Goal: Task Accomplishment & Management: Manage account settings

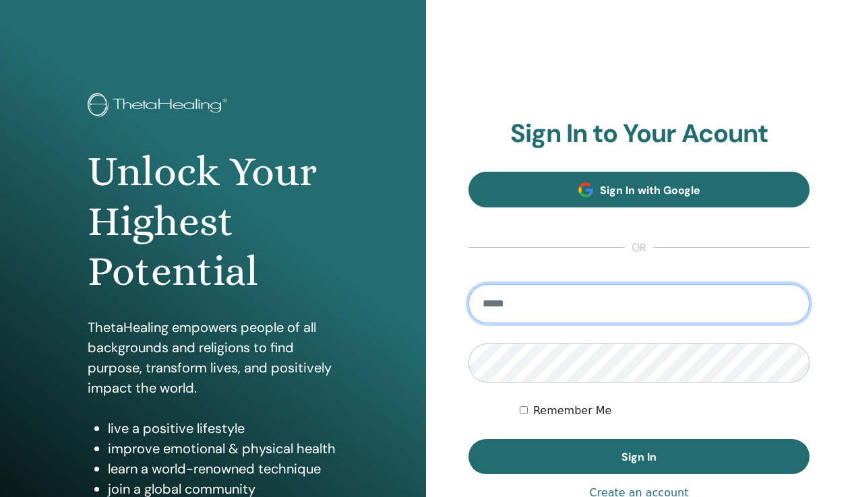
type input "**********"
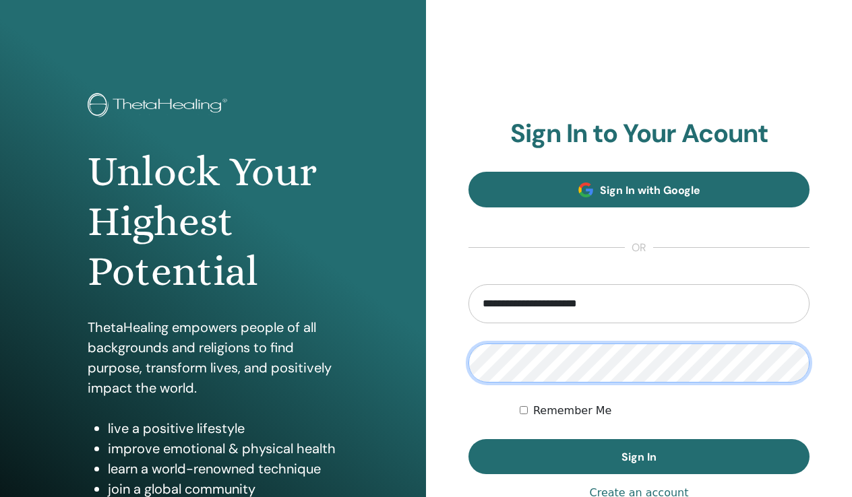
click at [639, 457] on button "Sign In" at bounding box center [638, 456] width 341 height 35
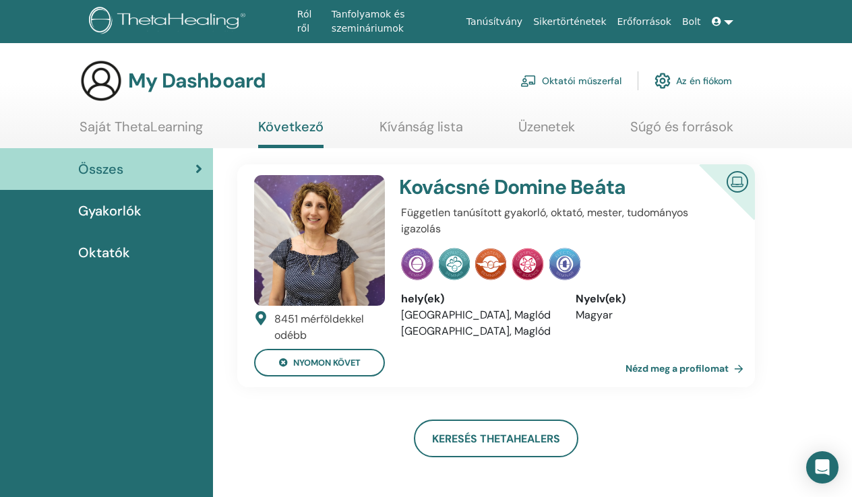
click at [725, 20] on link at bounding box center [722, 21] width 32 height 25
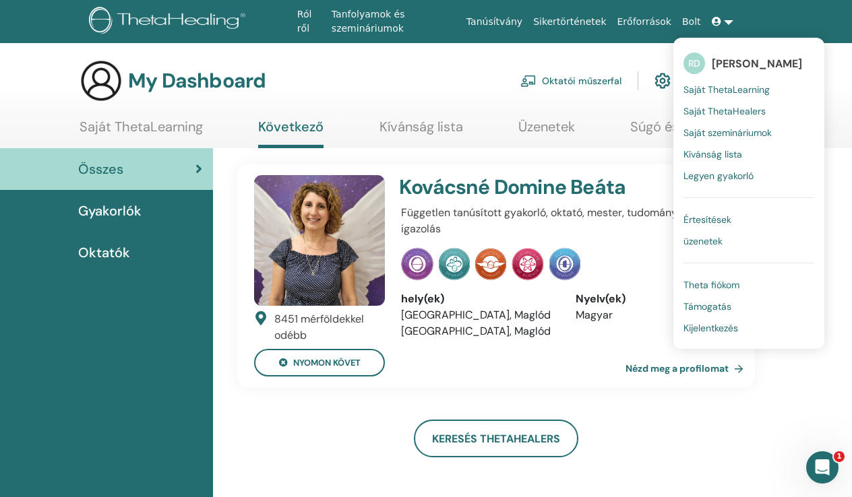
click at [712, 284] on span "Theta fiókom" at bounding box center [711, 285] width 56 height 12
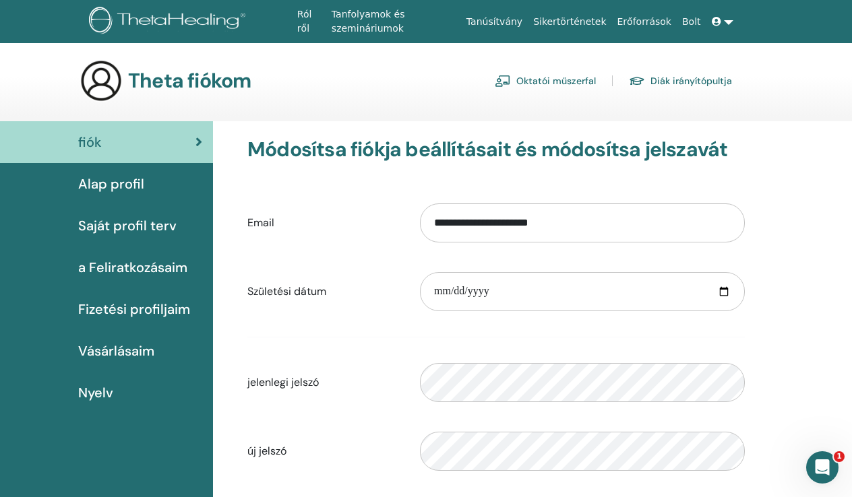
click at [123, 182] on span "Alap profil" at bounding box center [111, 184] width 66 height 20
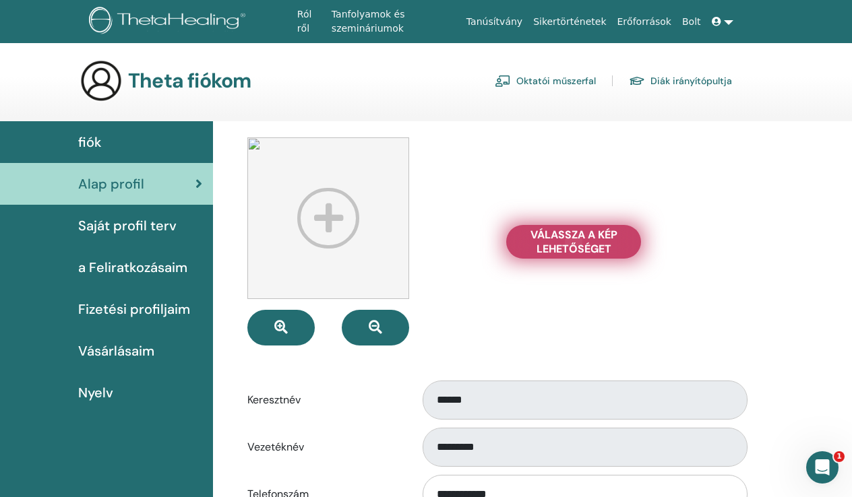
click at [564, 247] on span "Válassza a Kép lehetőséget" at bounding box center [573, 242] width 101 height 28
click at [565, 247] on input "Válassza a Kép lehetőséget" at bounding box center [574, 241] width 18 height 9
type input "**********"
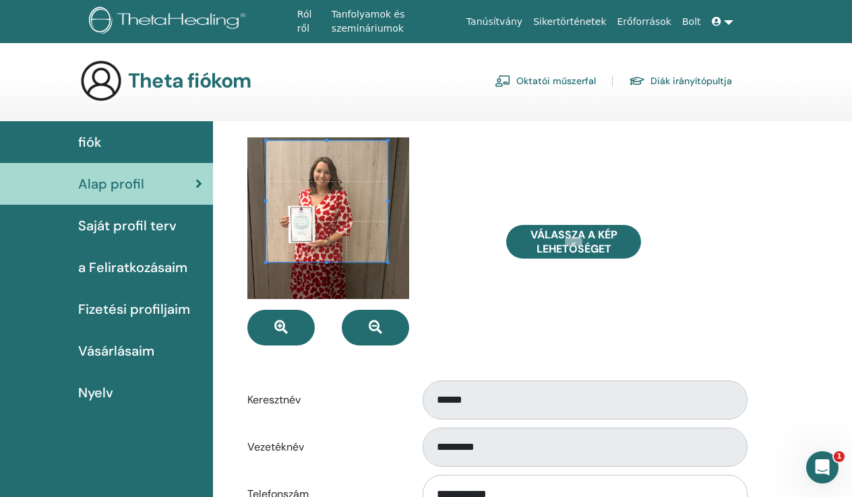
click at [340, 171] on span at bounding box center [326, 201] width 121 height 121
click at [520, 301] on div "Válassza a Kép lehetőséget" at bounding box center [625, 242] width 259 height 208
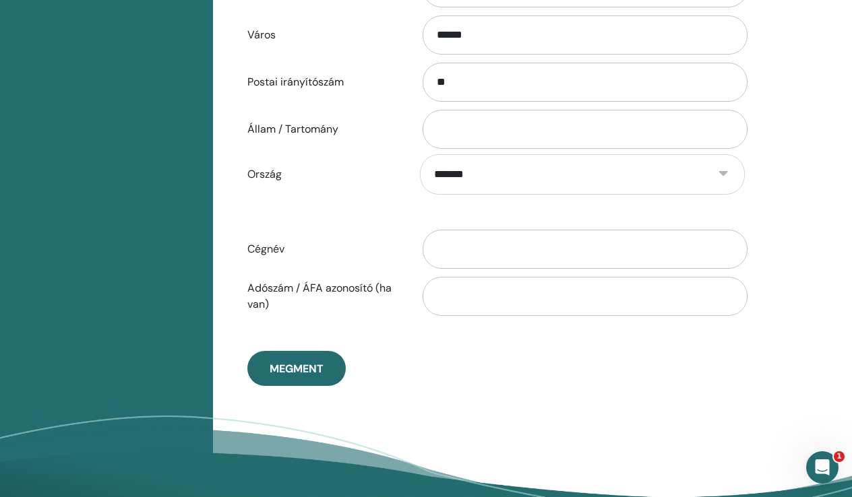
scroll to position [607, 0]
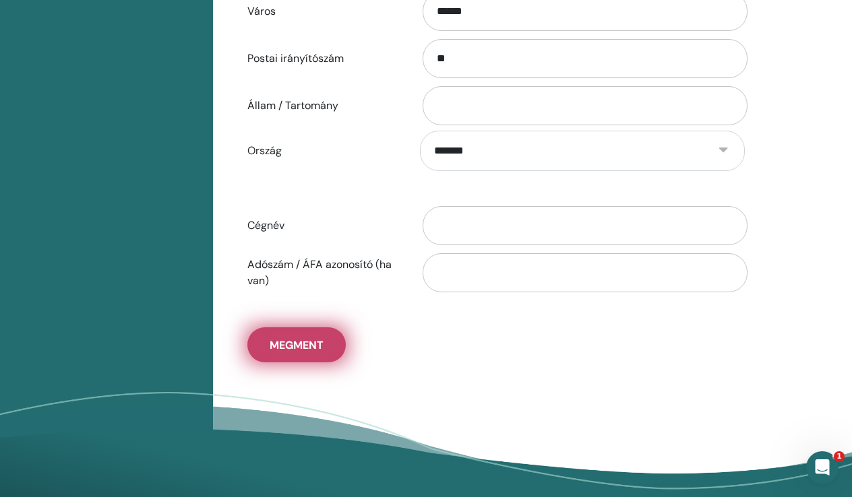
click at [290, 351] on span "Megment" at bounding box center [297, 345] width 54 height 14
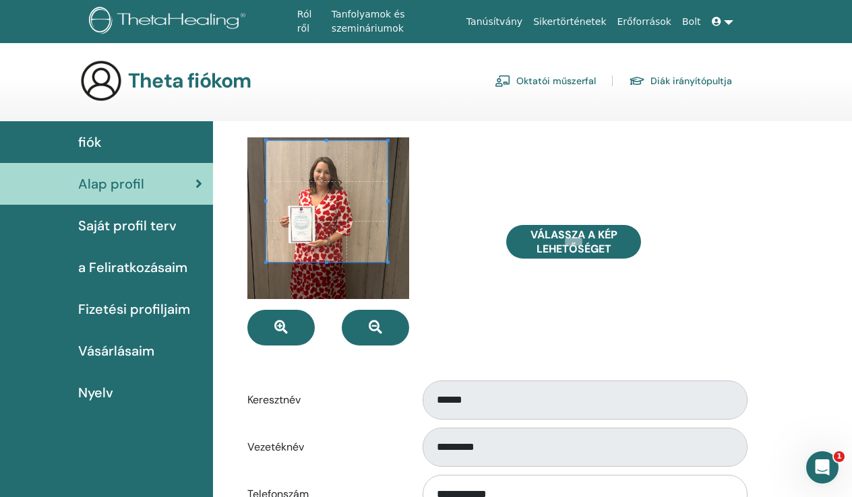
scroll to position [0, 0]
click at [375, 332] on icon "button" at bounding box center [375, 327] width 13 height 13
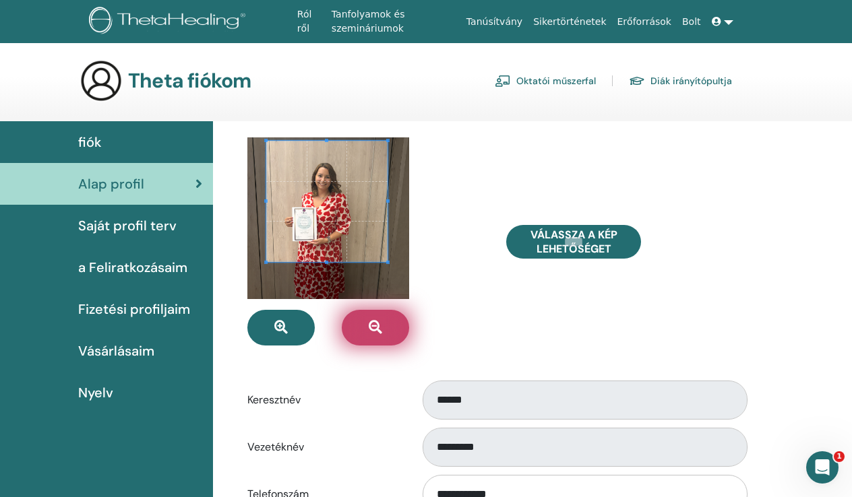
click at [375, 332] on icon "button" at bounding box center [375, 327] width 13 height 13
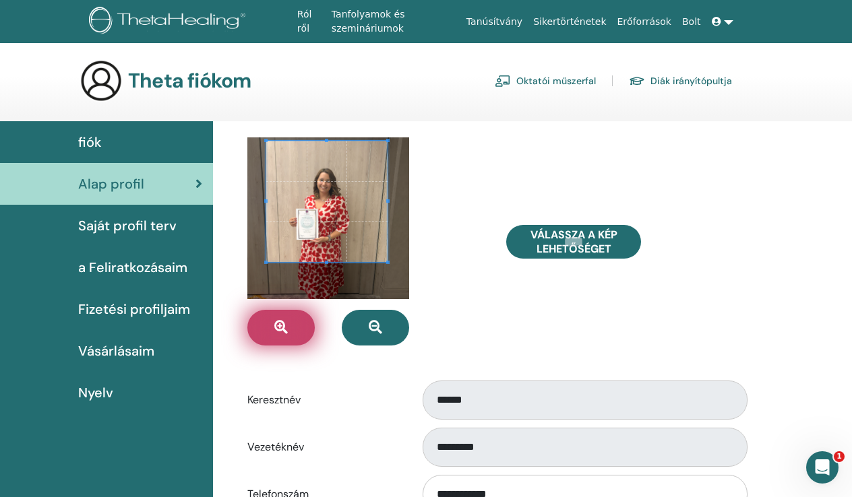
click at [253, 328] on button "button" at bounding box center [280, 328] width 67 height 36
click at [255, 328] on button "button" at bounding box center [280, 328] width 67 height 36
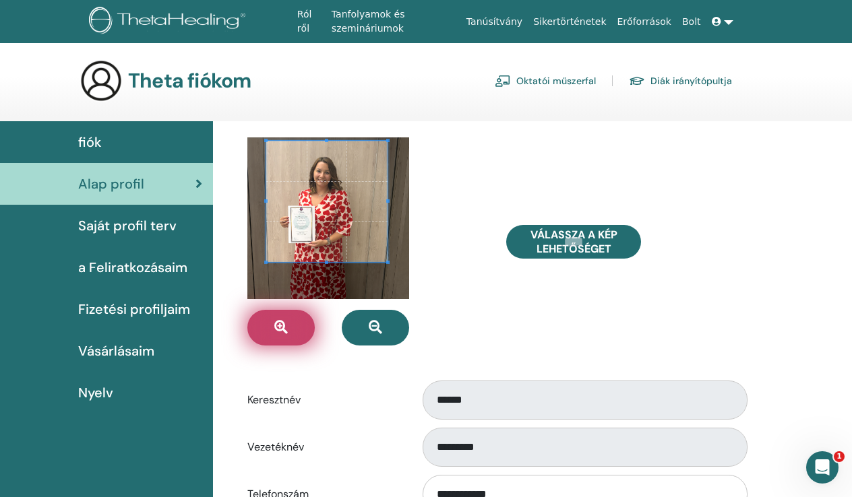
click at [255, 328] on button "button" at bounding box center [280, 328] width 67 height 36
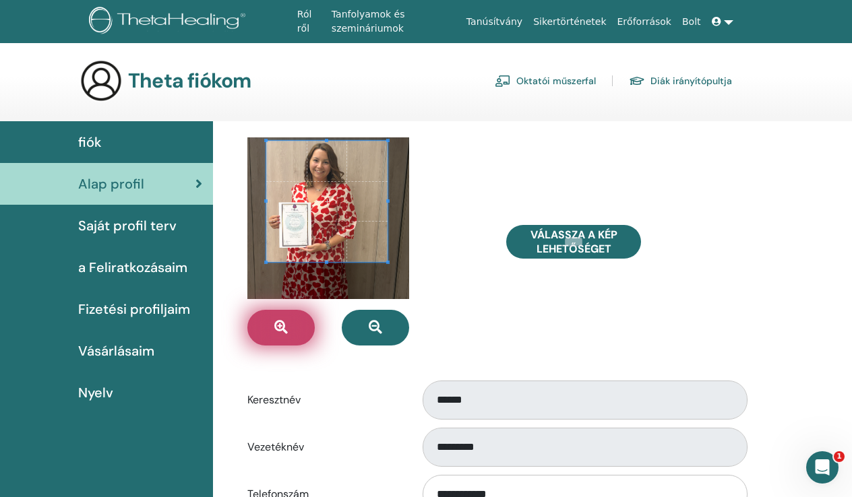
click at [255, 328] on button "button" at bounding box center [280, 328] width 67 height 36
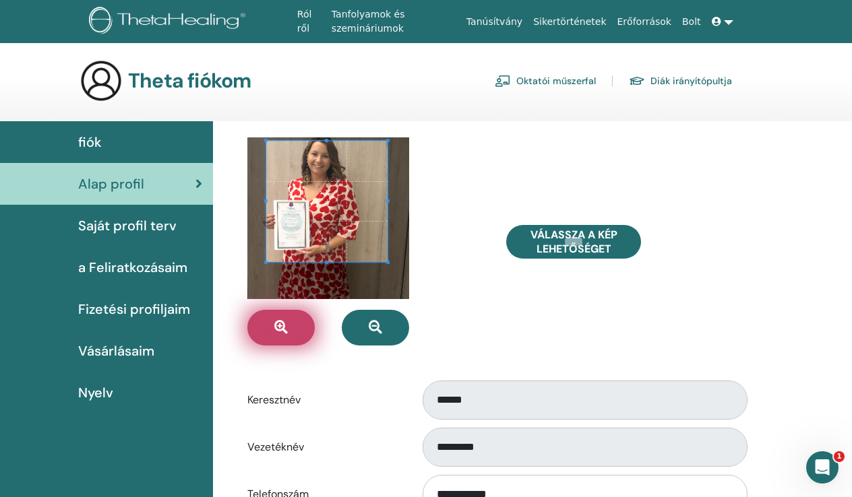
click at [255, 328] on button "button" at bounding box center [280, 328] width 67 height 36
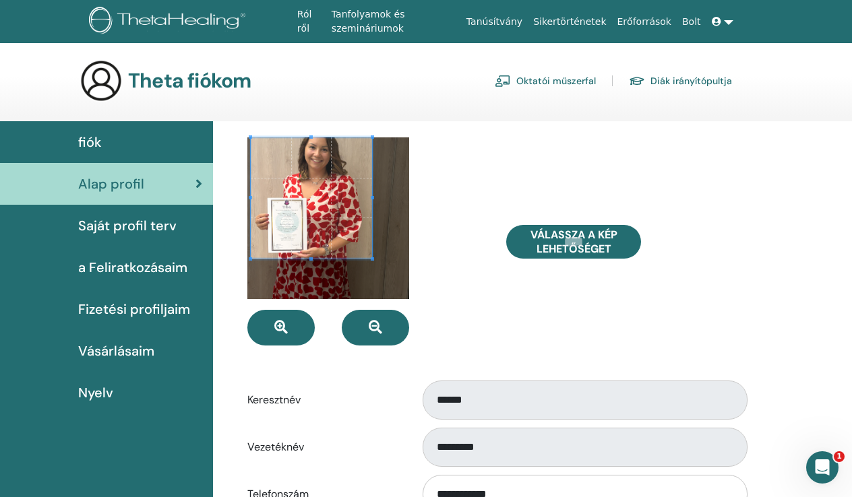
click at [299, 208] on span at bounding box center [311, 198] width 121 height 121
click at [329, 291] on div at bounding box center [328, 219] width 162 height 162
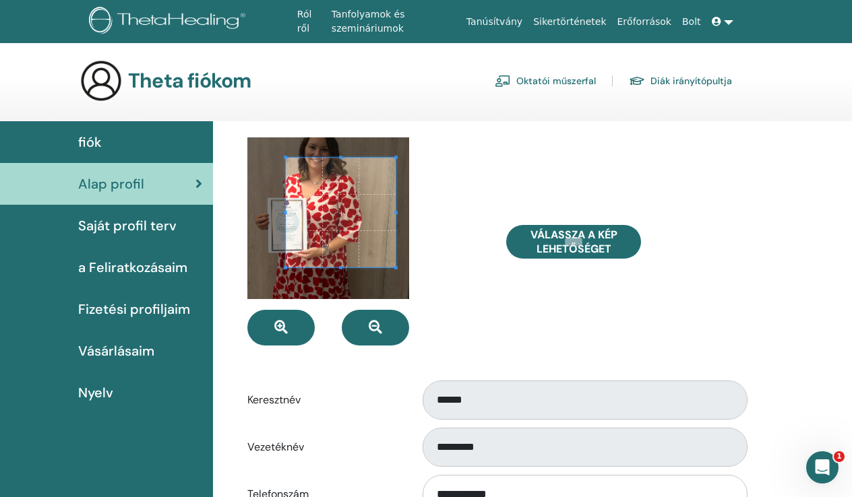
click at [396, 239] on div at bounding box center [328, 219] width 162 height 162
click at [167, 238] on link "Saját profil terv" at bounding box center [106, 226] width 213 height 42
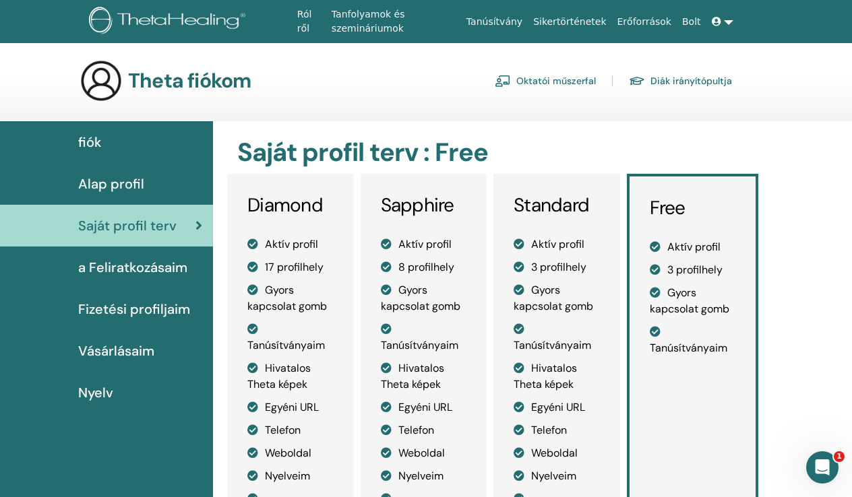
click at [566, 88] on link "Oktatói műszerfal" at bounding box center [545, 81] width 101 height 22
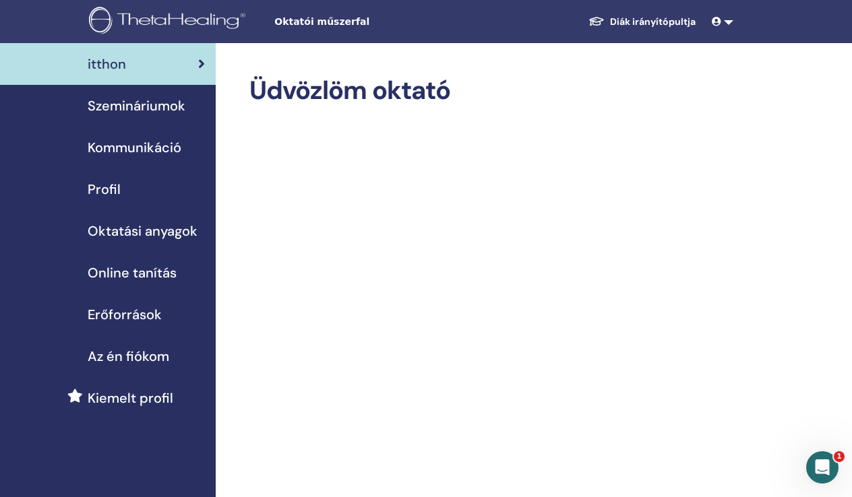
click at [125, 189] on div "Profil" at bounding box center [108, 189] width 194 height 20
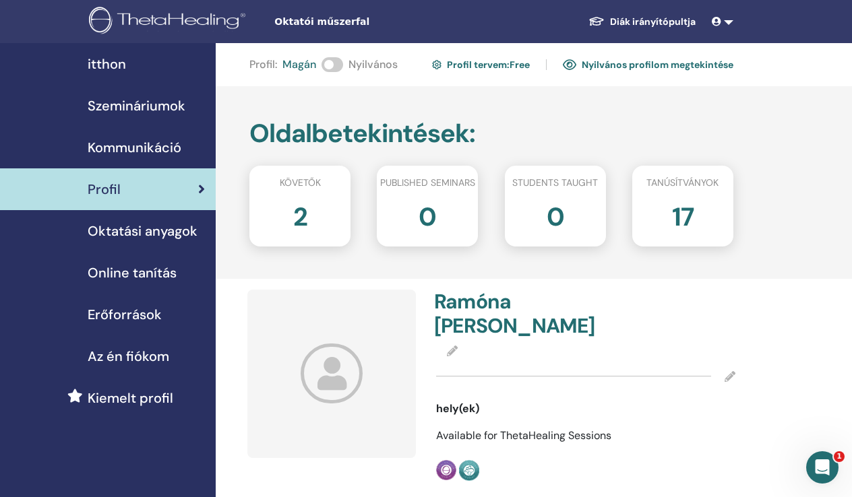
click at [332, 69] on span at bounding box center [333, 64] width 22 height 15
click at [104, 63] on span "itthon" at bounding box center [107, 64] width 38 height 20
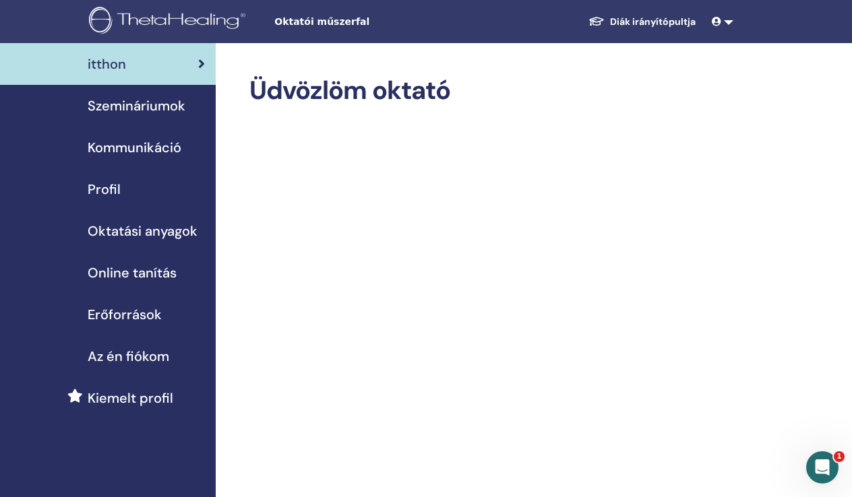
click at [724, 23] on link at bounding box center [722, 21] width 32 height 25
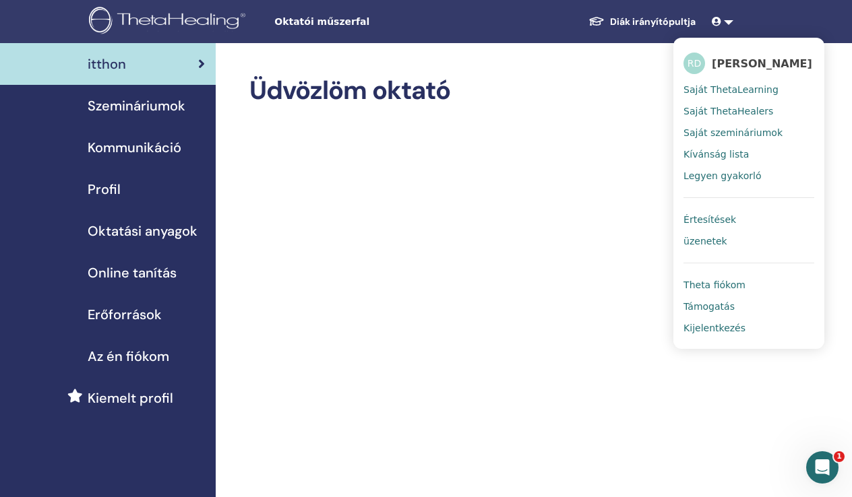
click at [107, 191] on span "Profil" at bounding box center [104, 189] width 33 height 20
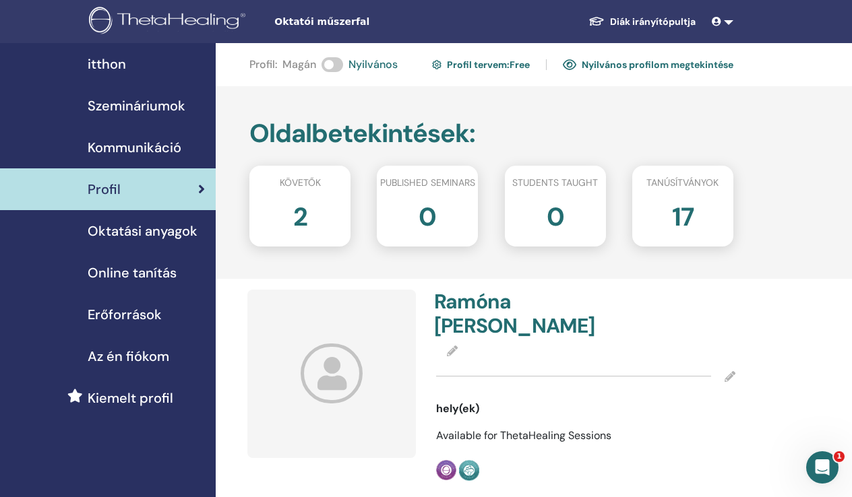
click at [474, 375] on div at bounding box center [585, 377] width 299 height 34
click at [473, 369] on div at bounding box center [585, 377] width 299 height 34
click at [731, 377] on icon at bounding box center [730, 376] width 11 height 11
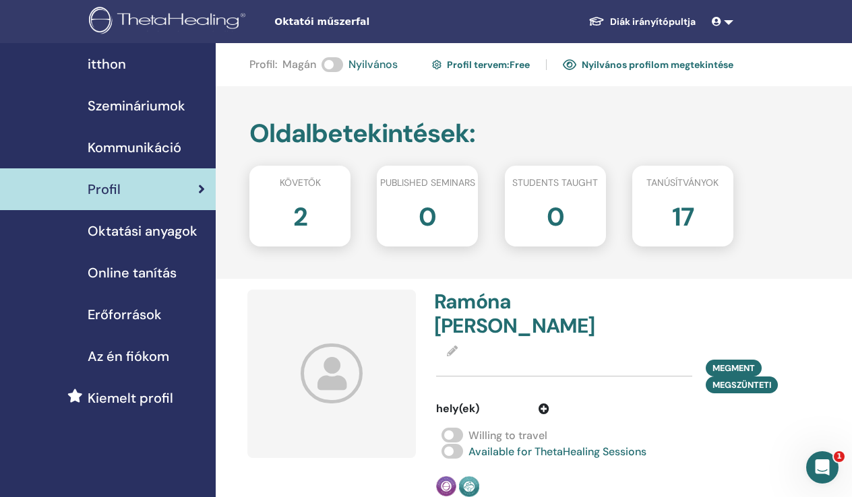
click at [487, 388] on div "Megment Megszünteti" at bounding box center [585, 377] width 299 height 34
click at [473, 368] on div "Megment Megszünteti" at bounding box center [585, 377] width 299 height 34
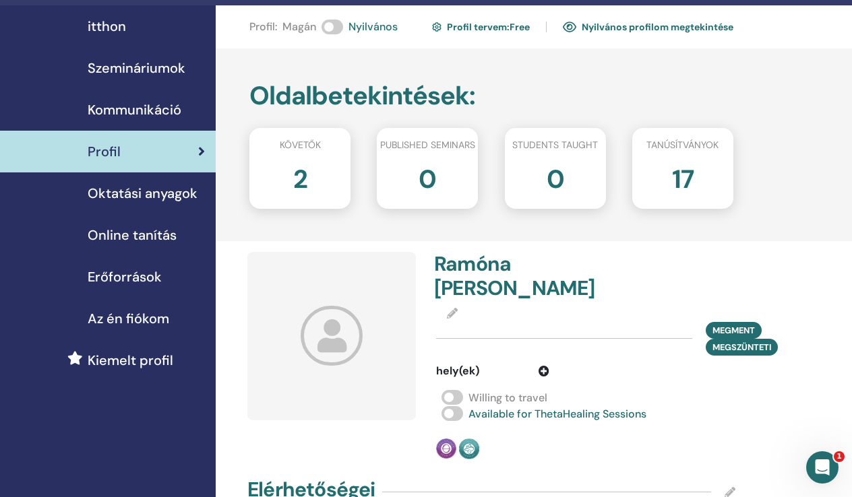
scroll to position [79, 0]
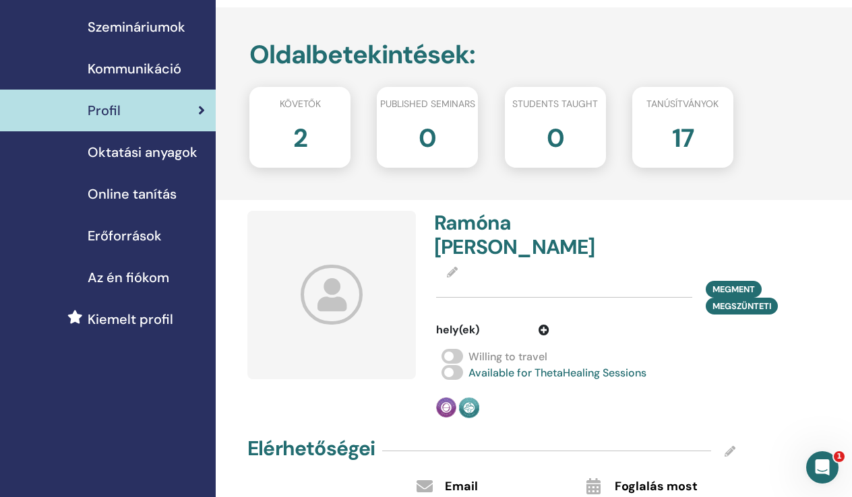
click at [543, 331] on icon at bounding box center [544, 330] width 11 height 11
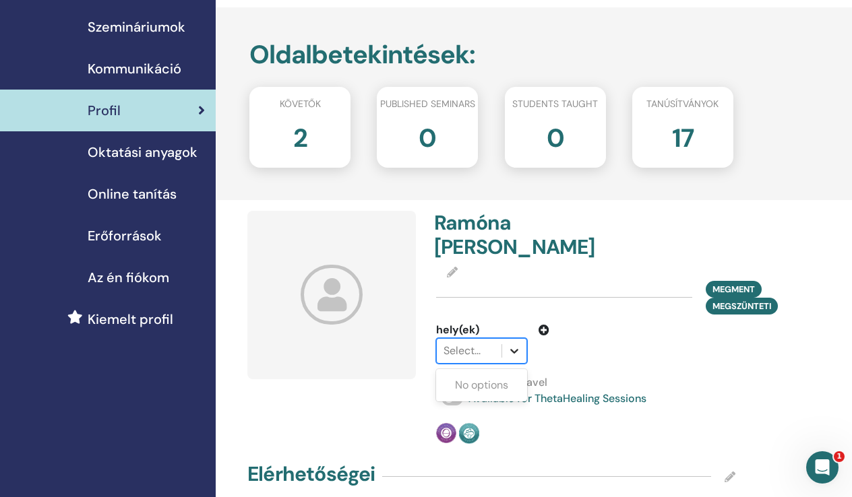
click at [514, 353] on icon at bounding box center [514, 350] width 13 height 13
click at [480, 396] on div "No options" at bounding box center [481, 385] width 91 height 27
click at [466, 303] on div "Megment Megszünteti" at bounding box center [585, 298] width 299 height 34
click at [466, 301] on div "Megment Megszünteti" at bounding box center [585, 298] width 299 height 34
click at [460, 288] on div "Megment Megszünteti" at bounding box center [585, 298] width 299 height 34
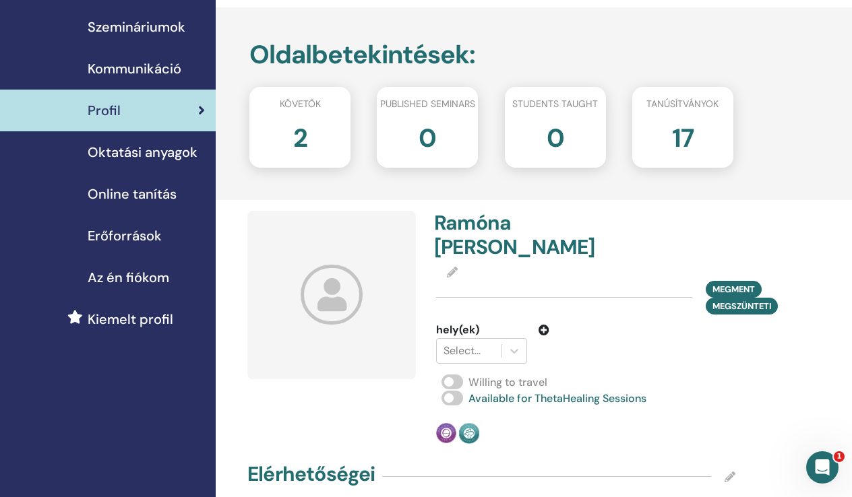
click at [452, 276] on icon at bounding box center [452, 272] width 11 height 11
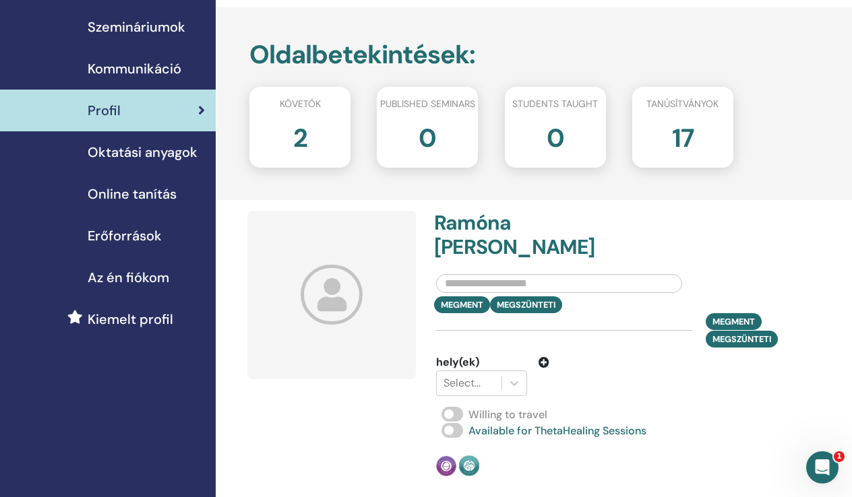
click at [457, 286] on input "text" at bounding box center [559, 283] width 246 height 19
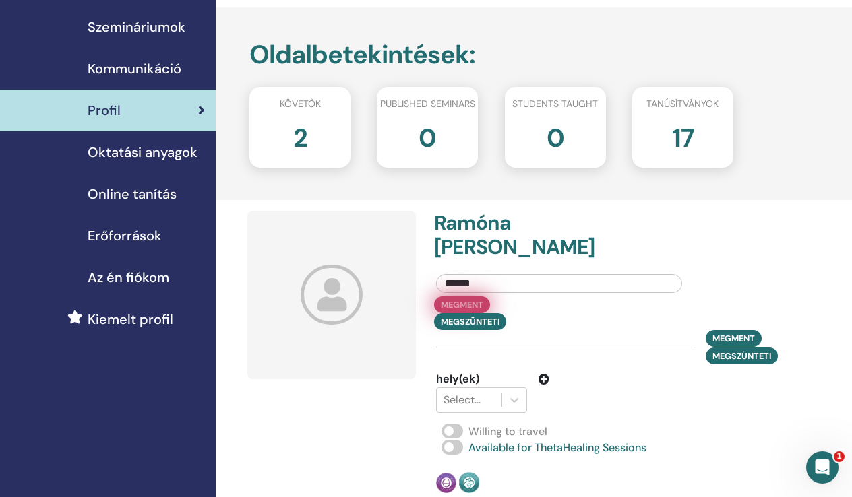
type input "******"
click at [477, 306] on button "Megment" at bounding box center [462, 305] width 56 height 17
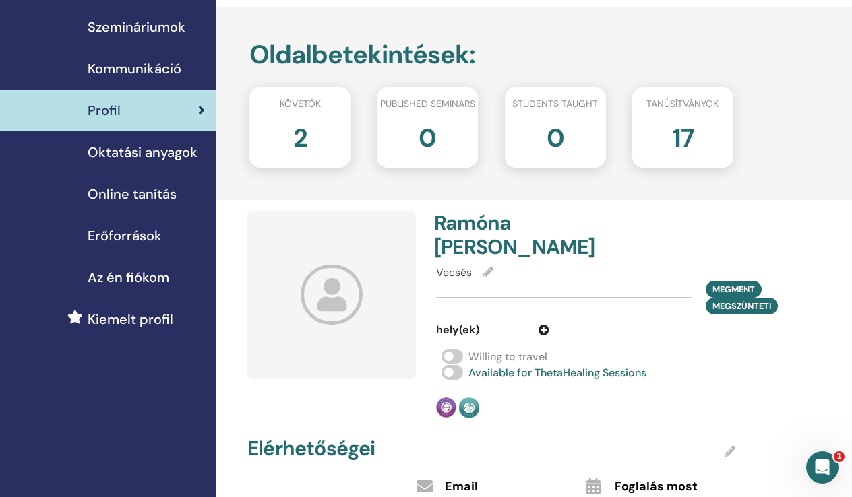
click at [324, 311] on icon at bounding box center [332, 295] width 63 height 60
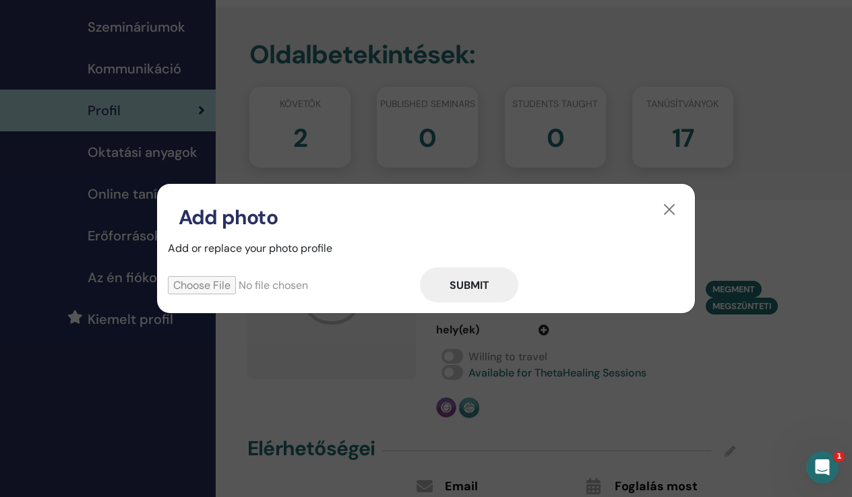
click at [237, 281] on input "file" at bounding box center [294, 285] width 252 height 18
type input "**********"
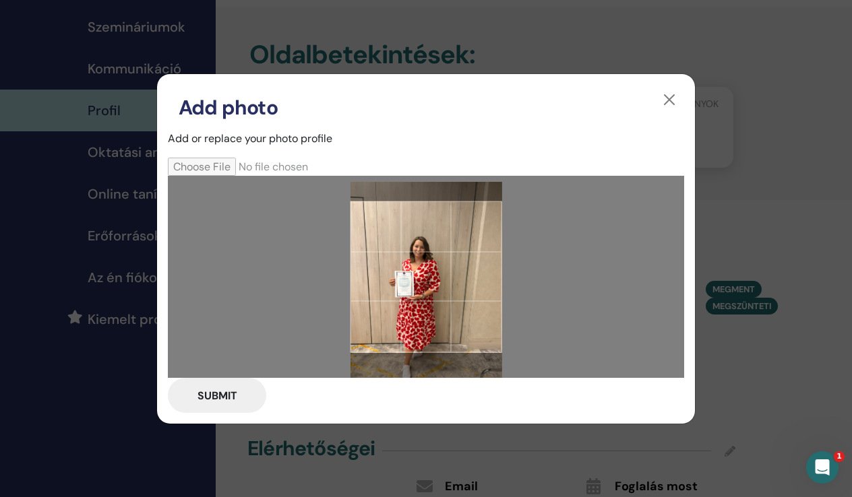
click at [458, 257] on div at bounding box center [427, 277] width 152 height 152
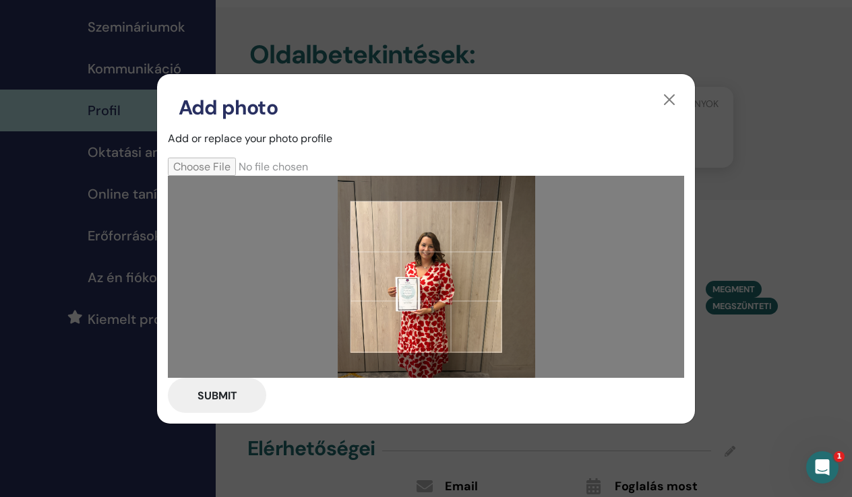
drag, startPoint x: 415, startPoint y: 241, endPoint x: 434, endPoint y: 235, distance: 19.8
click at [434, 235] on div at bounding box center [427, 277] width 152 height 152
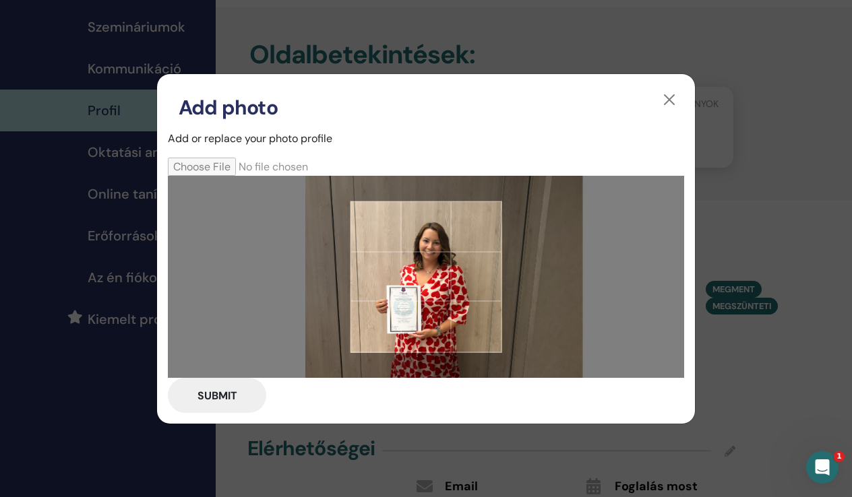
drag, startPoint x: 475, startPoint y: 286, endPoint x: 486, endPoint y: 285, distance: 11.5
click at [486, 285] on div at bounding box center [427, 277] width 152 height 152
click at [220, 390] on button "Submit" at bounding box center [217, 395] width 98 height 35
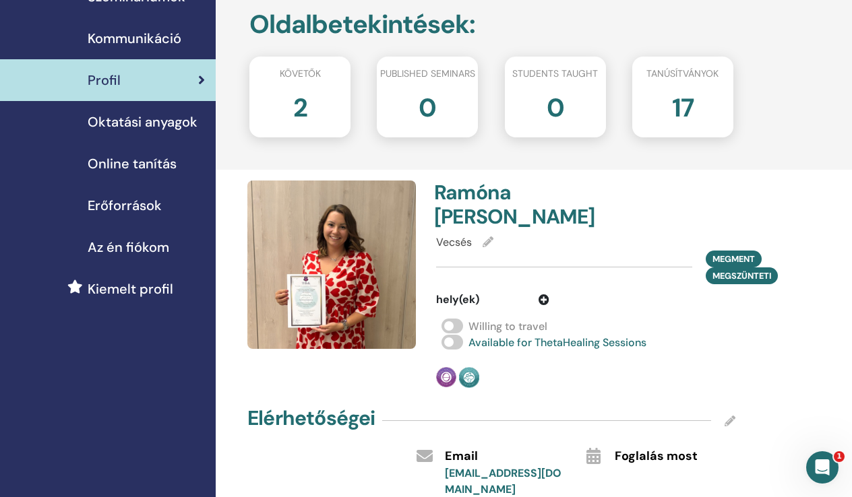
scroll to position [116, 0]
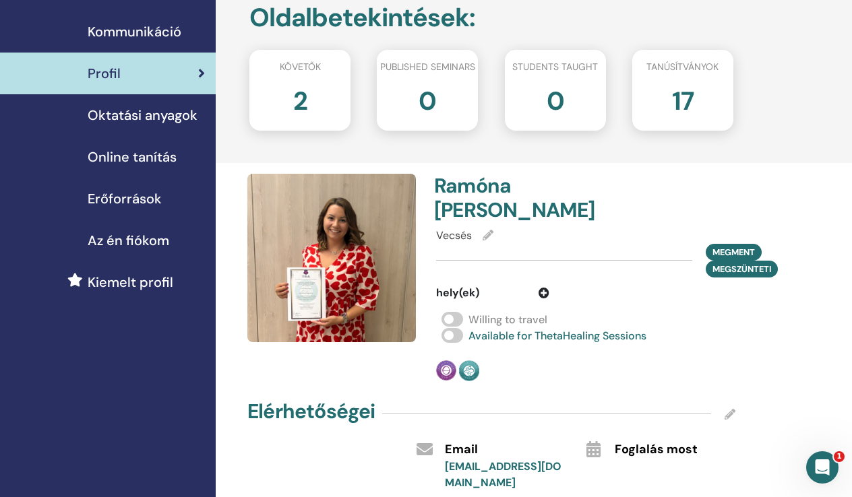
click at [166, 120] on span "Oktatási anyagok" at bounding box center [143, 115] width 110 height 20
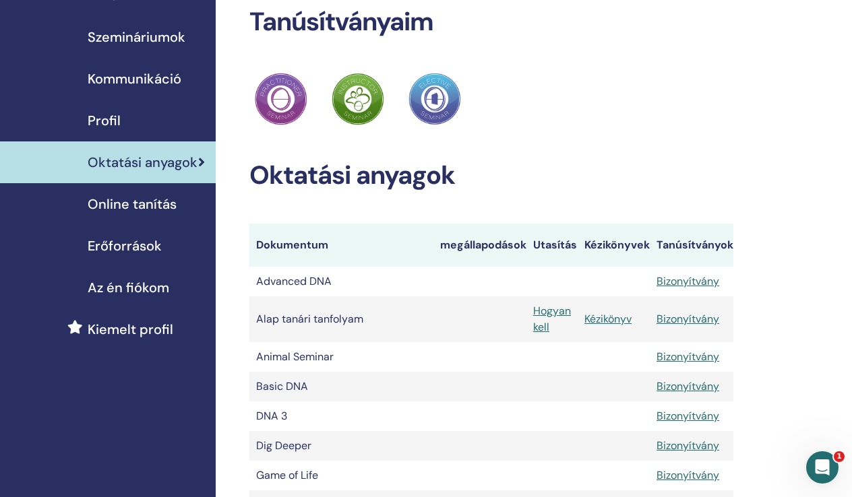
scroll to position [72, 0]
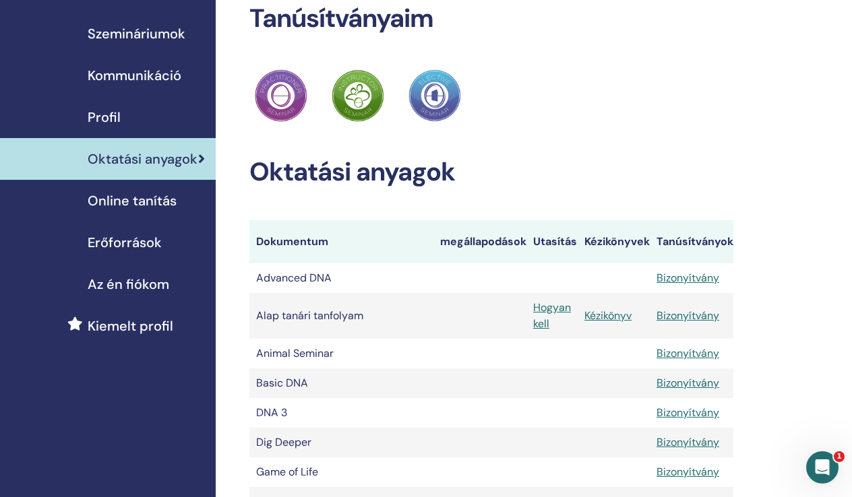
click at [159, 73] on span "Kommunikáció" at bounding box center [135, 75] width 94 height 20
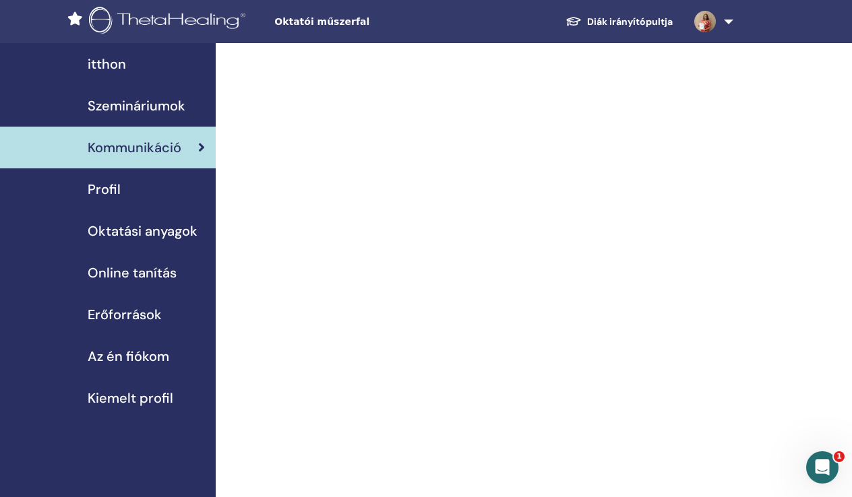
click at [119, 106] on span "Szemináriumok" at bounding box center [137, 106] width 98 height 20
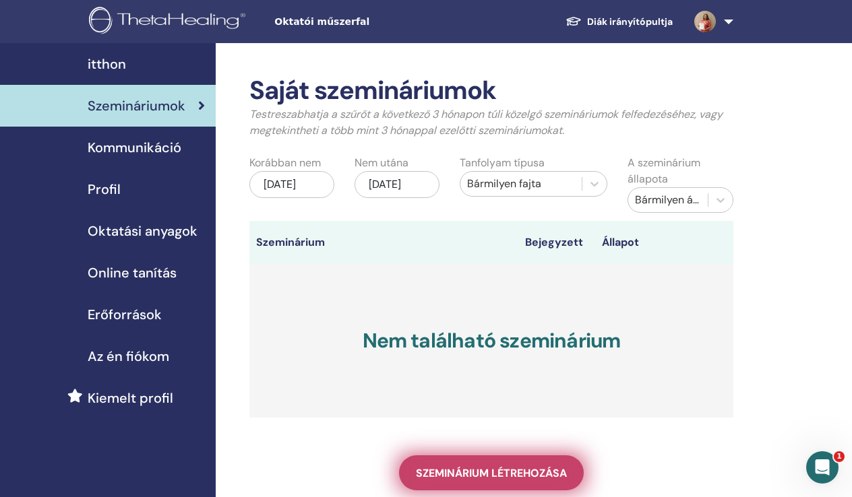
click at [460, 470] on span "Szeminárium létrehozása" at bounding box center [491, 473] width 151 height 14
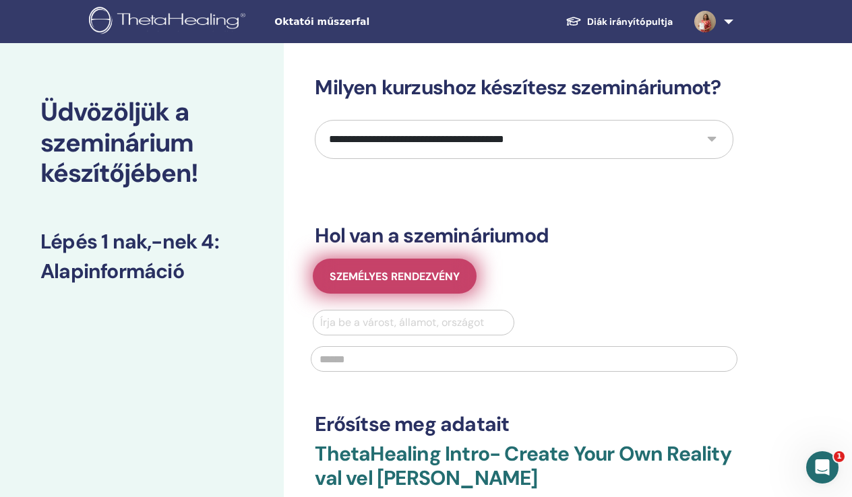
click at [413, 279] on span "Személyes rendezvény" at bounding box center [395, 277] width 130 height 14
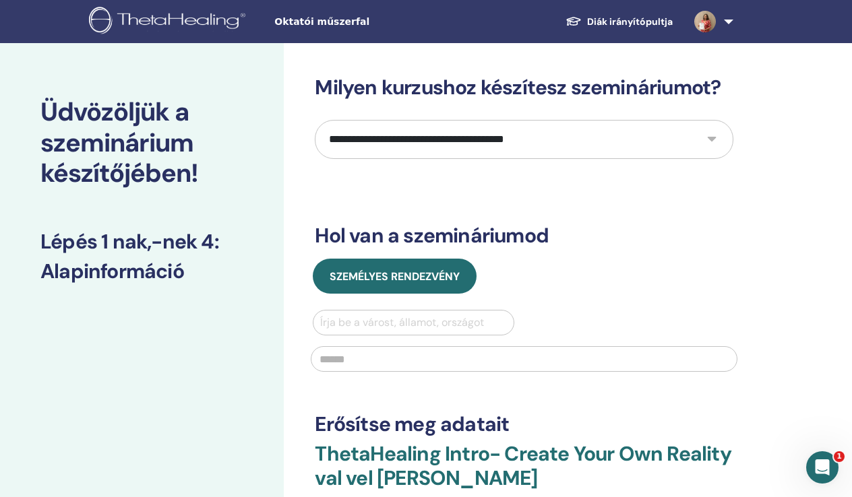
select select "*"
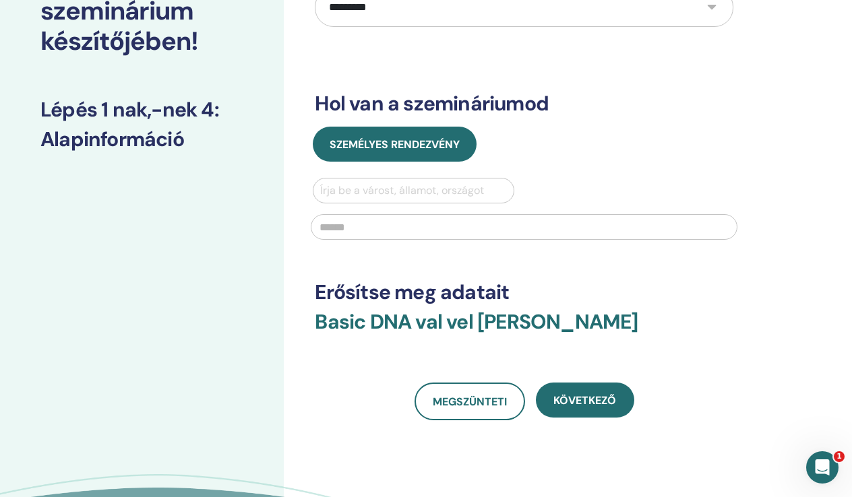
scroll to position [131, 0]
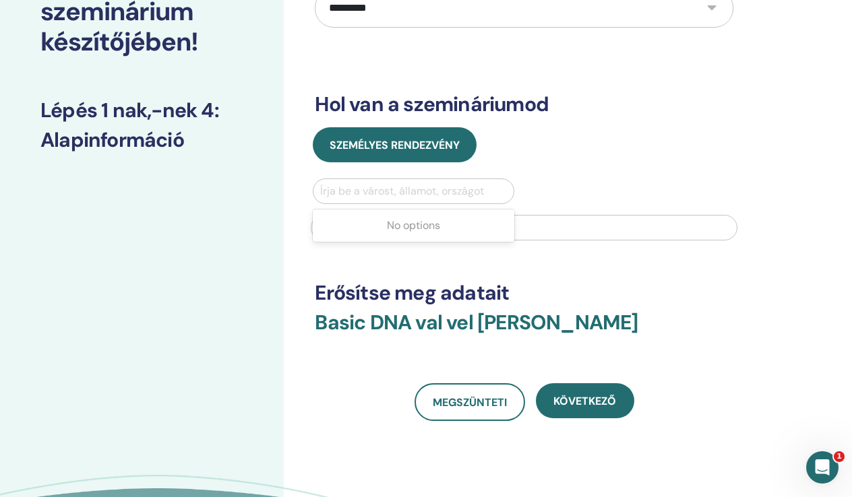
click at [392, 195] on div "Írja be a várost, államot, országot" at bounding box center [413, 191] width 186 height 16
type input "******"
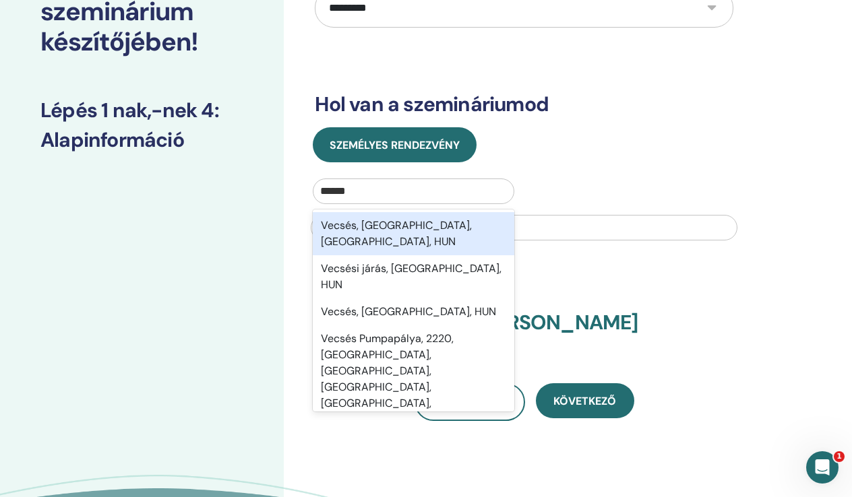
click at [401, 225] on div "Vecsés, [GEOGRAPHIC_DATA], [GEOGRAPHIC_DATA], HUN" at bounding box center [413, 233] width 201 height 43
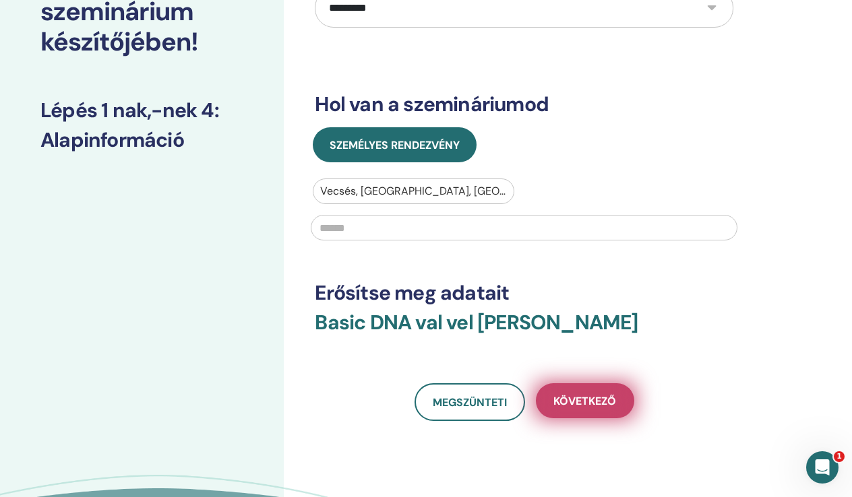
click at [586, 402] on span "Következő" at bounding box center [584, 401] width 63 height 14
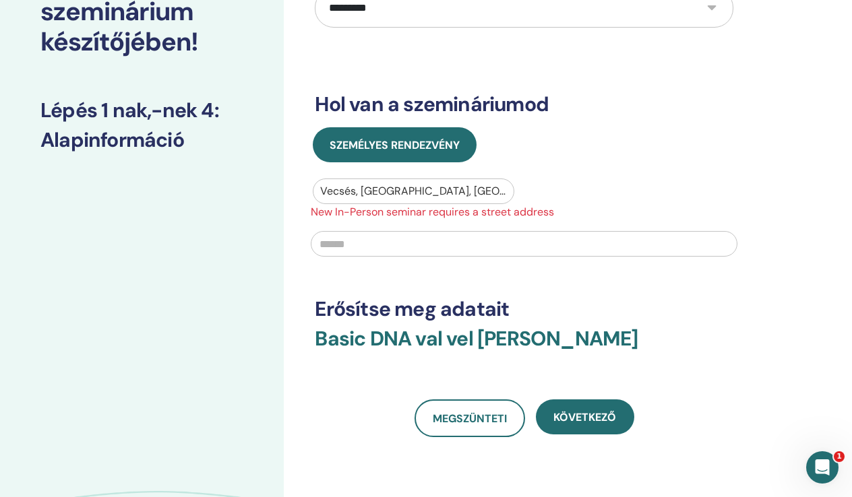
click at [379, 237] on input "text" at bounding box center [524, 244] width 427 height 26
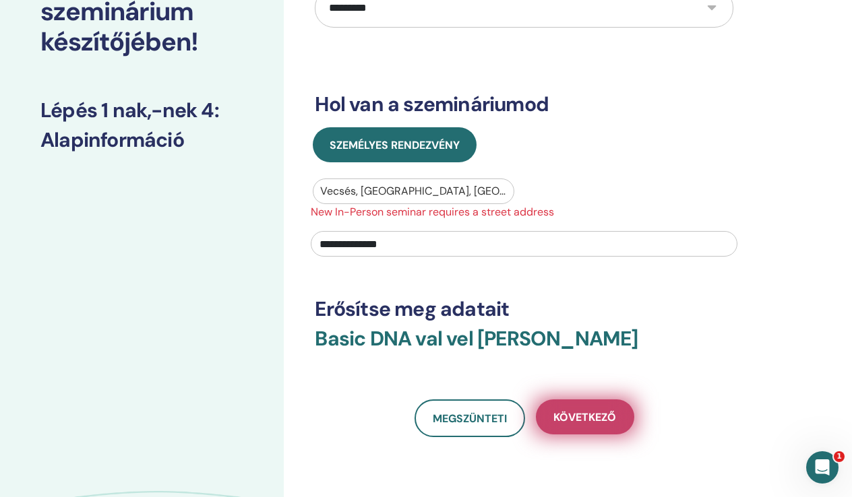
type input "**********"
click at [568, 413] on span "Következő" at bounding box center [584, 417] width 63 height 14
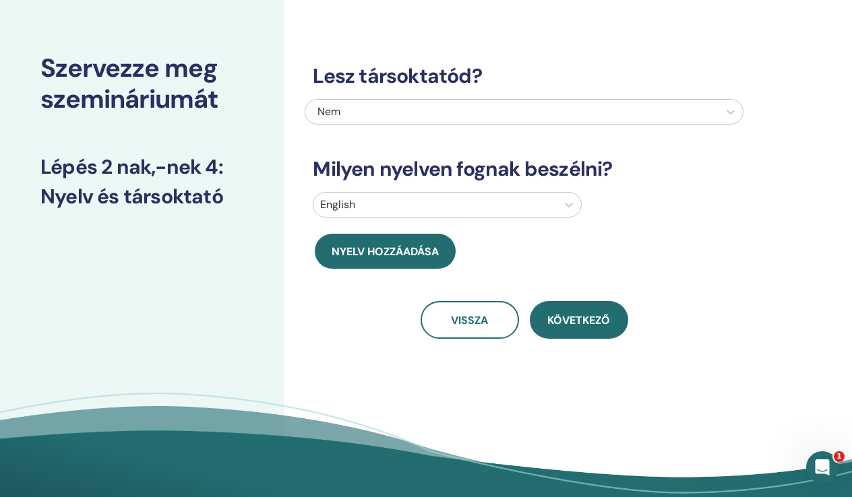
scroll to position [42, 0]
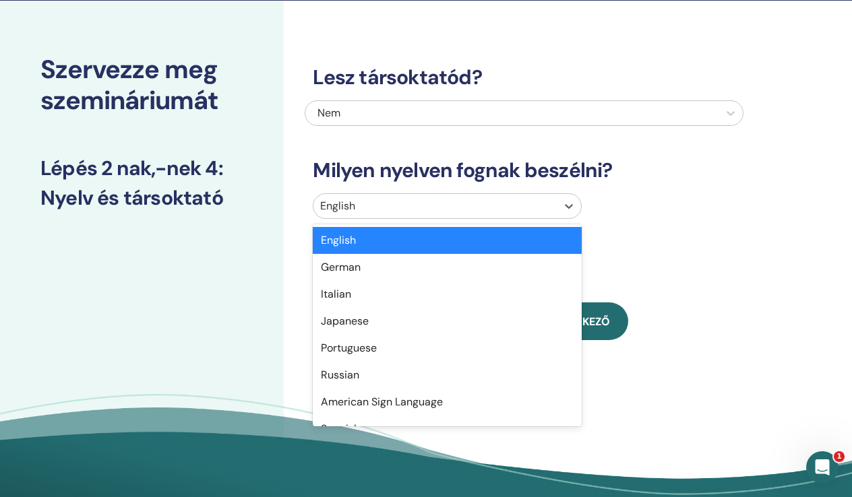
click at [538, 206] on div at bounding box center [435, 206] width 230 height 19
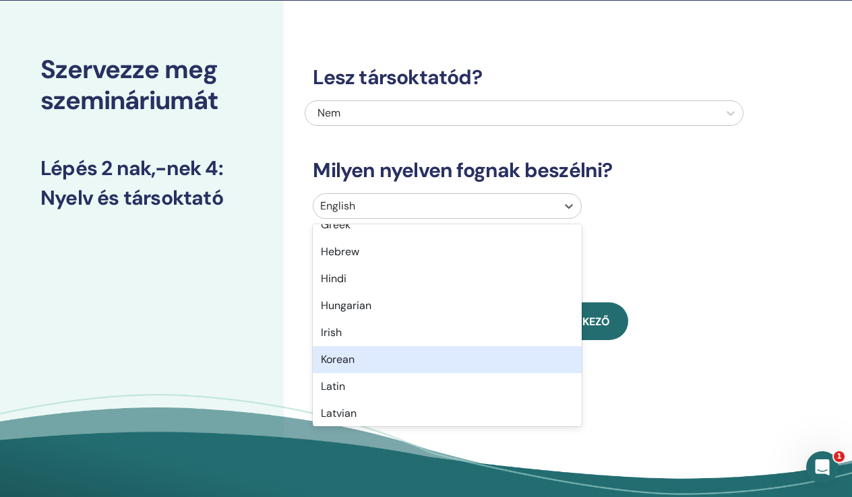
scroll to position [557, 0]
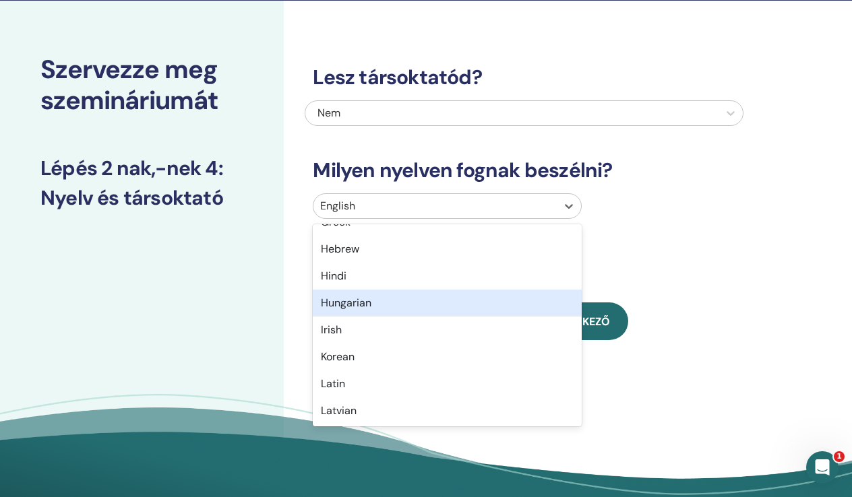
click at [361, 296] on div "Hungarian" at bounding box center [447, 303] width 269 height 27
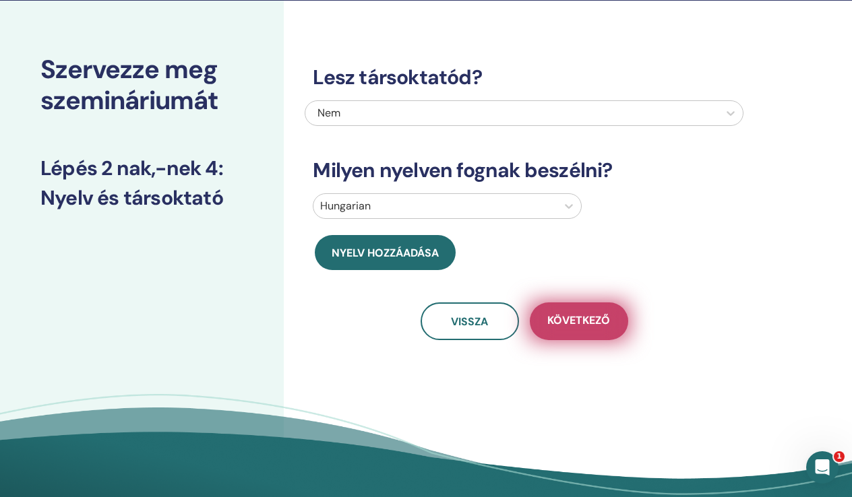
click at [588, 322] on span "Következő" at bounding box center [578, 321] width 63 height 17
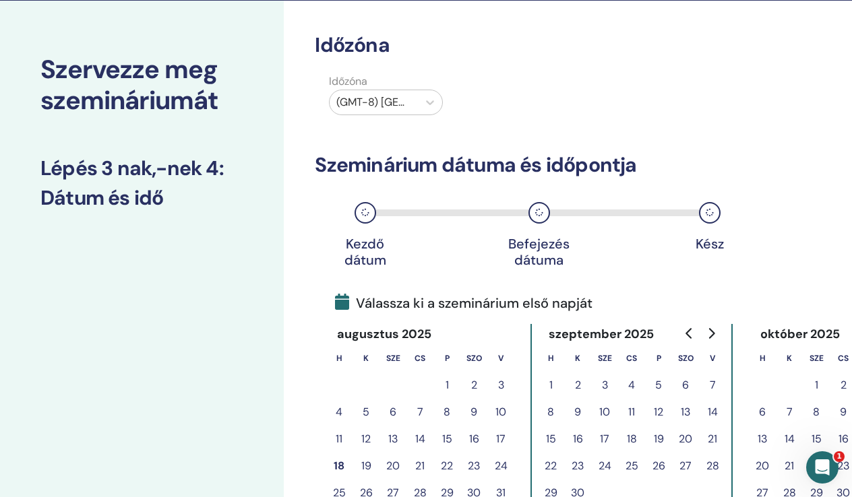
click at [659, 410] on button "12" at bounding box center [658, 412] width 27 height 27
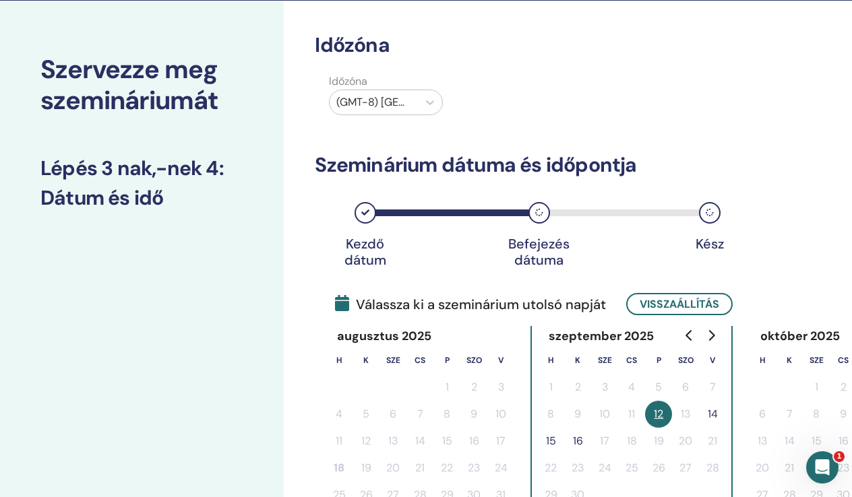
click at [714, 417] on button "14" at bounding box center [712, 414] width 27 height 27
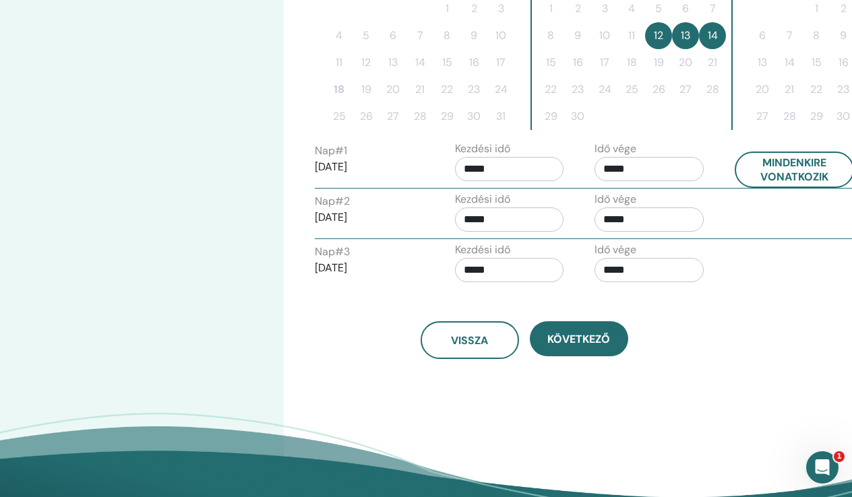
scroll to position [421, 0]
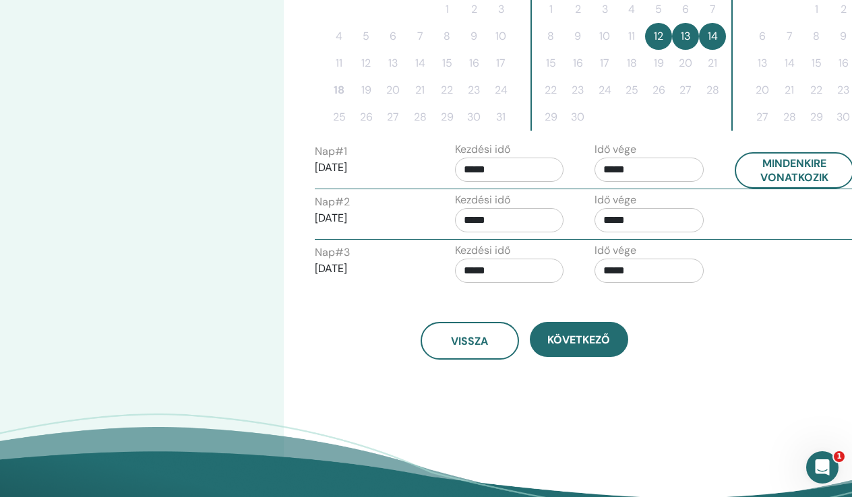
click at [487, 171] on input "*****" at bounding box center [509, 170] width 109 height 24
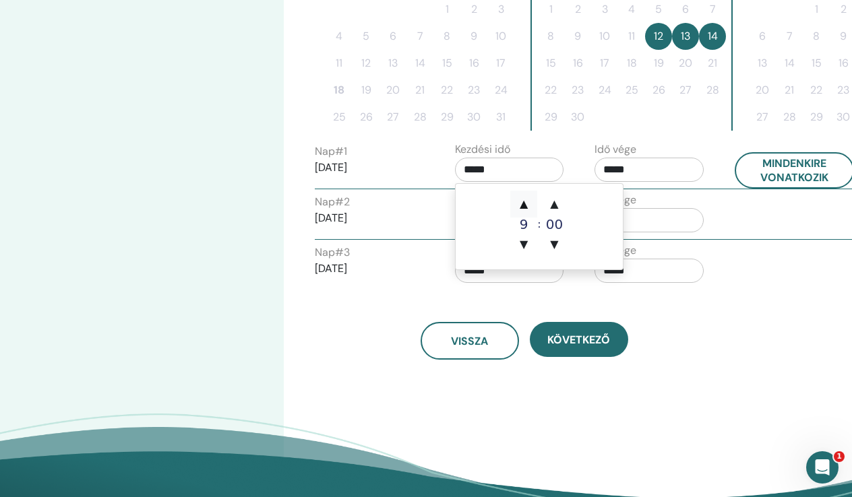
click at [526, 206] on span "▲" at bounding box center [523, 204] width 27 height 27
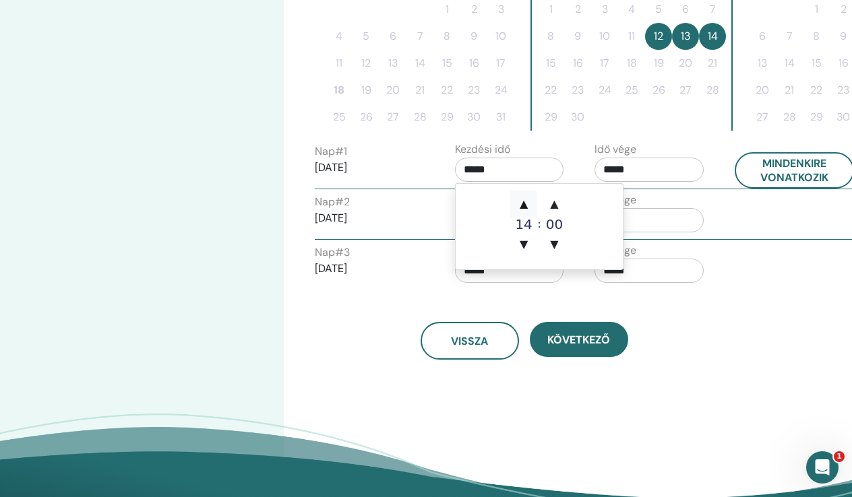
type input "*****"
click at [526, 206] on span "▲" at bounding box center [523, 204] width 27 height 27
click at [522, 204] on span "▲" at bounding box center [523, 204] width 27 height 27
click at [523, 251] on span "▼" at bounding box center [523, 244] width 27 height 27
click at [425, 201] on div "Nap # 2 2025/09/13" at bounding box center [375, 215] width 140 height 43
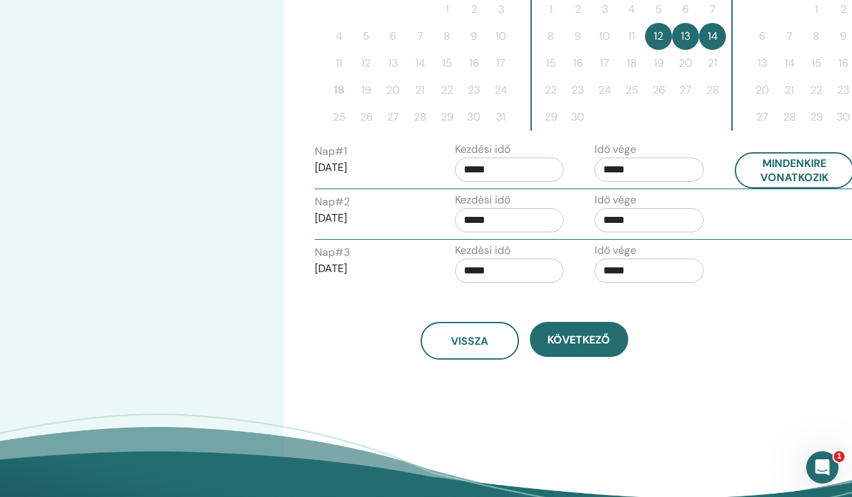
click at [474, 177] on input "*****" at bounding box center [509, 170] width 109 height 24
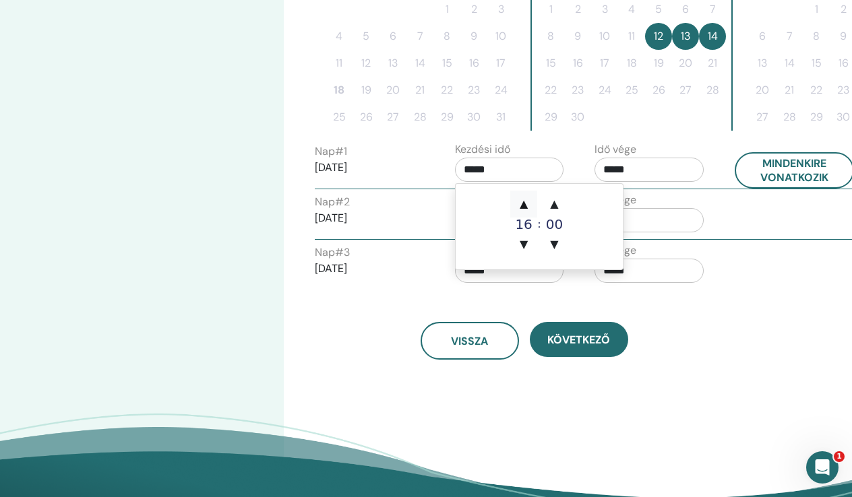
click at [523, 197] on span "▲" at bounding box center [523, 204] width 27 height 27
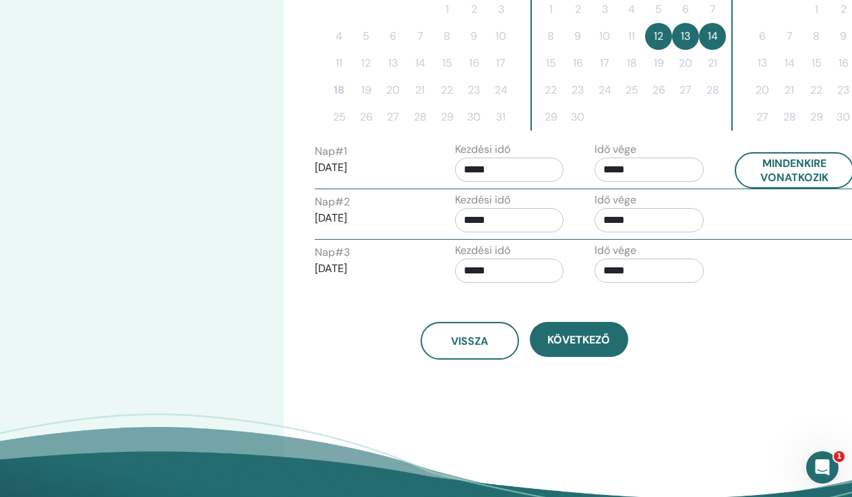
click at [405, 218] on p "2025/09/13" at bounding box center [369, 218] width 109 height 16
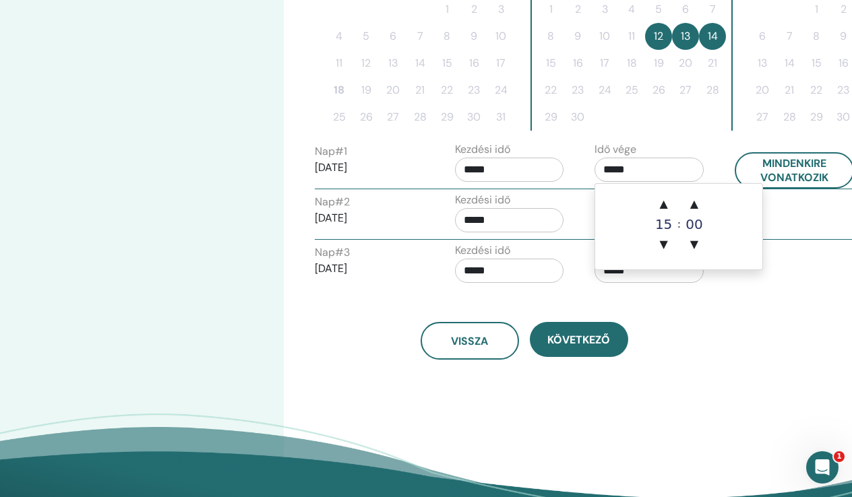
click at [624, 173] on input "*****" at bounding box center [649, 170] width 109 height 24
click at [661, 206] on span "▲" at bounding box center [663, 204] width 27 height 27
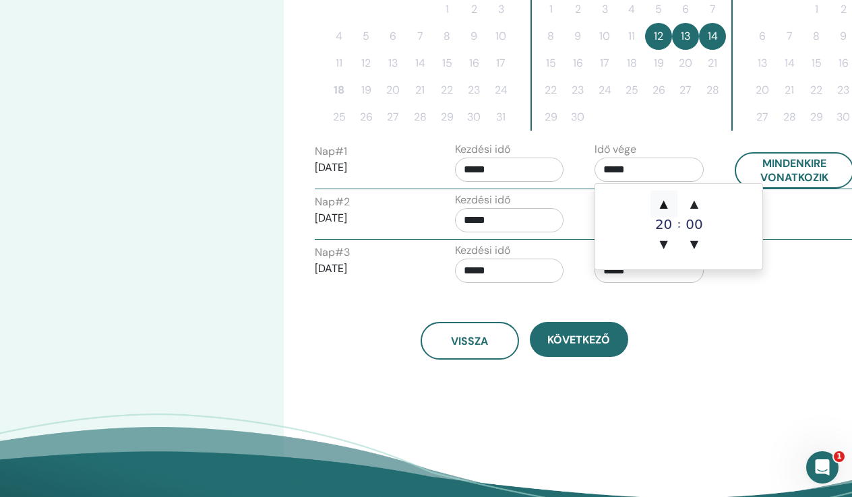
click at [661, 206] on span "▲" at bounding box center [663, 204] width 27 height 27
type input "*****"
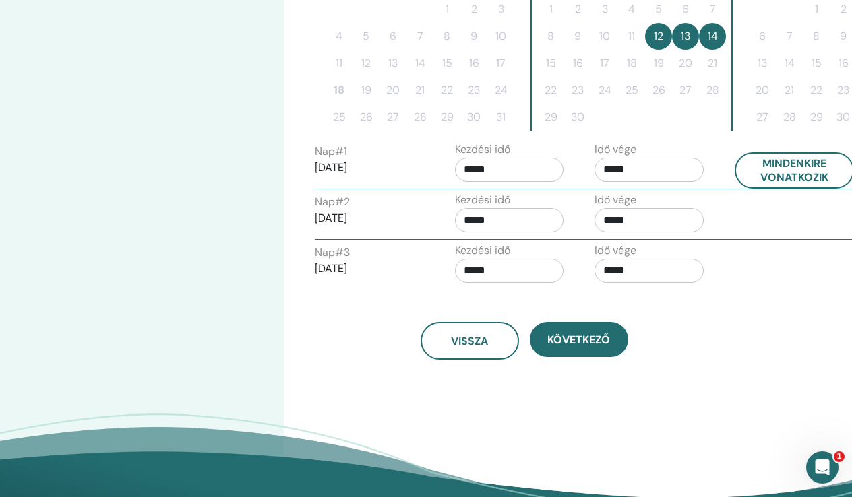
click at [780, 222] on div "Nap # 2 2025/09/13 Kezdési idő ***** Idő vége *****" at bounding box center [584, 215] width 559 height 47
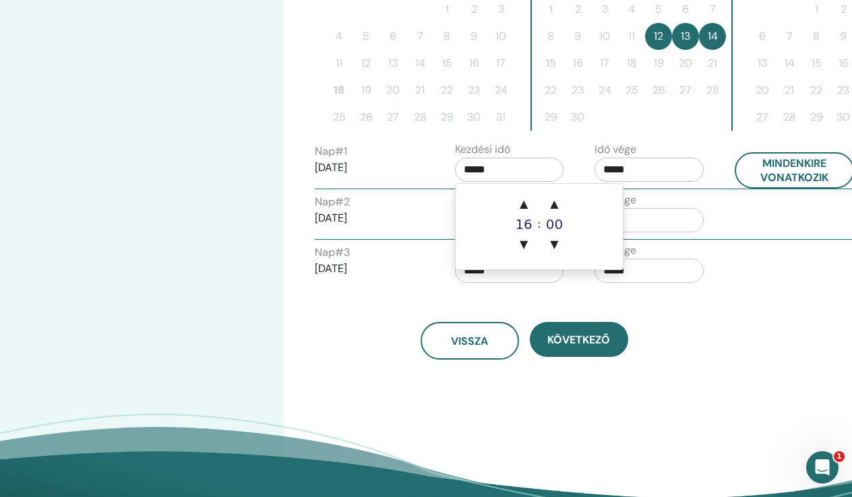
click at [479, 171] on input "*****" at bounding box center [509, 170] width 109 height 24
click at [525, 202] on span "▲" at bounding box center [523, 204] width 27 height 27
click at [526, 248] on span "▼" at bounding box center [523, 244] width 27 height 27
type input "*****"
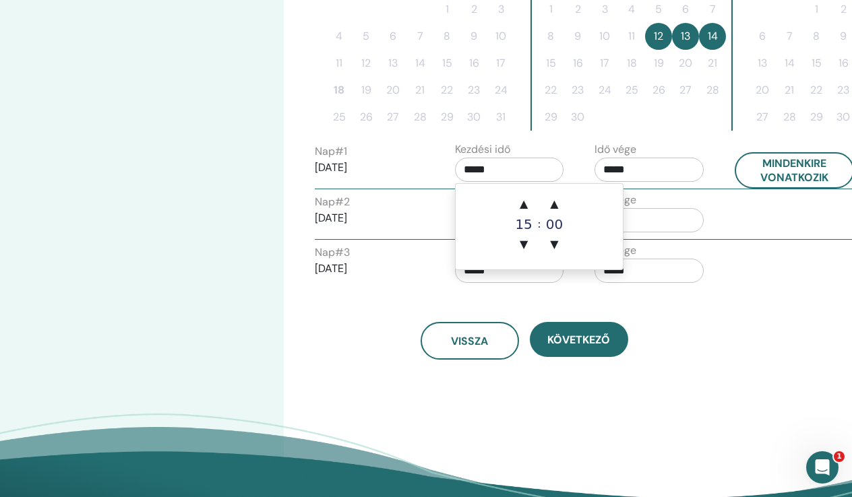
click at [384, 179] on div "Nap # 1 2025/09/12" at bounding box center [369, 165] width 109 height 43
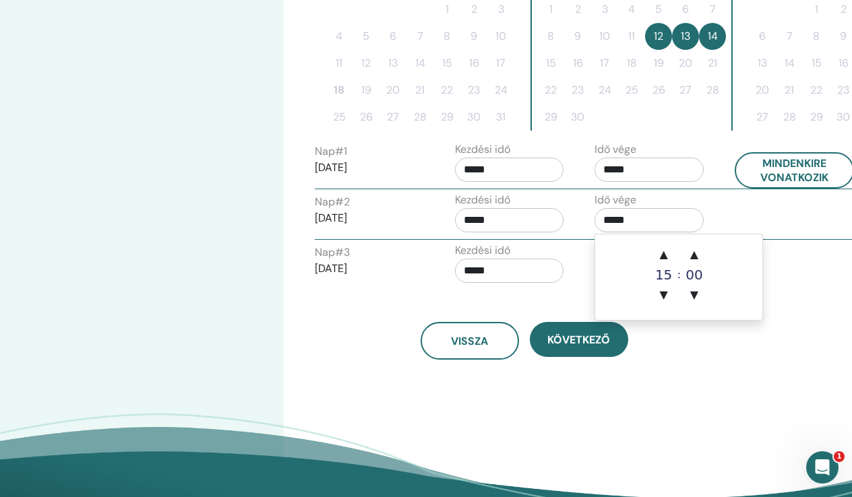
click at [611, 223] on input "*****" at bounding box center [649, 220] width 109 height 24
click at [667, 255] on span "▲" at bounding box center [663, 254] width 27 height 27
type input "*****"
click at [733, 357] on div "Vissza Következő" at bounding box center [524, 341] width 439 height 38
click at [609, 270] on input "*****" at bounding box center [649, 271] width 109 height 24
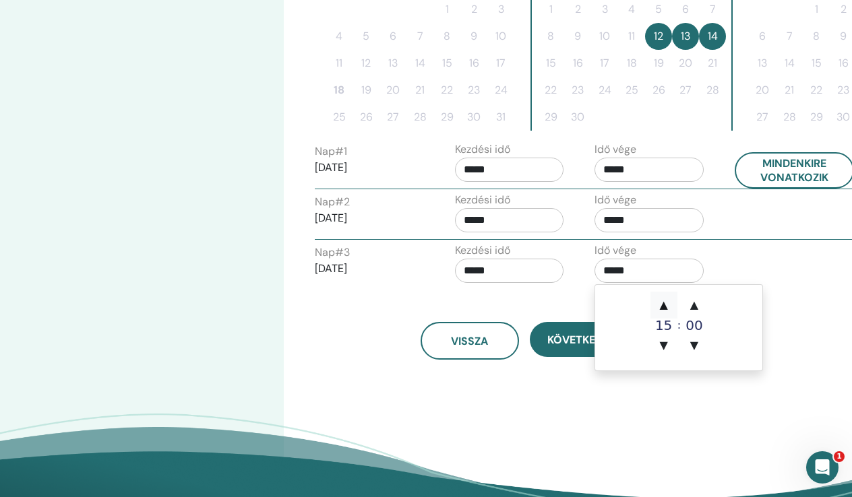
click at [664, 301] on span "▲" at bounding box center [663, 305] width 27 height 27
type input "*****"
click at [784, 272] on div "Nap # 3 2025/09/14 Kezdési idő ***** Idő vége *****" at bounding box center [584, 266] width 559 height 47
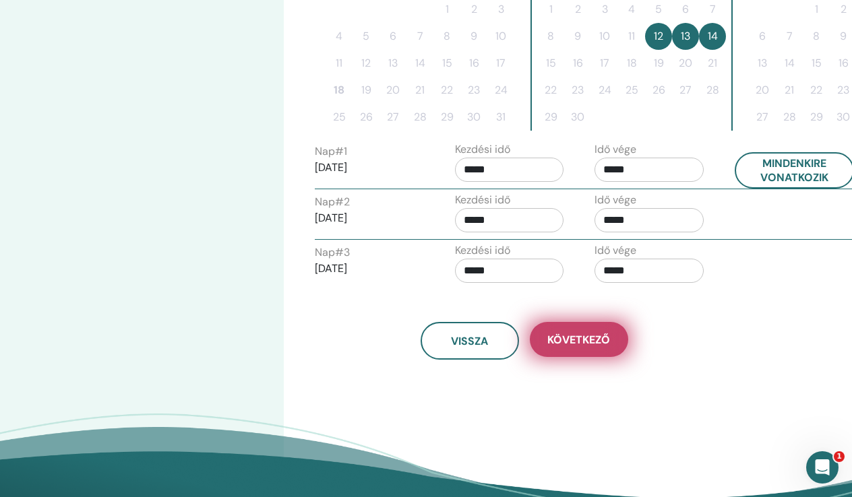
click at [568, 344] on span "Következő" at bounding box center [578, 340] width 63 height 14
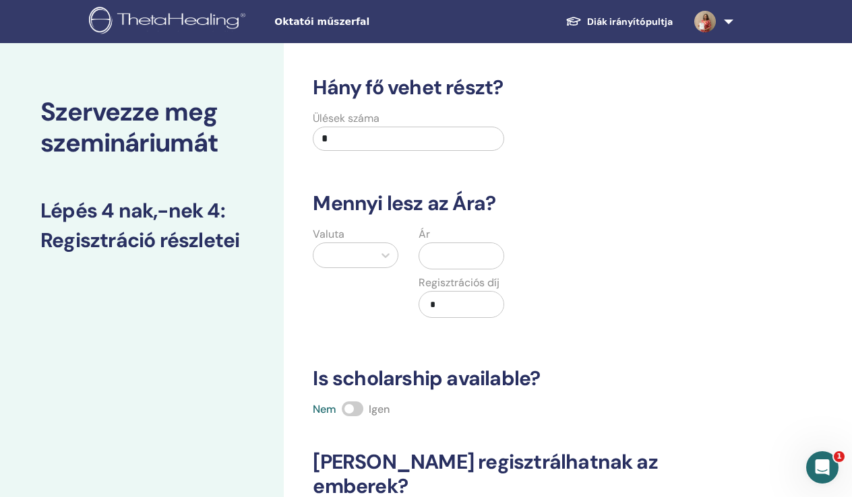
scroll to position [1, 0]
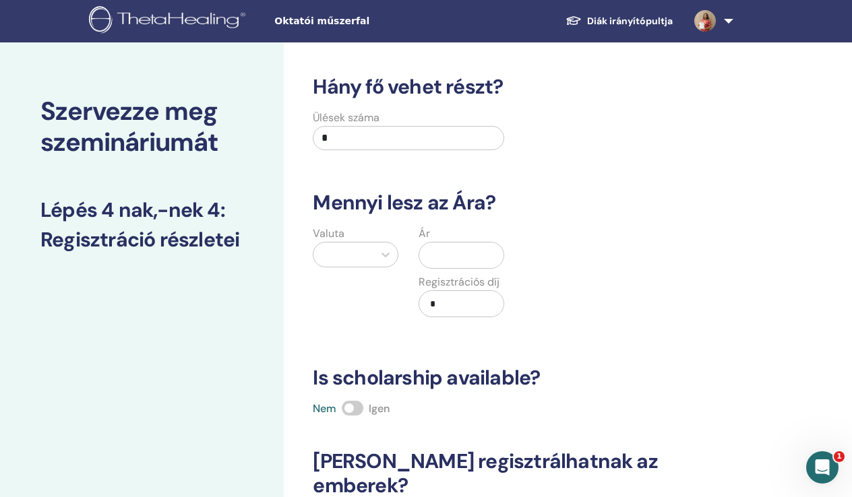
click at [343, 136] on input "*" at bounding box center [408, 138] width 191 height 24
type input "**"
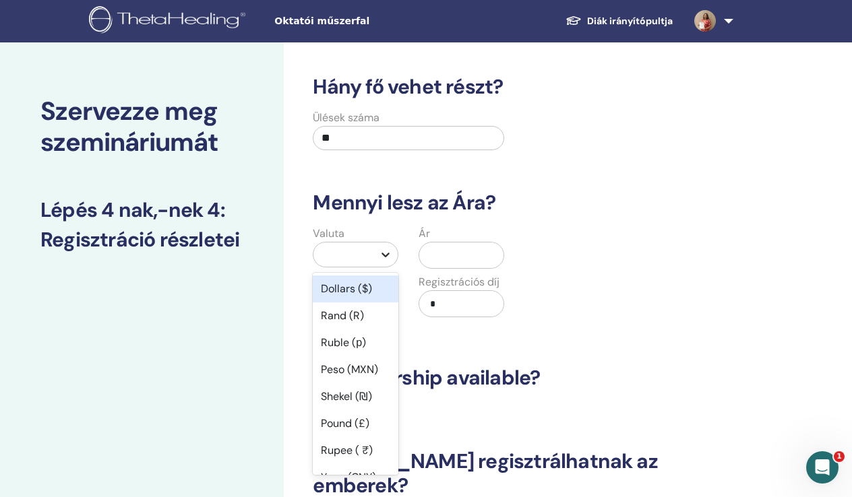
click at [384, 257] on icon at bounding box center [385, 254] width 13 height 13
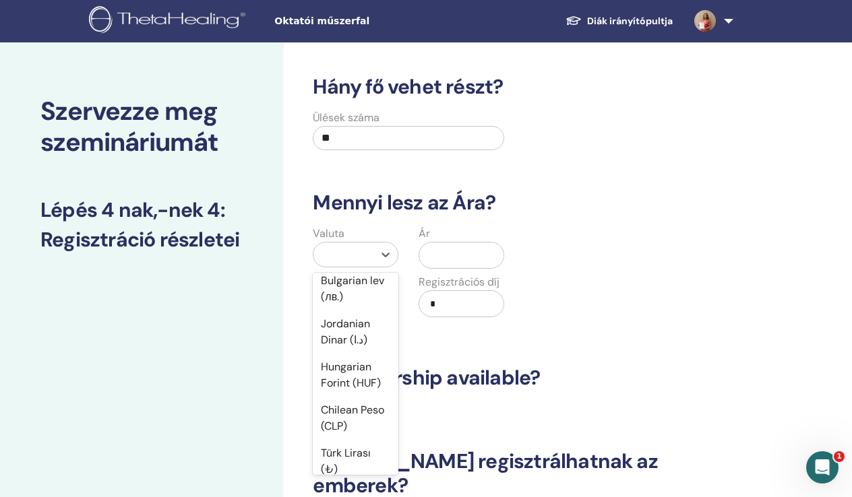
scroll to position [1039, 0]
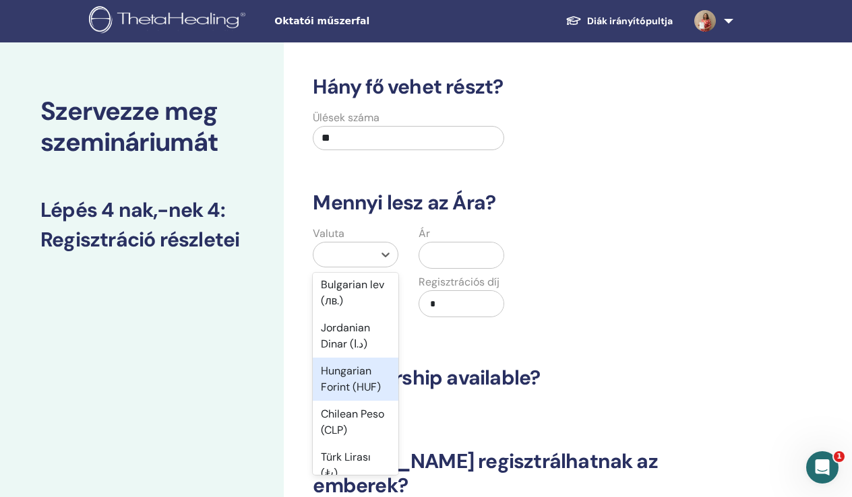
click at [347, 378] on div "Hungarian Forint (HUF)" at bounding box center [356, 379] width 86 height 43
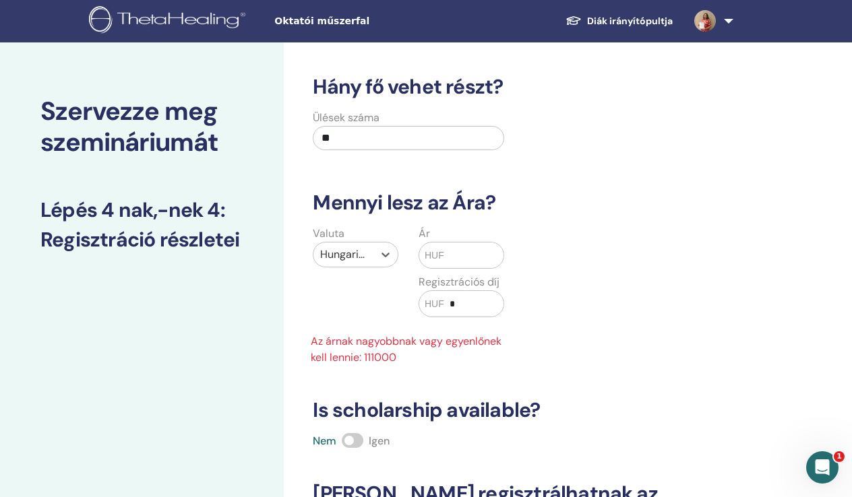
click at [452, 253] on input "text" at bounding box center [473, 256] width 59 height 26
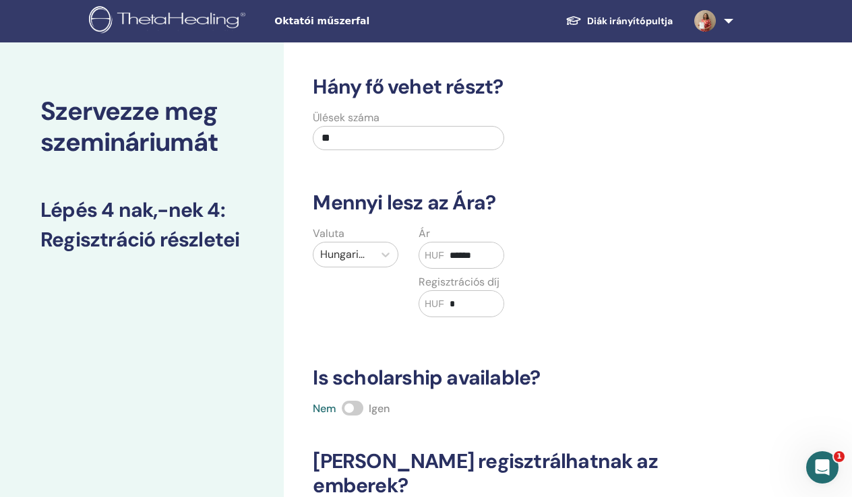
type input "******"
click at [466, 307] on input "*" at bounding box center [473, 304] width 59 height 26
click at [555, 295] on div "Valuta Hungarian Forint (HUF) Ár HUF ****** Regisztrációs díj HUF *****" at bounding box center [514, 280] width 439 height 108
click at [457, 301] on input "*****" at bounding box center [473, 304] width 59 height 26
type input "*****"
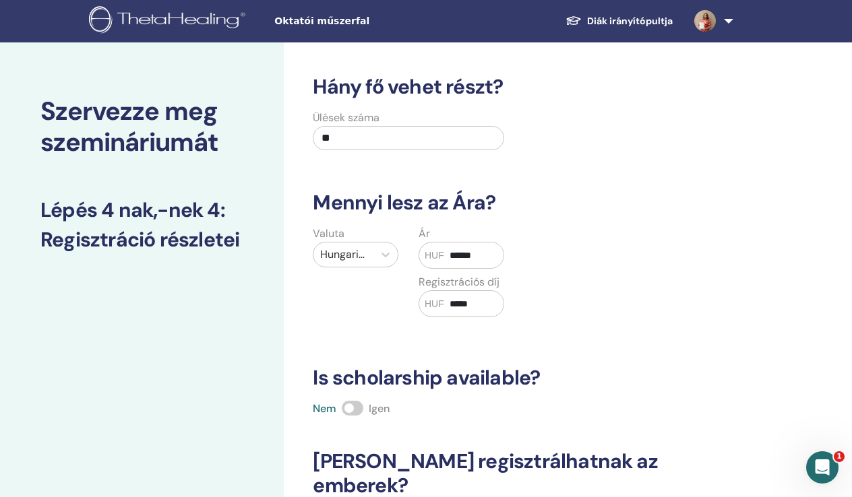
click at [458, 257] on input "******" at bounding box center [473, 256] width 59 height 26
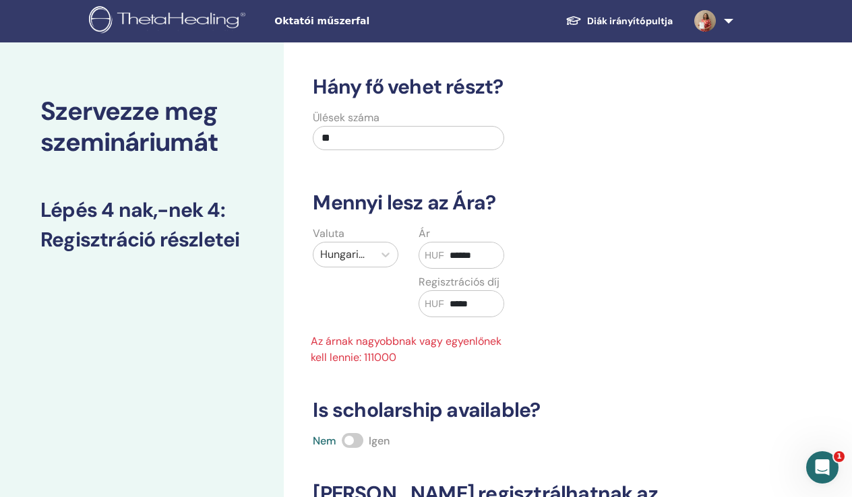
type input "******"
click at [547, 246] on div "Valuta Hungarian Forint (HUF) Ár HUF ****** Regisztrációs díj HUF ***** Az árna…" at bounding box center [514, 296] width 439 height 140
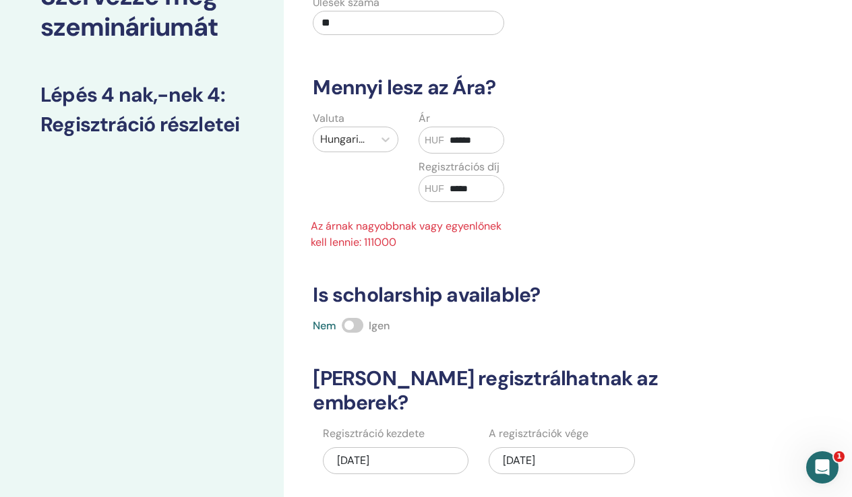
scroll to position [139, 0]
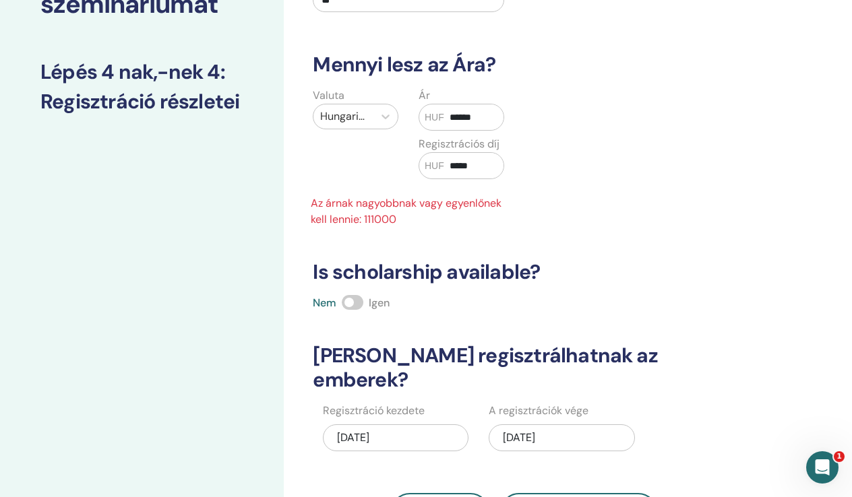
click at [456, 167] on input "*****" at bounding box center [473, 166] width 59 height 26
type input "*****"
click at [546, 179] on div "Valuta Hungarian Forint (HUF) Ár HUF ****** Regisztrációs díj HUF ***** Az árna…" at bounding box center [514, 158] width 439 height 140
click at [461, 118] on input "******" at bounding box center [473, 117] width 59 height 26
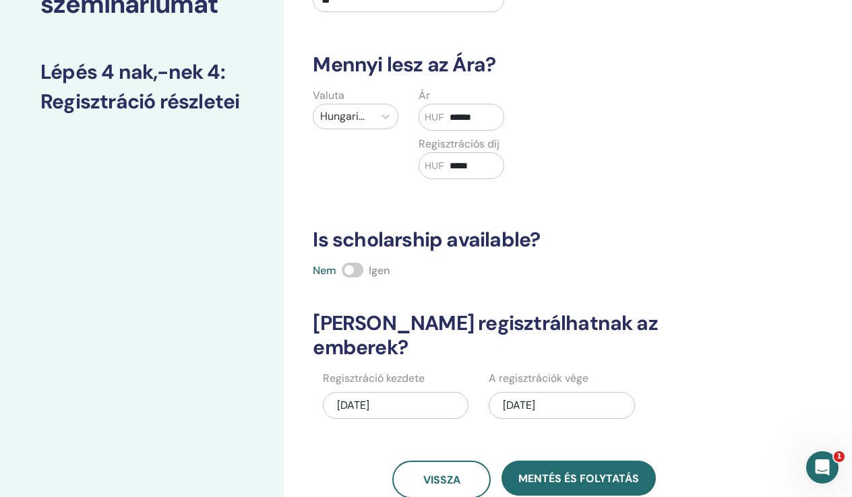
type input "******"
click at [586, 150] on div "Valuta Hungarian Forint (HUF) Ár HUF ****** Regisztrációs díj HUF *****" at bounding box center [514, 142] width 439 height 108
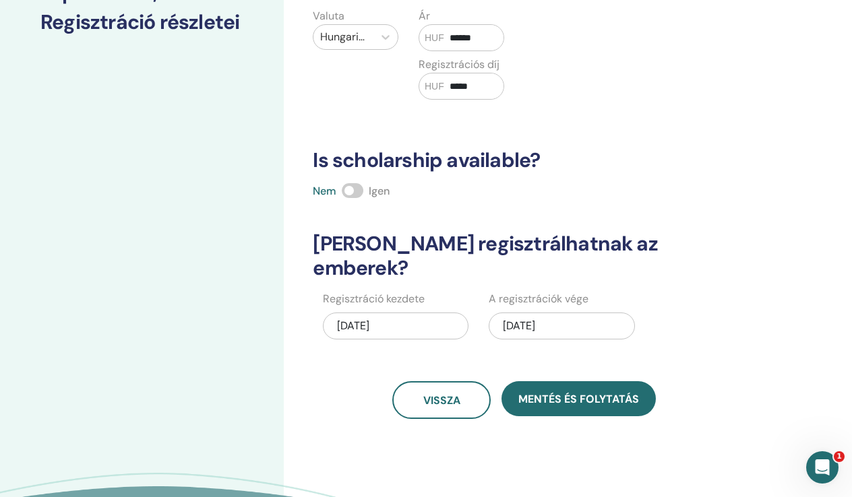
scroll to position [221, 0]
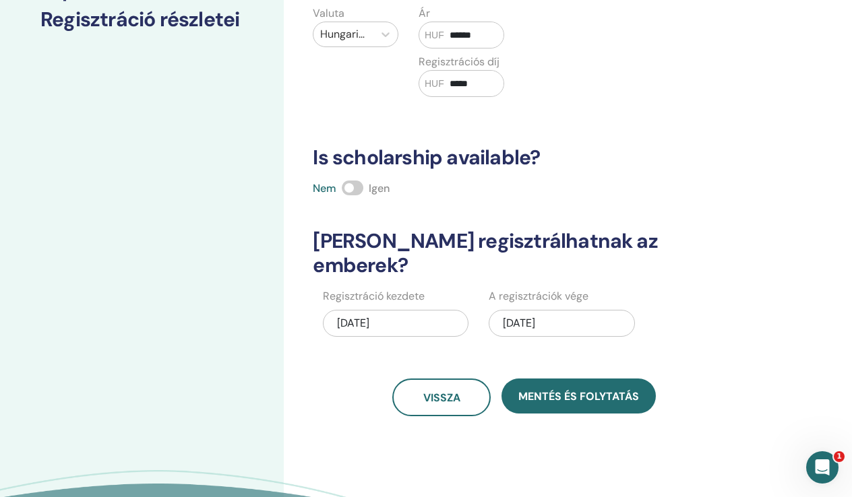
click at [354, 186] on span at bounding box center [353, 188] width 22 height 15
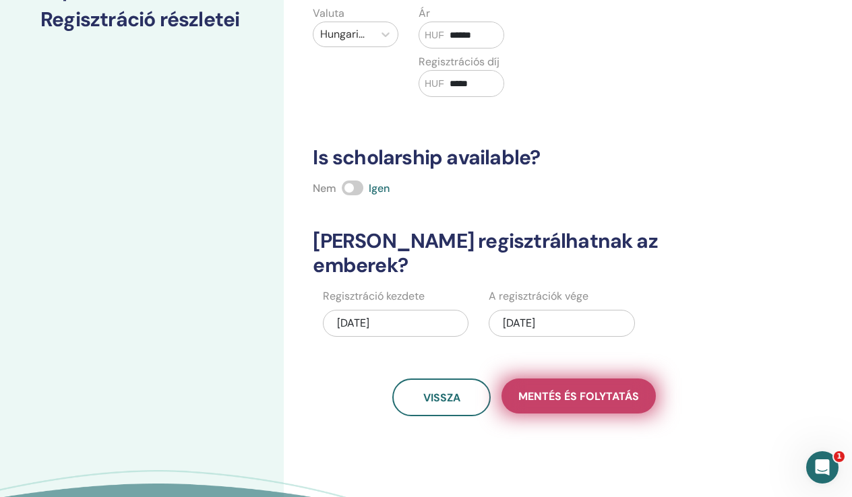
click at [553, 383] on button "Mentés és folytatás" at bounding box center [578, 396] width 154 height 35
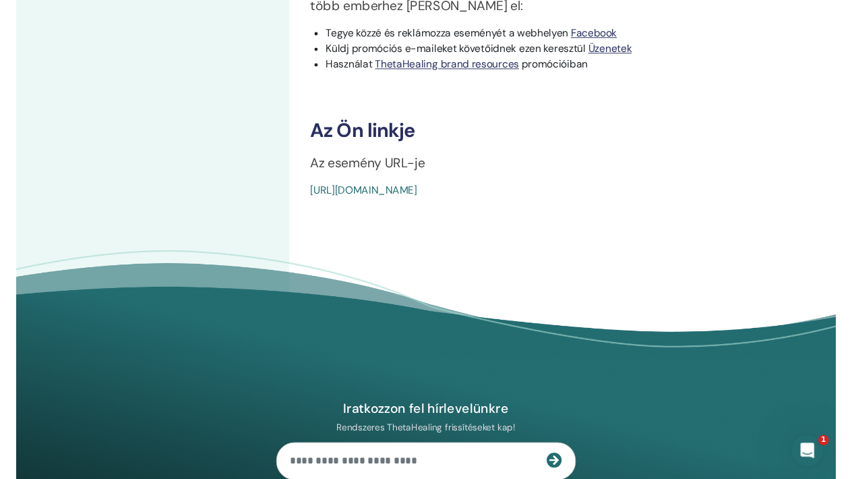
scroll to position [509, 0]
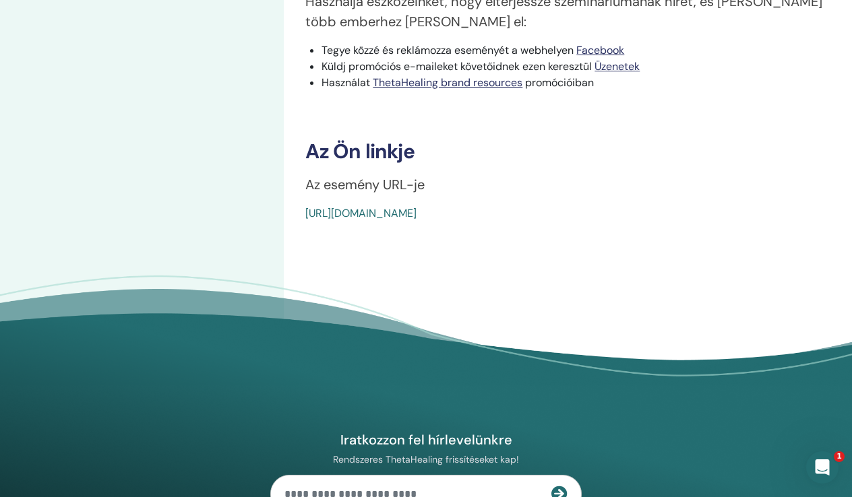
drag, startPoint x: 615, startPoint y: 214, endPoint x: 304, endPoint y: 218, distance: 311.4
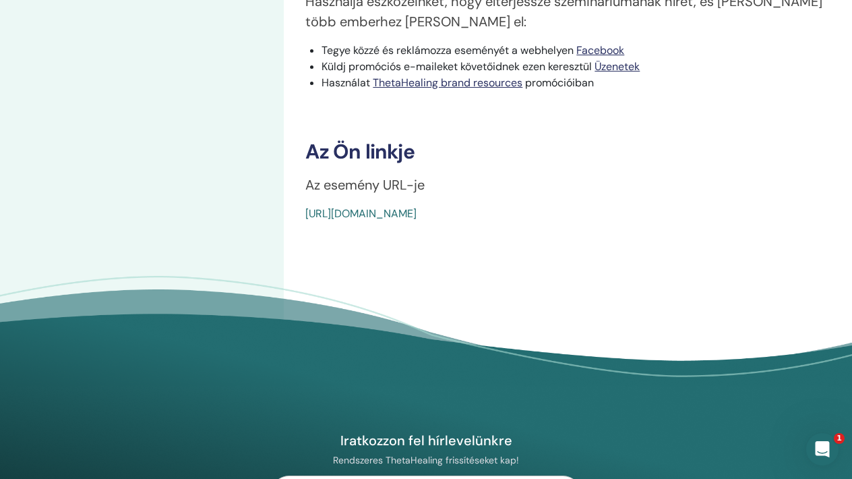
click at [417, 218] on link "https://www.thetahealing.com/seminar-375104-details.html" at bounding box center [360, 213] width 111 height 14
copy link "https://www.thetahealing.com/seminar-375104-details.html"
click at [417, 218] on link "https://www.thetahealing.com/seminar-375104-details.html" at bounding box center [360, 213] width 111 height 14
copy link "https://www.thetahealing.com/seminar-375104-details.html"
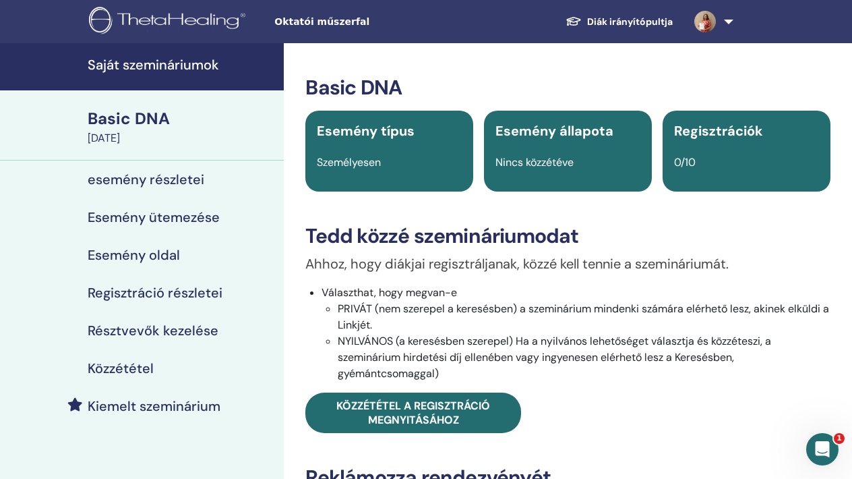
scroll to position [0, 0]
click at [166, 179] on h4 "esemény részletei" at bounding box center [146, 179] width 117 height 16
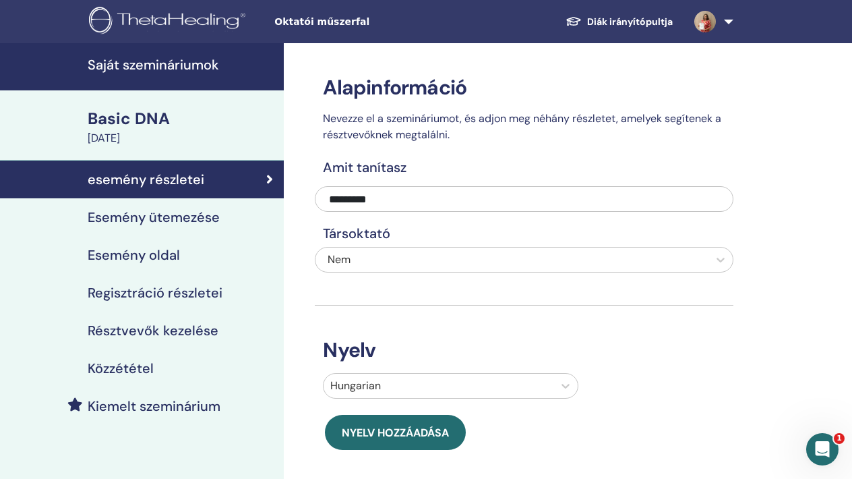
click at [711, 16] on img at bounding box center [705, 22] width 22 height 22
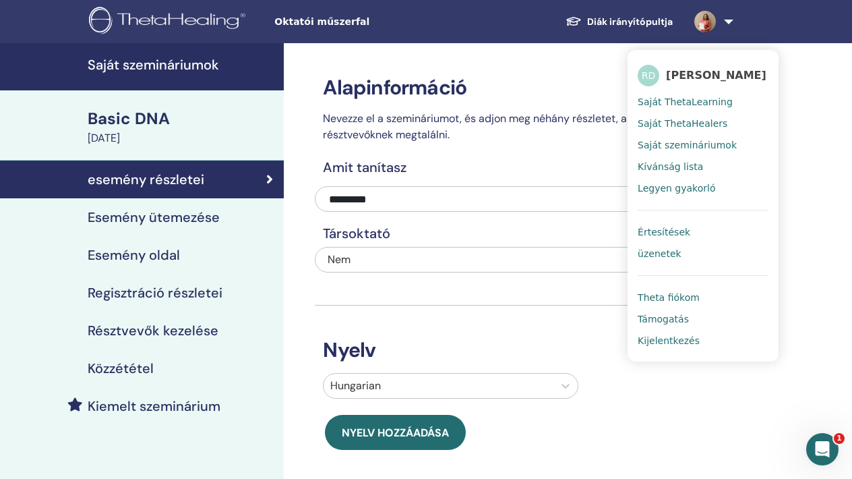
click at [663, 249] on span "üzenetek" at bounding box center [660, 253] width 44 height 12
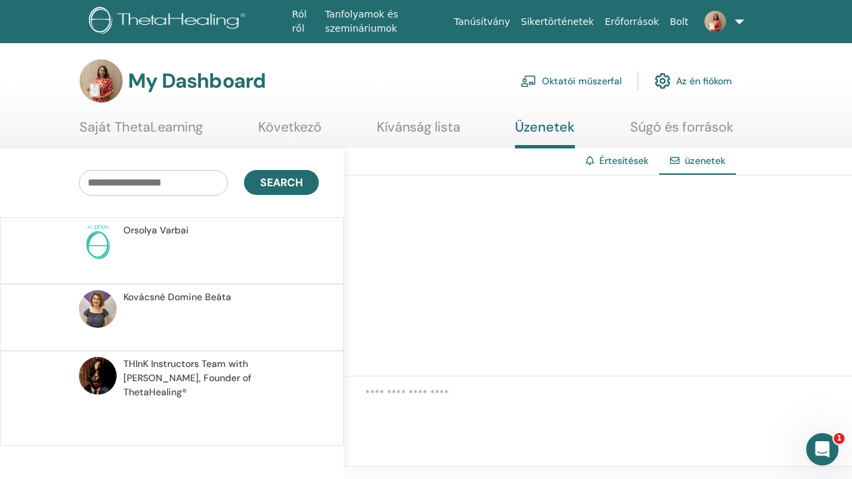
click at [175, 253] on p at bounding box center [220, 257] width 195 height 40
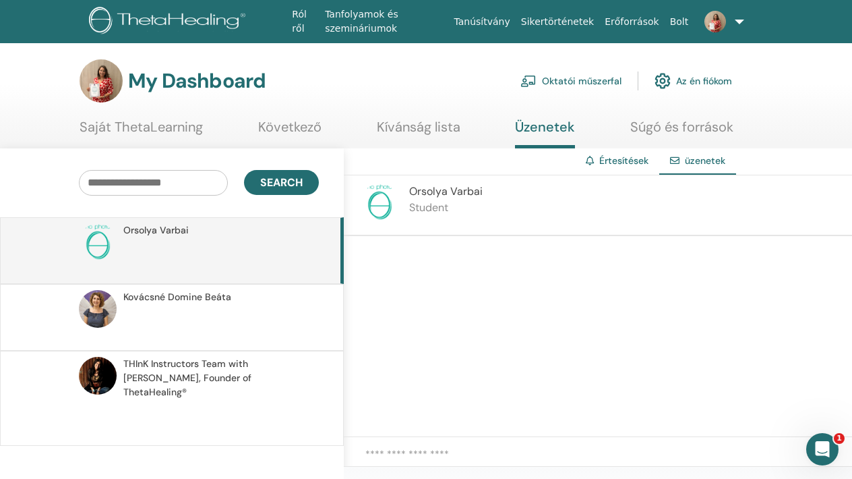
click at [437, 197] on span "[PERSON_NAME]" at bounding box center [445, 191] width 73 height 14
click at [423, 189] on span "[PERSON_NAME]" at bounding box center [445, 191] width 73 height 14
click at [386, 210] on img at bounding box center [380, 202] width 38 height 38
click at [722, 26] on span at bounding box center [715, 21] width 32 height 11
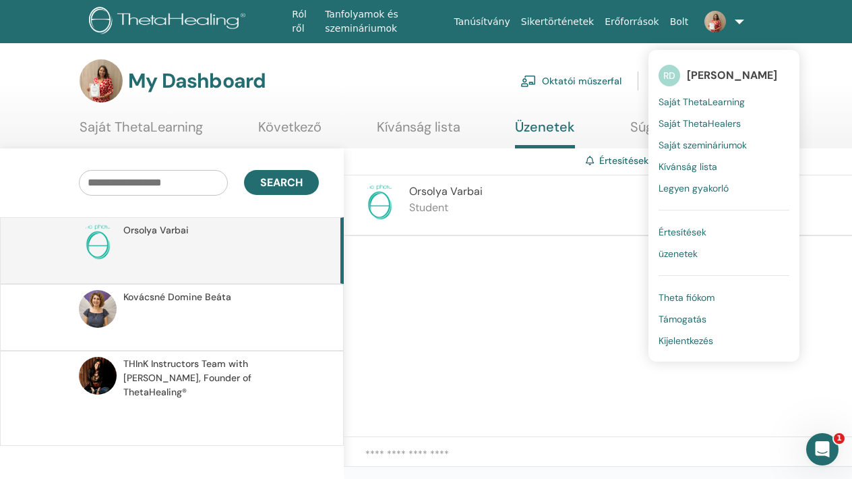
click at [673, 231] on span "Értesítések" at bounding box center [683, 232] width 48 height 12
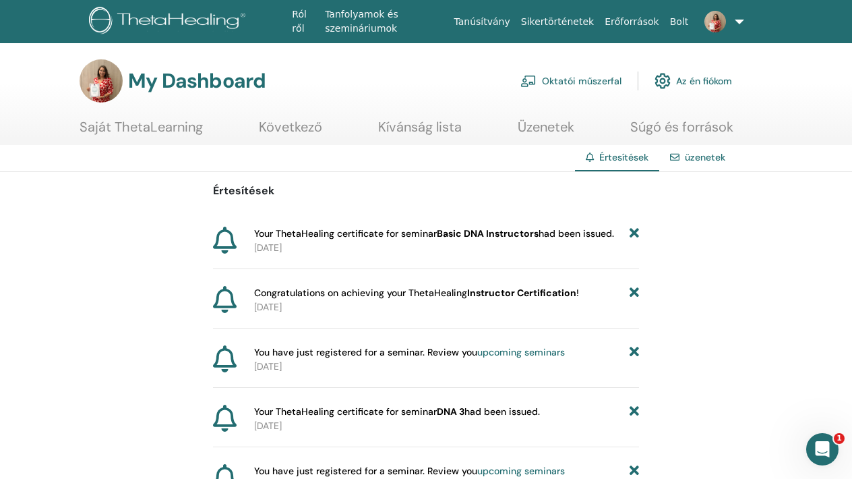
click at [477, 237] on b "Basic DNA Instructors" at bounding box center [488, 233] width 102 height 12
click at [354, 231] on span "Your ThetaHealing certificate for seminar Basic DNA Instructors had been issued." at bounding box center [434, 233] width 360 height 14
click at [637, 231] on icon at bounding box center [634, 233] width 9 height 14
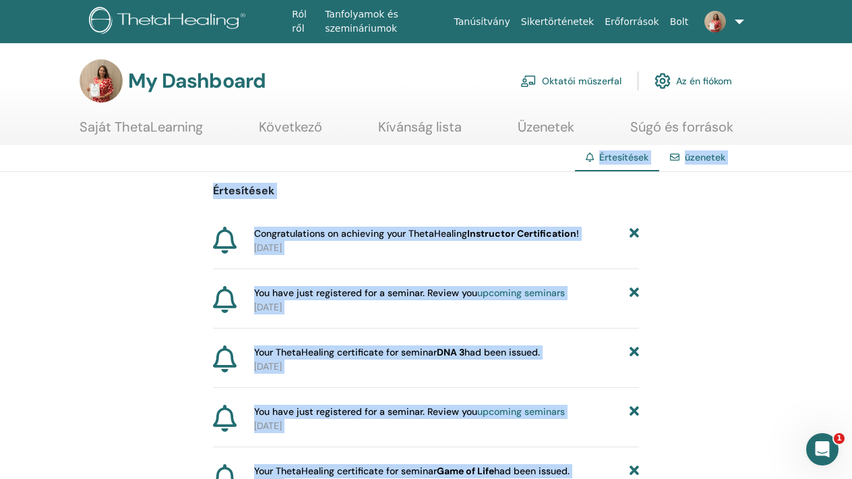
click at [637, 231] on icon at bounding box center [634, 233] width 9 height 14
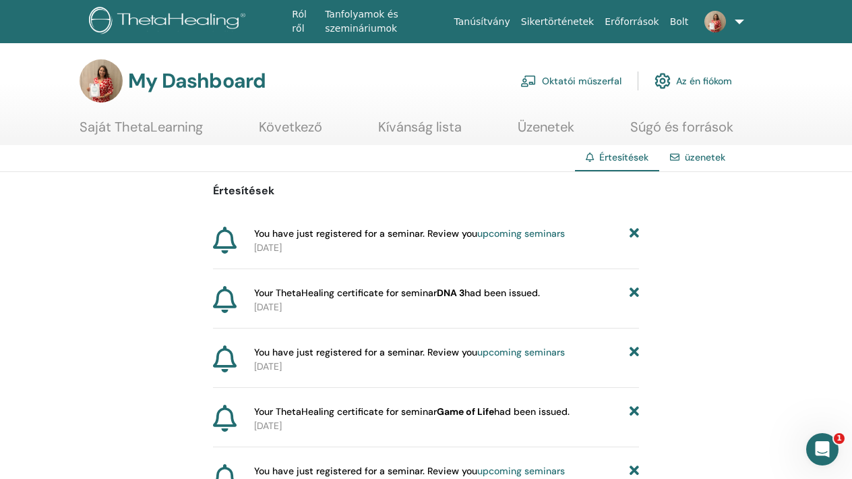
click at [633, 233] on icon at bounding box center [634, 233] width 9 height 14
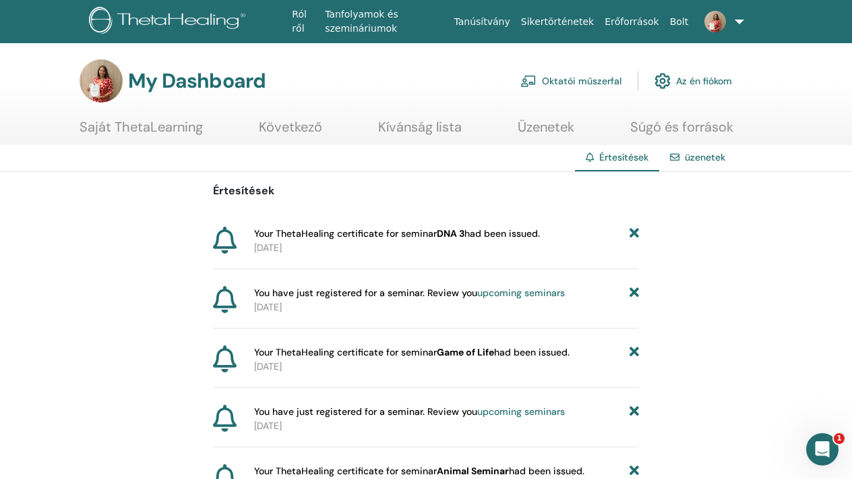
click at [633, 232] on icon at bounding box center [634, 233] width 9 height 14
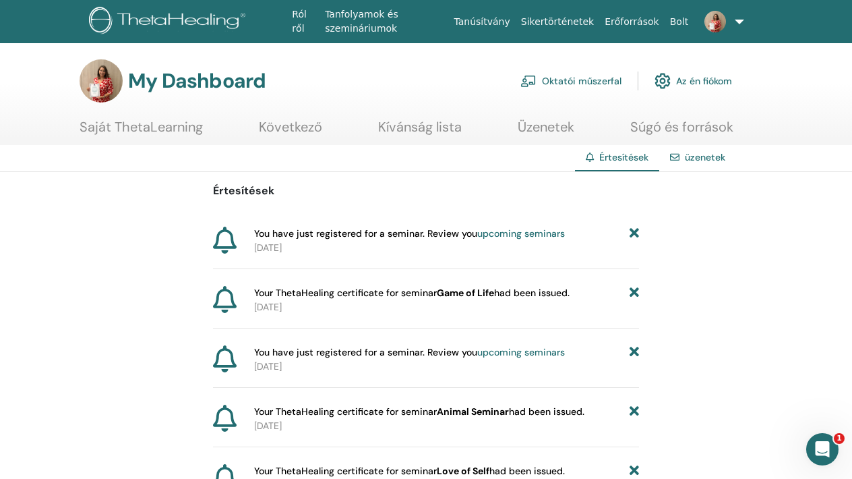
click at [633, 232] on icon at bounding box center [634, 233] width 9 height 14
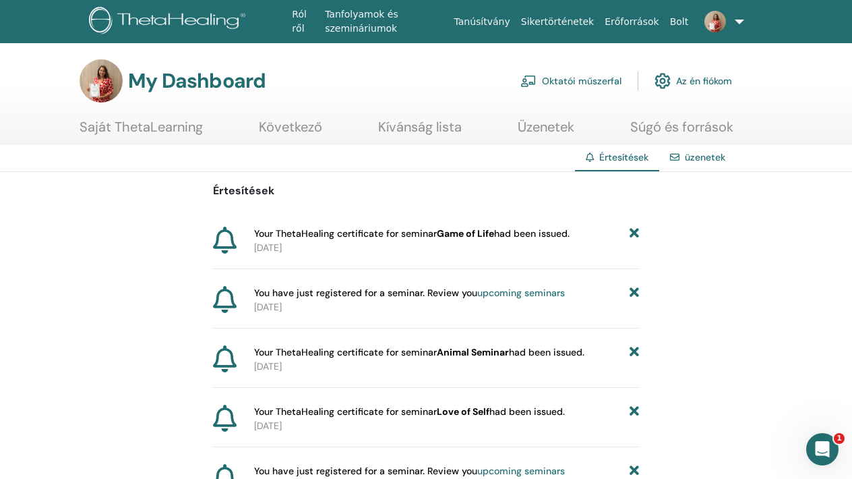
click at [633, 232] on icon at bounding box center [634, 233] width 9 height 14
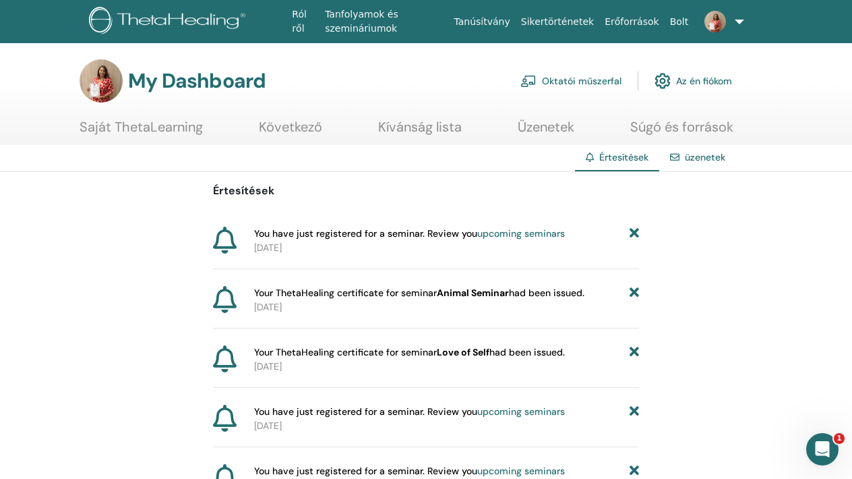
click at [633, 232] on icon at bounding box center [634, 233] width 9 height 14
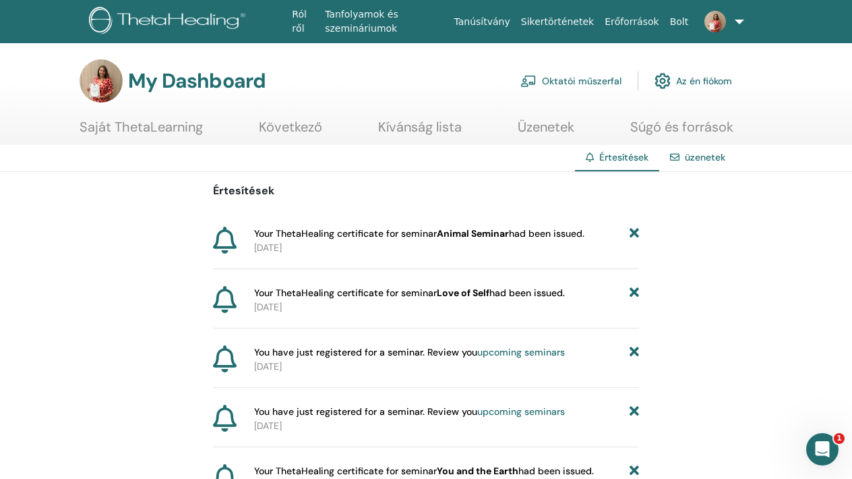
click at [633, 232] on icon at bounding box center [634, 233] width 9 height 14
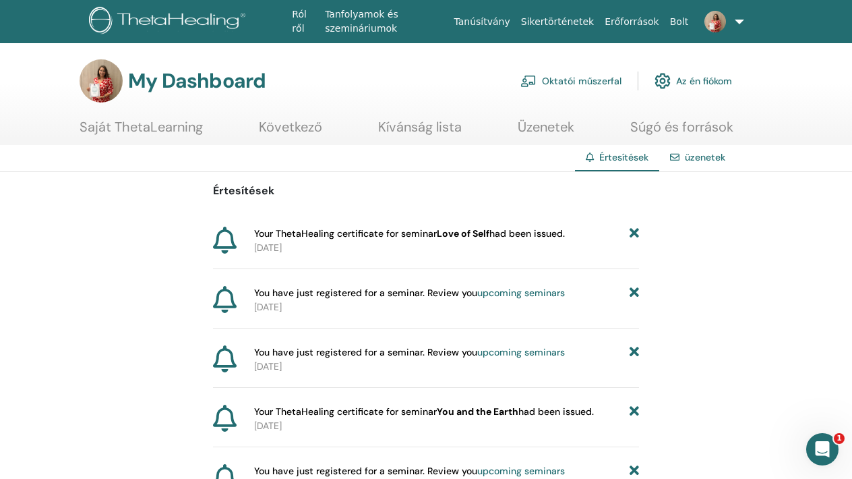
click at [633, 232] on icon at bounding box center [634, 233] width 9 height 14
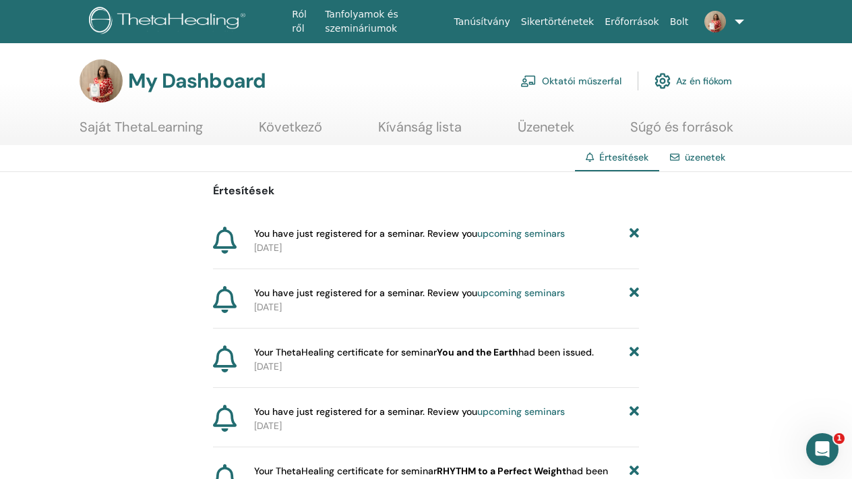
click at [633, 232] on icon at bounding box center [634, 233] width 9 height 14
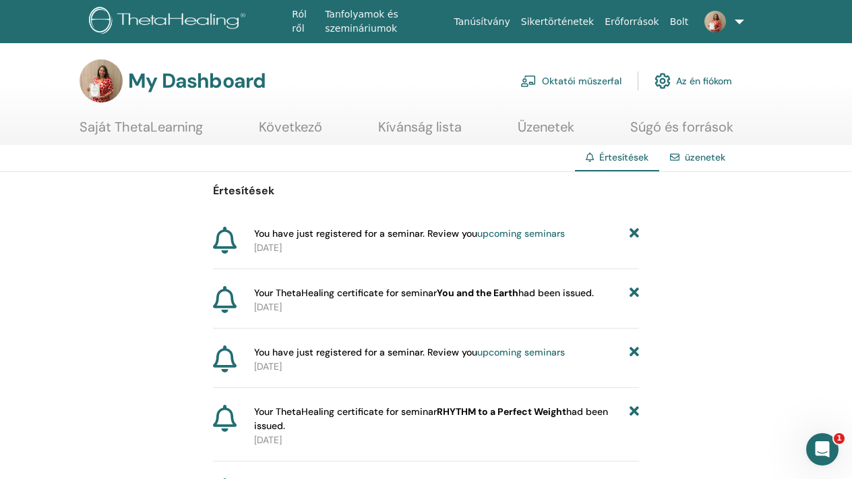
click at [633, 232] on icon at bounding box center [634, 233] width 9 height 14
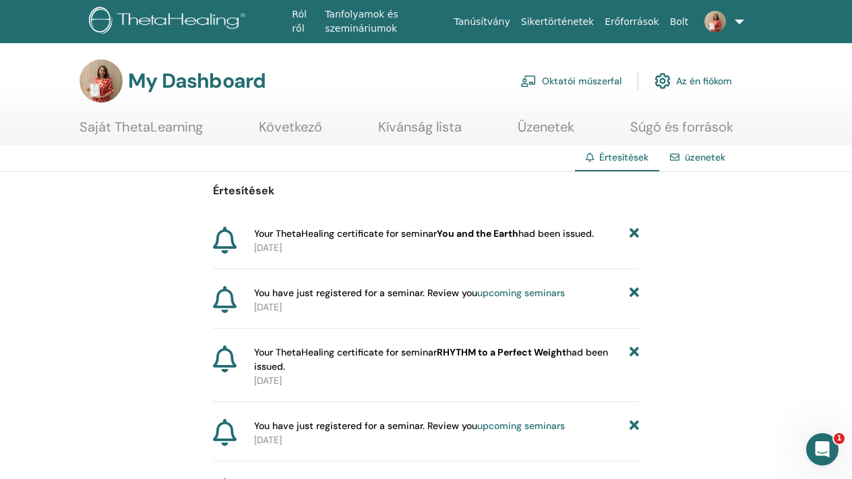
click at [633, 232] on icon at bounding box center [634, 233] width 9 height 14
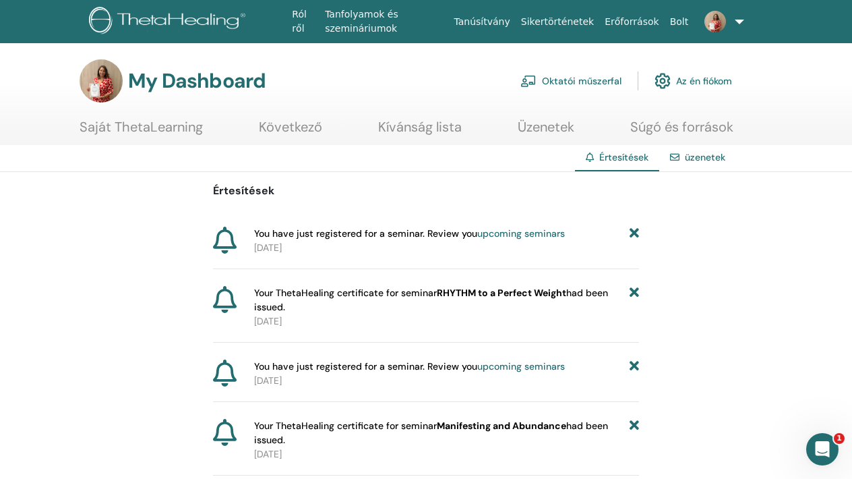
click at [633, 232] on icon at bounding box center [634, 233] width 9 height 14
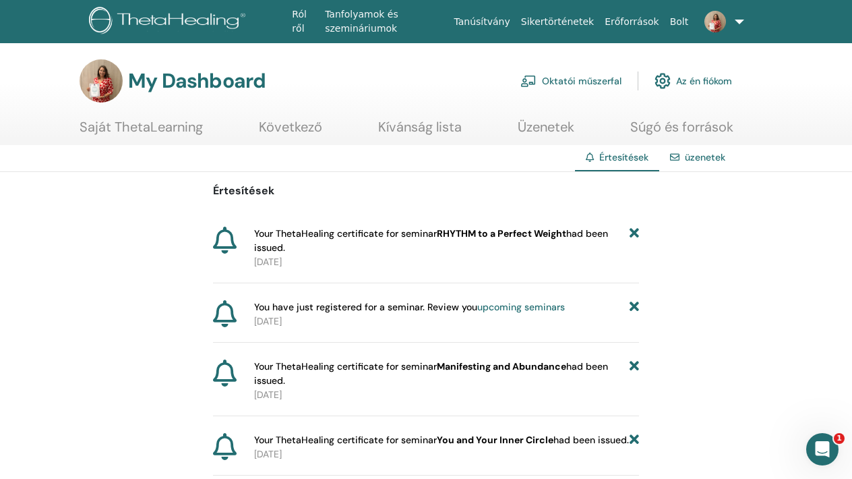
click at [633, 232] on icon at bounding box center [634, 240] width 9 height 28
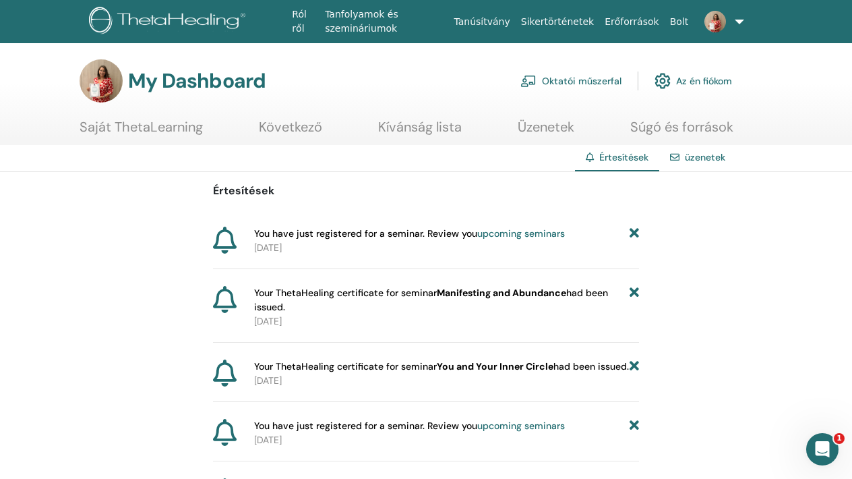
click at [633, 232] on icon at bounding box center [634, 233] width 9 height 14
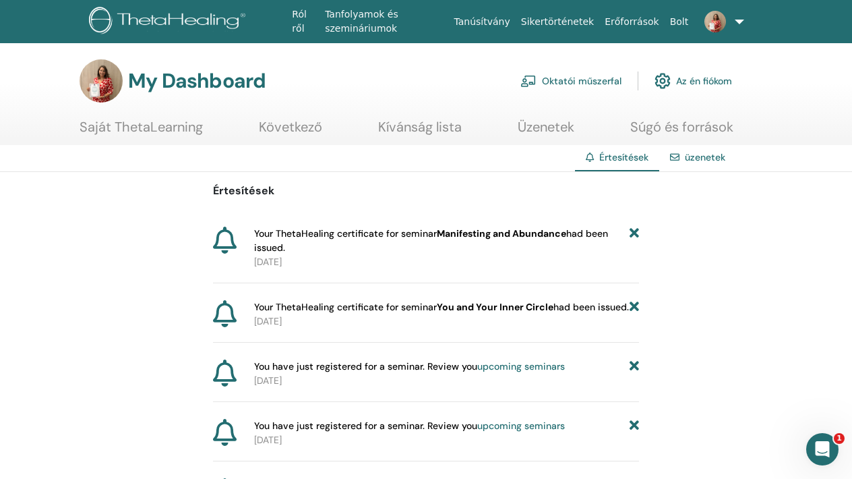
click at [633, 232] on icon at bounding box center [634, 240] width 9 height 28
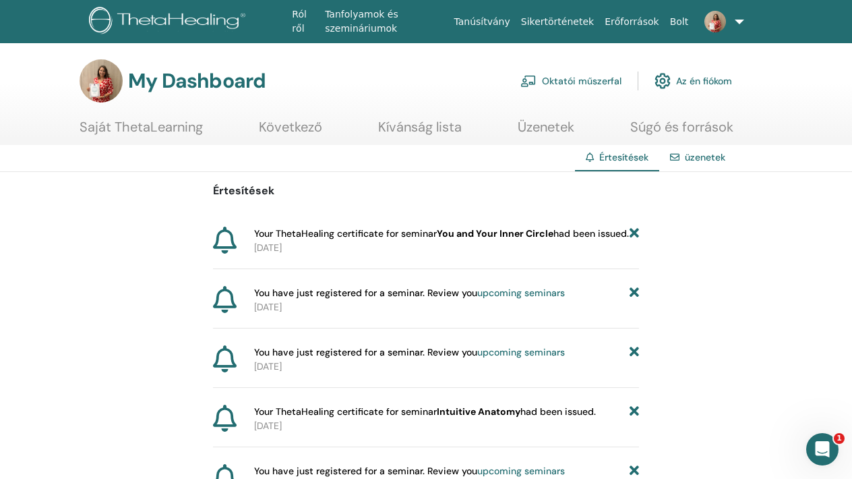
click at [633, 232] on icon at bounding box center [634, 233] width 9 height 14
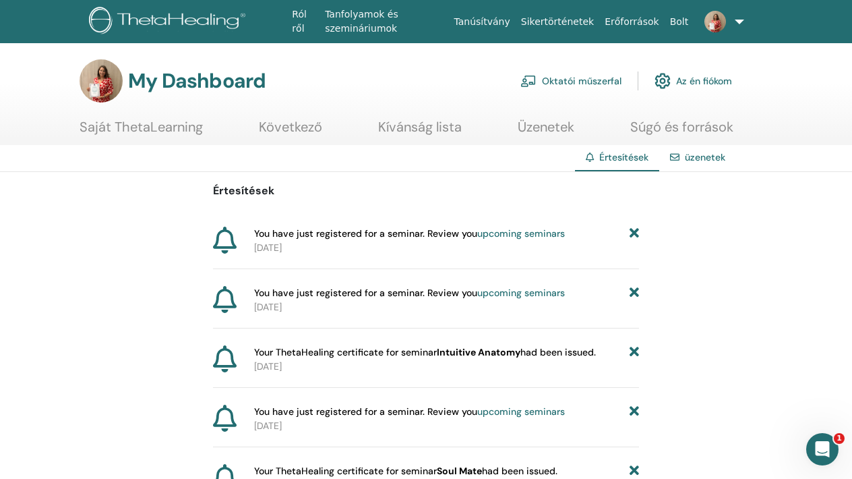
click at [633, 232] on icon at bounding box center [634, 233] width 9 height 14
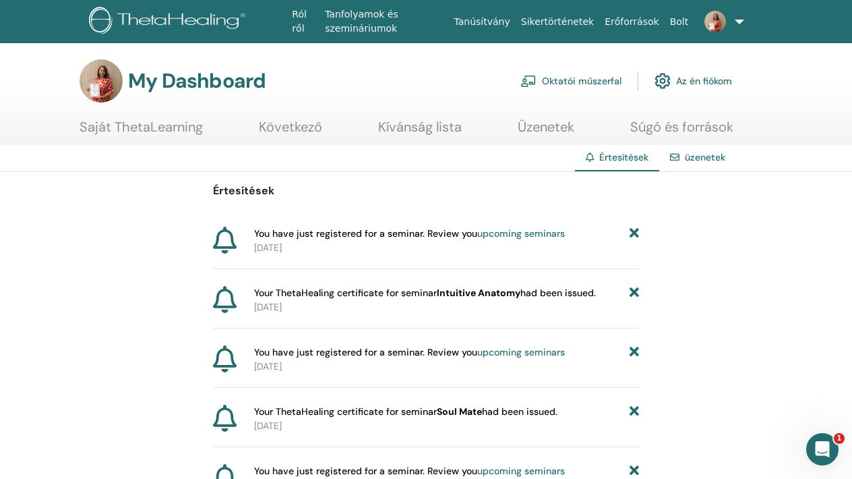
click at [633, 232] on icon at bounding box center [634, 233] width 9 height 14
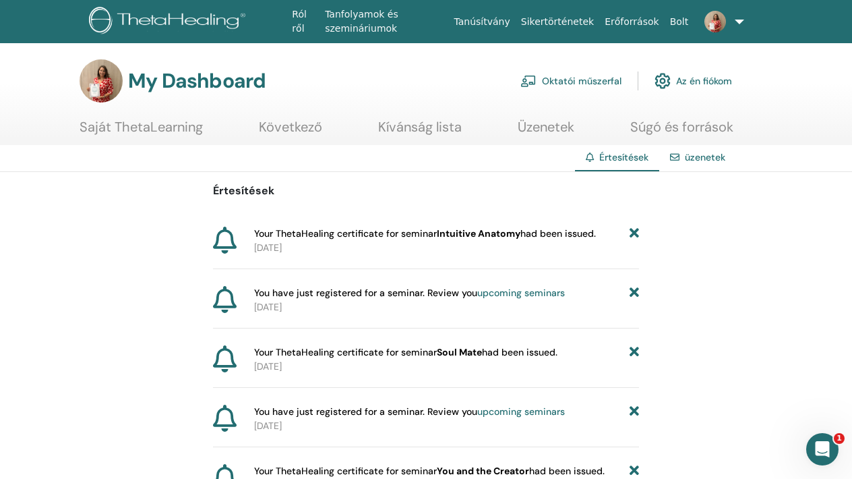
click at [633, 232] on icon at bounding box center [634, 233] width 9 height 14
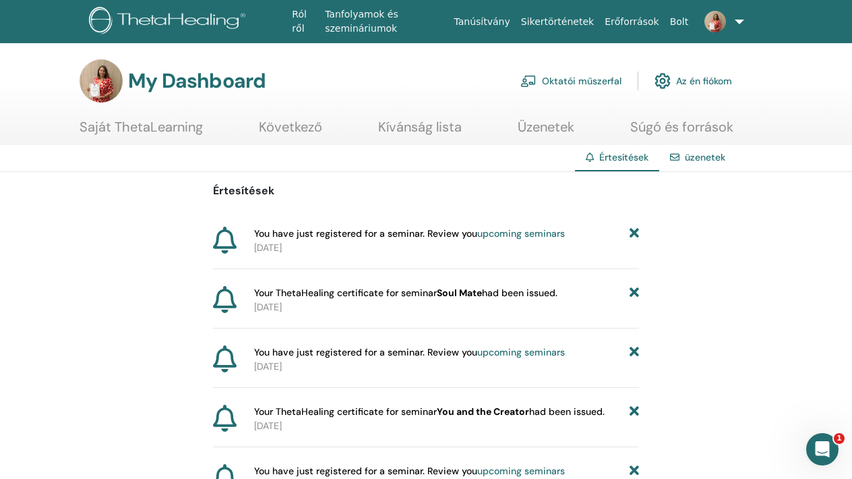
click at [633, 232] on icon at bounding box center [634, 233] width 9 height 14
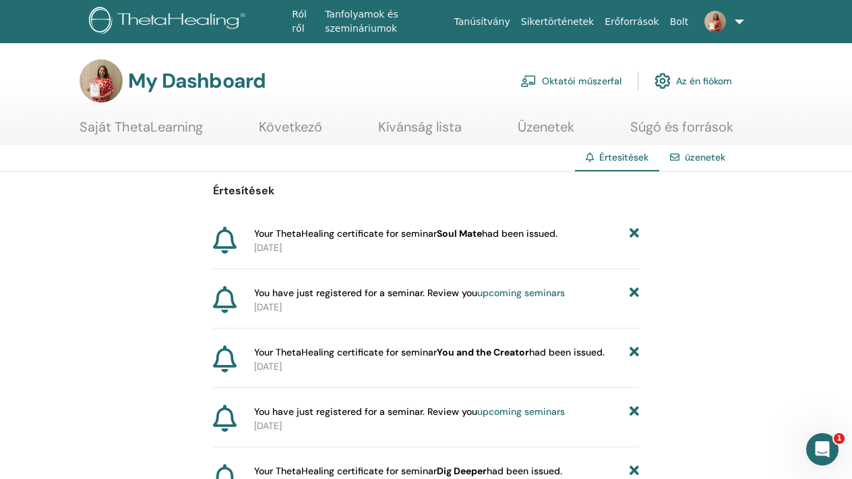
click at [633, 232] on icon at bounding box center [634, 233] width 9 height 14
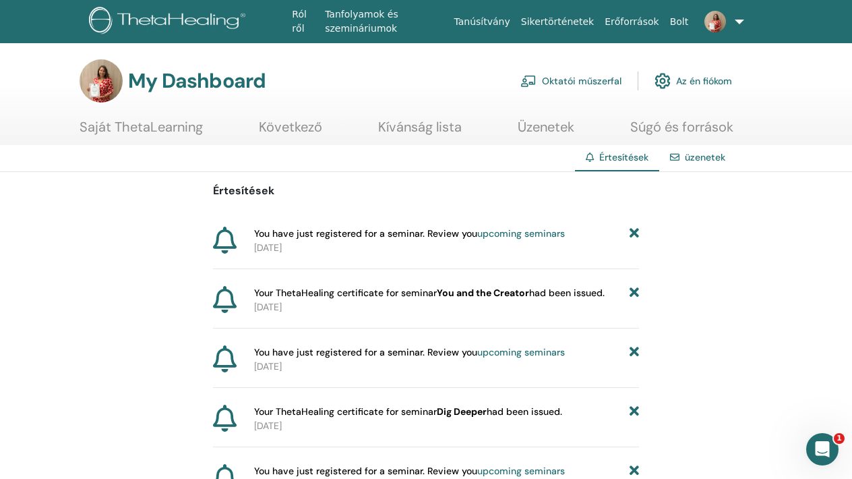
click at [633, 232] on icon at bounding box center [634, 233] width 9 height 14
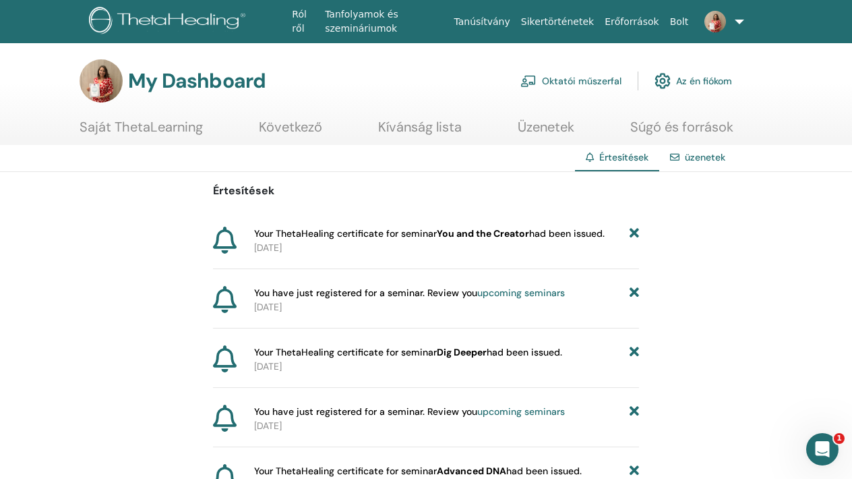
click at [633, 232] on icon at bounding box center [634, 233] width 9 height 14
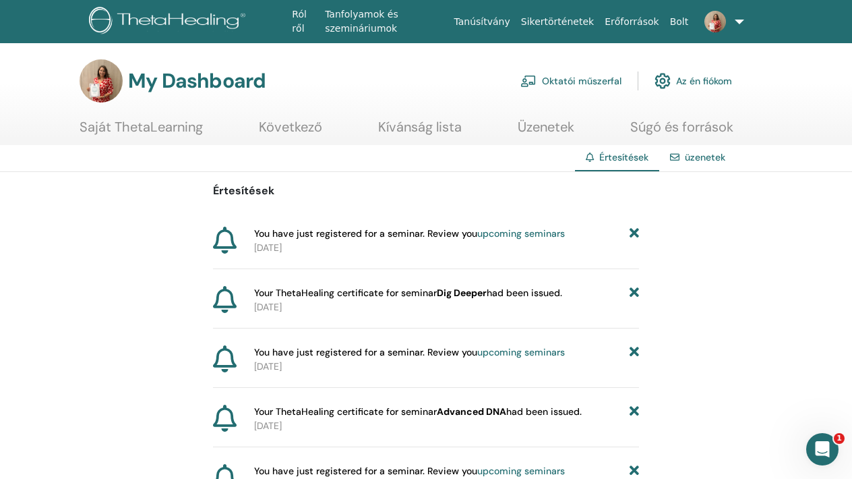
click at [633, 232] on icon at bounding box center [634, 233] width 9 height 14
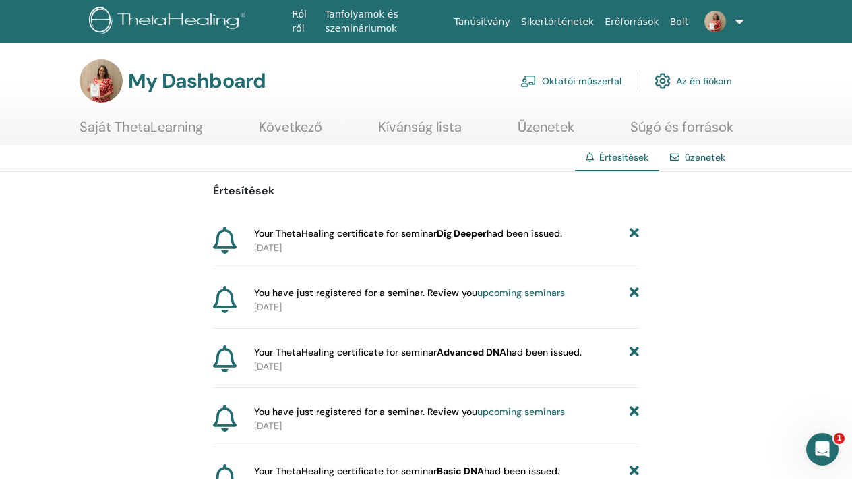
click at [633, 232] on icon at bounding box center [634, 233] width 9 height 14
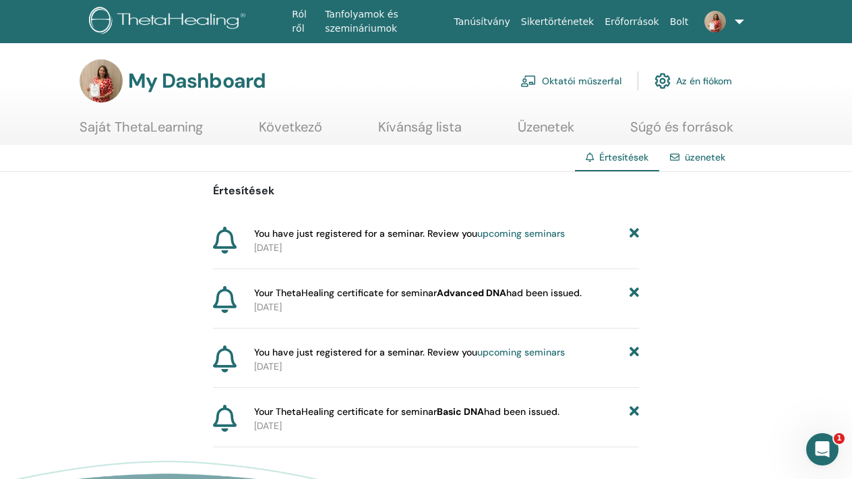
click at [633, 232] on icon at bounding box center [634, 233] width 9 height 14
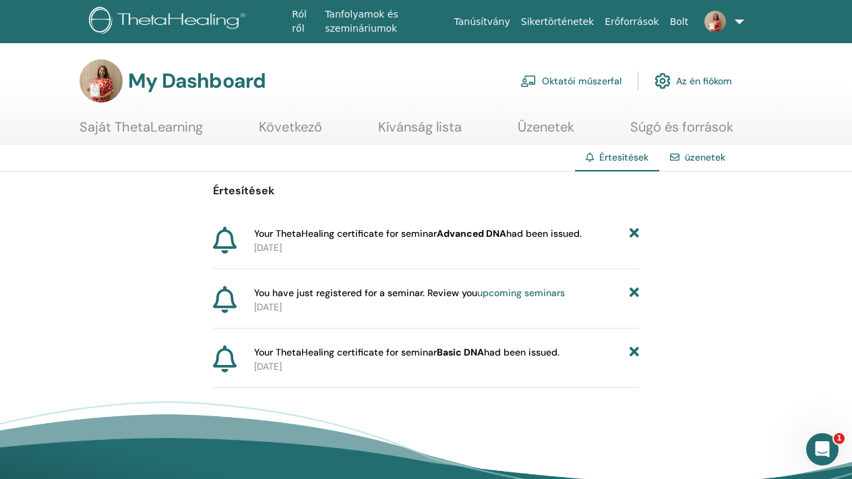
click at [633, 232] on icon at bounding box center [634, 233] width 9 height 14
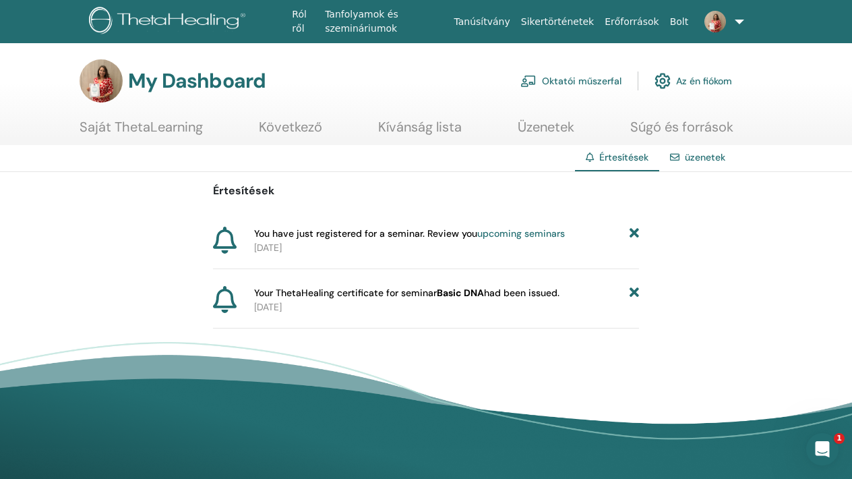
click at [633, 232] on icon at bounding box center [634, 233] width 9 height 14
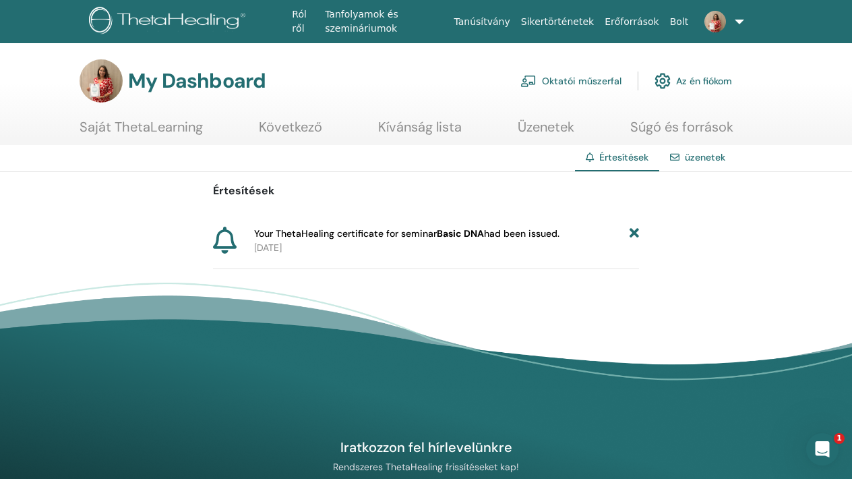
click at [633, 232] on icon at bounding box center [634, 233] width 9 height 14
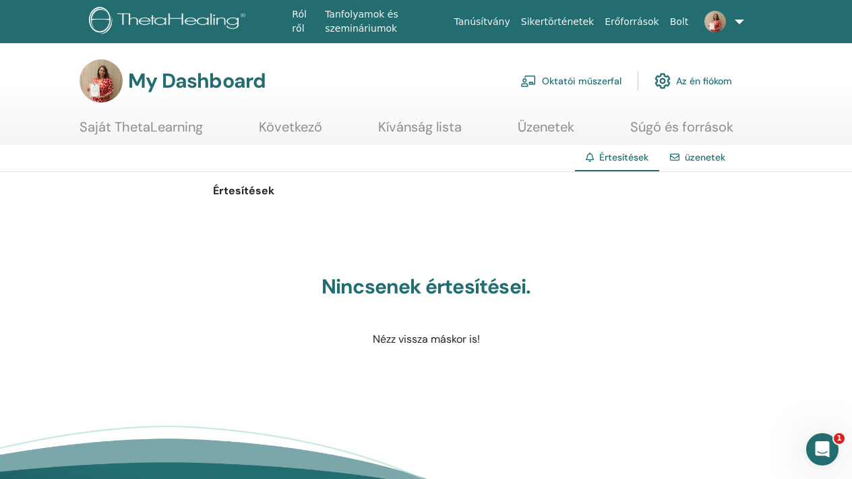
click at [165, 134] on link "Saját ThetaLearning" at bounding box center [141, 132] width 123 height 26
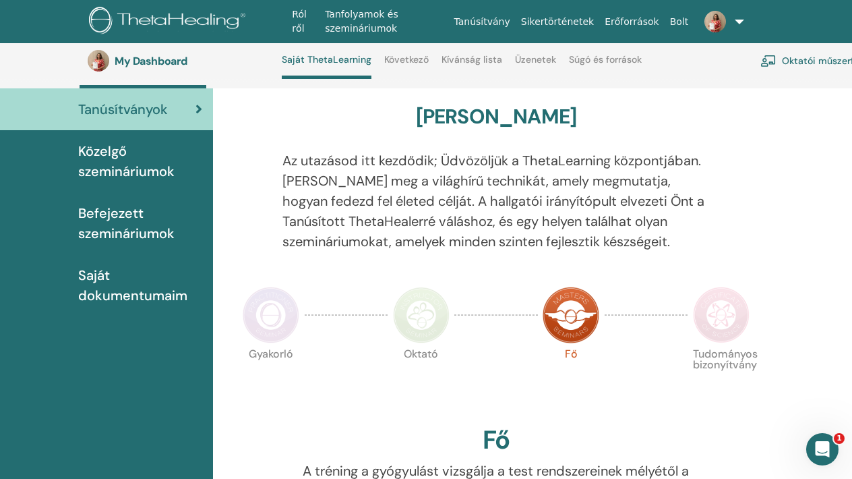
scroll to position [94, 0]
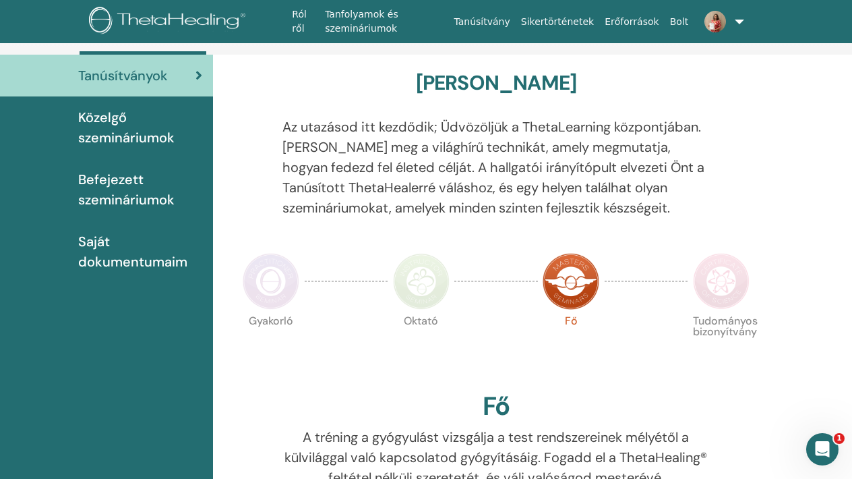
click at [739, 21] on link at bounding box center [716, 21] width 45 height 43
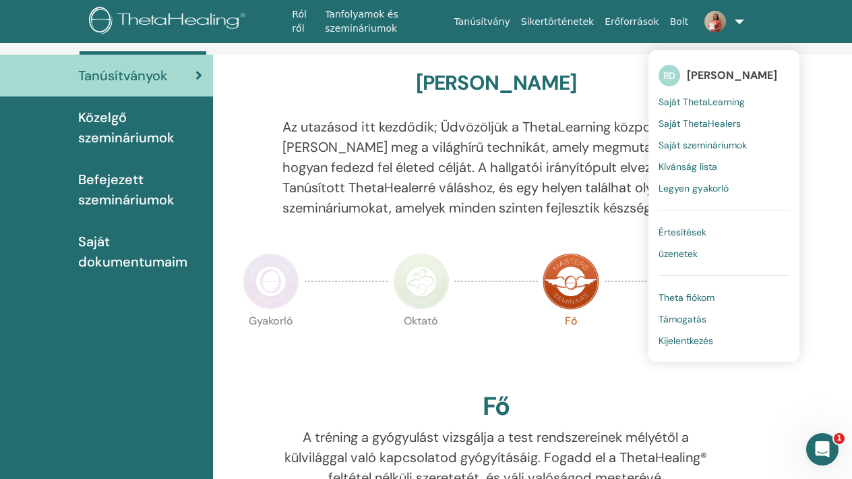
click at [694, 98] on span "Saját ThetaLearning" at bounding box center [702, 102] width 86 height 12
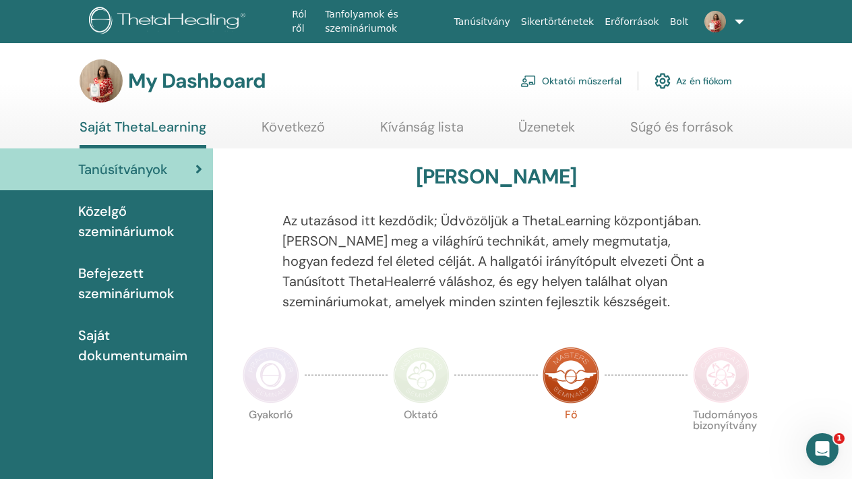
click at [739, 23] on link at bounding box center [716, 21] width 45 height 43
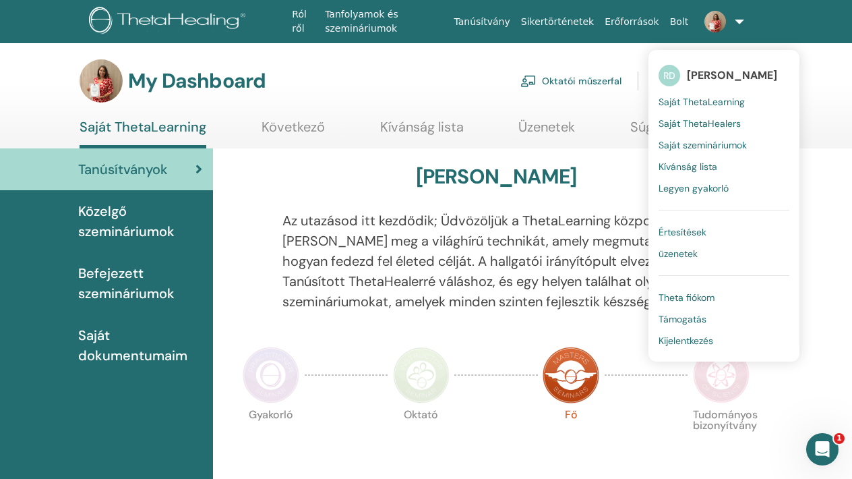
click at [707, 145] on span "Saját szemináriumok" at bounding box center [703, 145] width 88 height 12
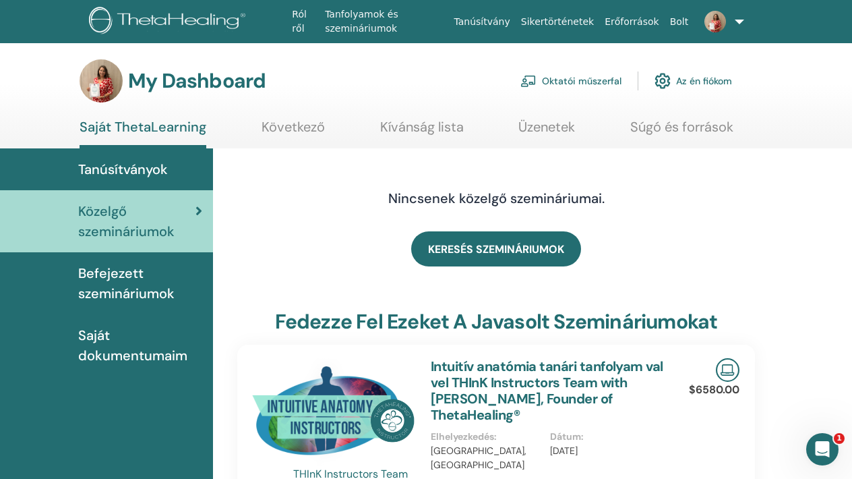
click at [595, 78] on link "Oktatói műszerfal" at bounding box center [570, 81] width 101 height 30
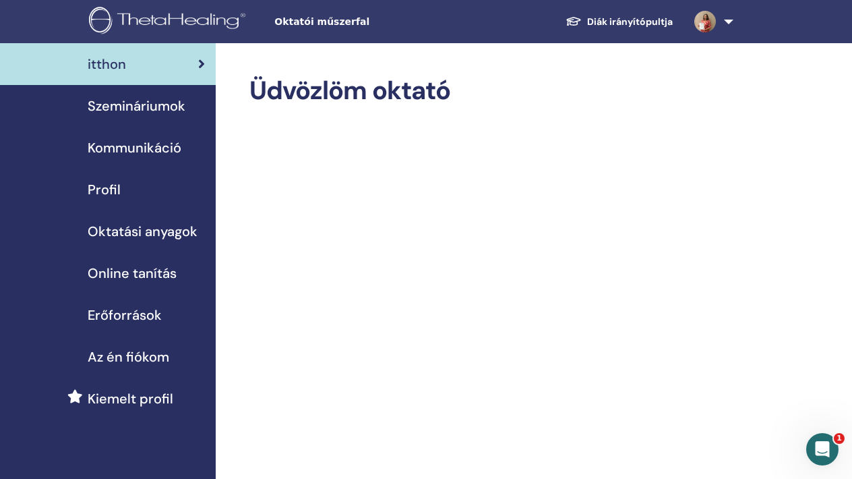
click at [160, 116] on link "Szemináriumok" at bounding box center [108, 106] width 216 height 42
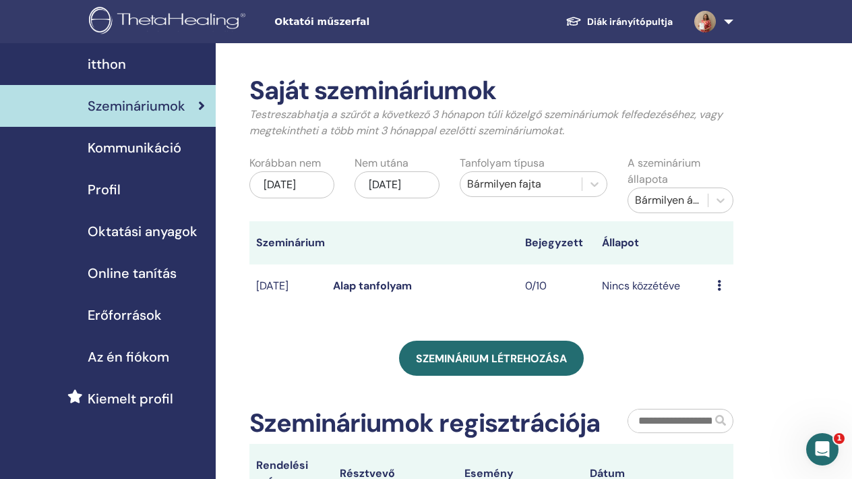
click at [362, 287] on link "Alap tanfolyam" at bounding box center [372, 285] width 79 height 14
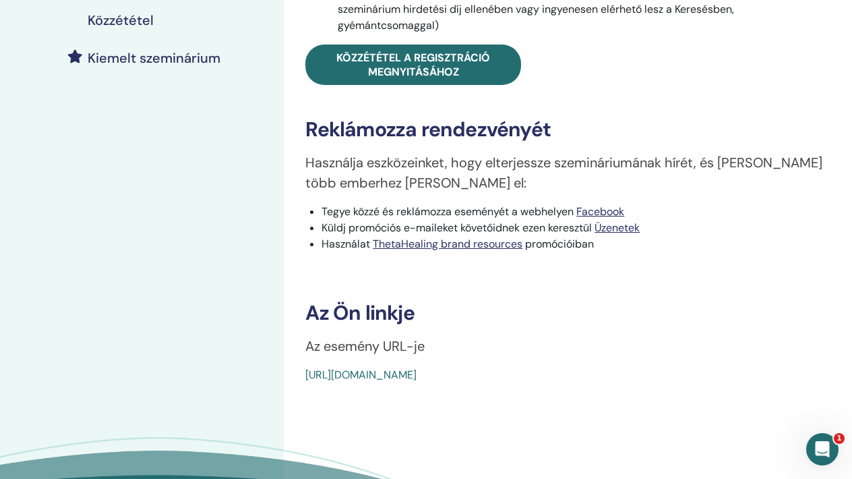
scroll to position [357, 0]
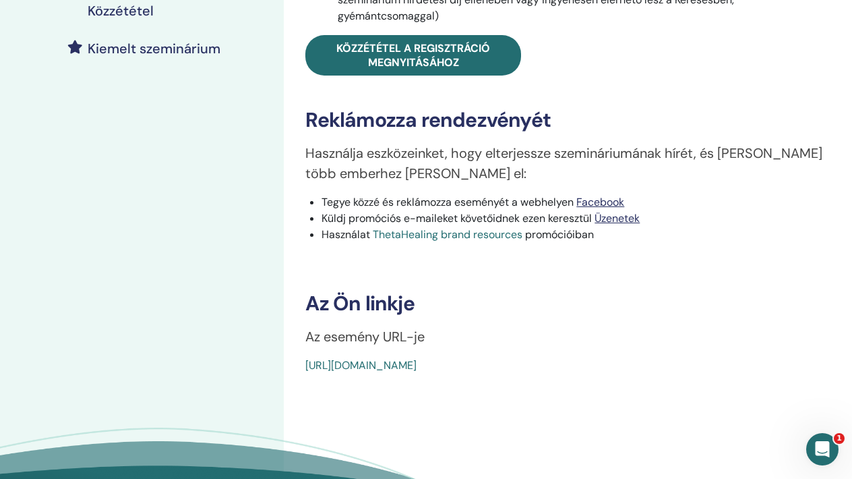
click at [469, 238] on link "ThetaHealing brand resources" at bounding box center [448, 234] width 150 height 14
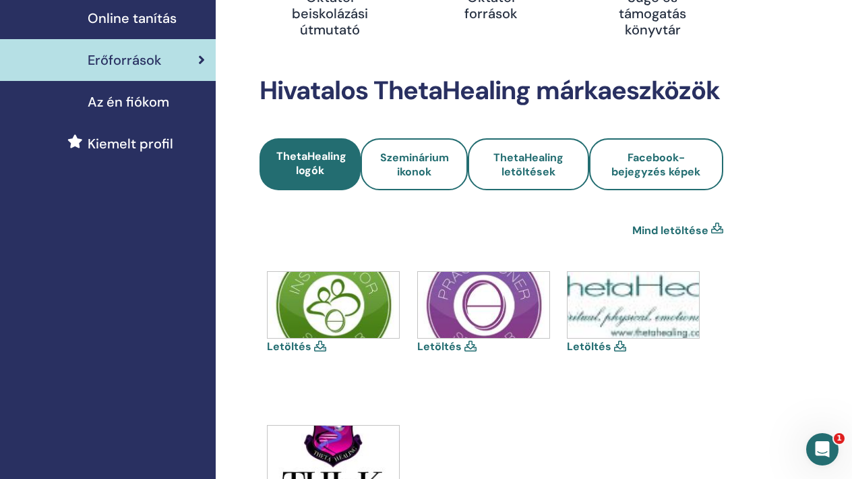
scroll to position [259, 0]
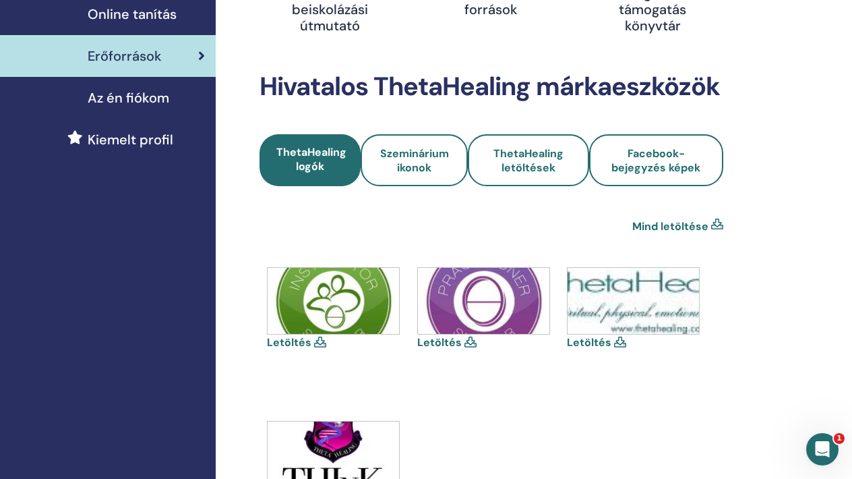
click at [315, 342] on icon at bounding box center [320, 341] width 12 height 11
click at [286, 340] on link "Letöltés" at bounding box center [289, 342] width 44 height 14
click at [452, 309] on img at bounding box center [483, 301] width 131 height 66
click at [445, 340] on link "Letöltés" at bounding box center [439, 342] width 44 height 14
click at [597, 345] on link "Letöltés" at bounding box center [589, 342] width 44 height 14
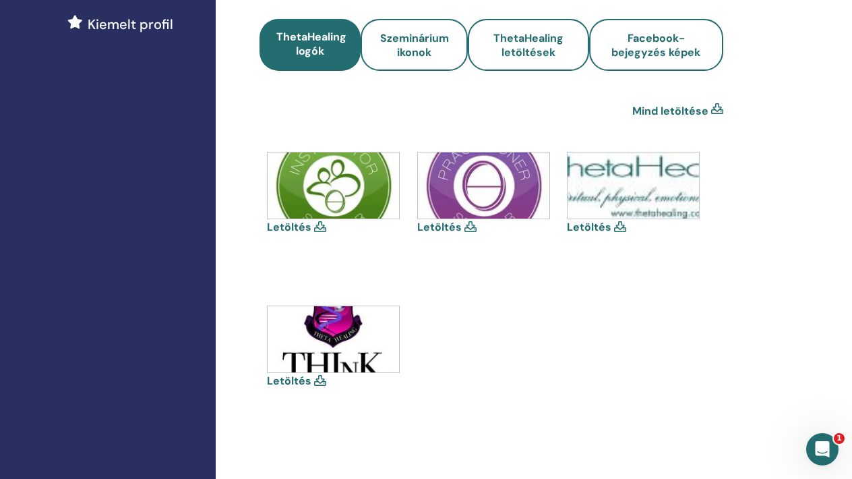
scroll to position [385, 0]
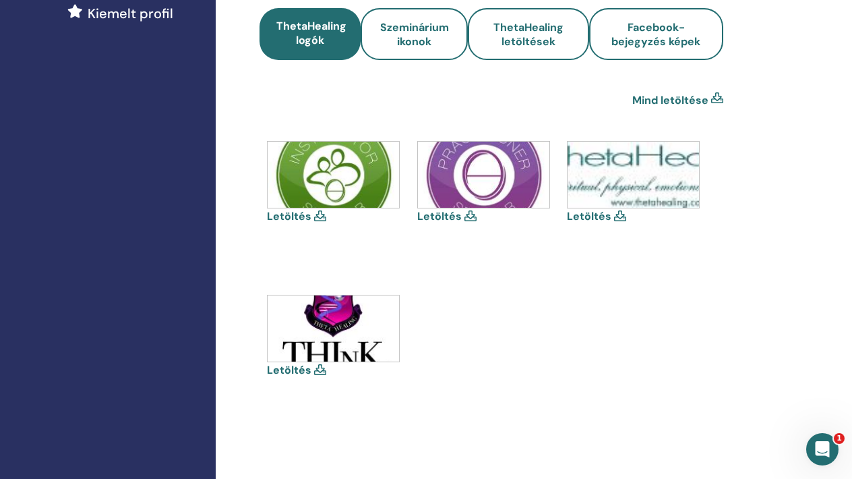
click at [288, 371] on link "Letöltés" at bounding box center [289, 370] width 44 height 14
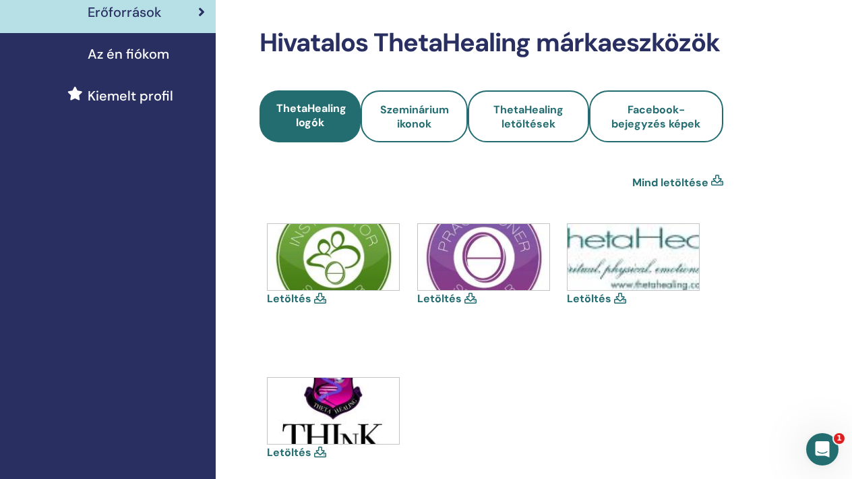
scroll to position [301, 0]
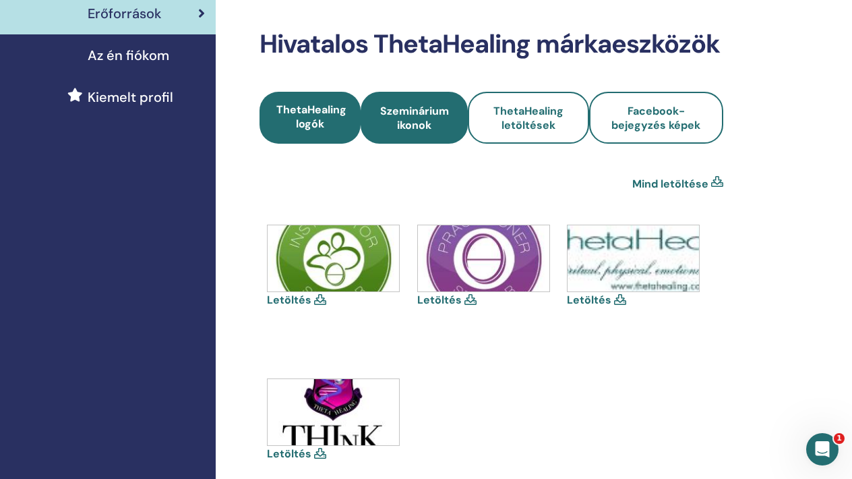
click at [444, 123] on span "Szeminárium ikonok" at bounding box center [414, 118] width 71 height 28
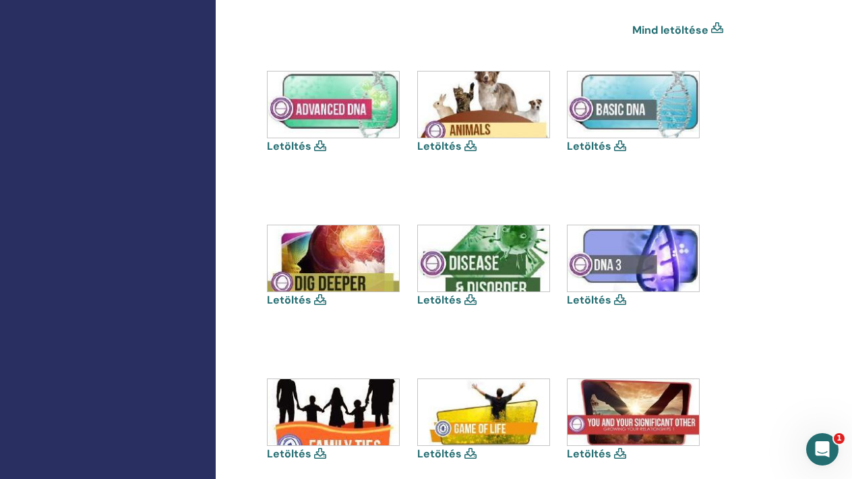
click at [577, 144] on link "Letöltés" at bounding box center [589, 146] width 44 height 14
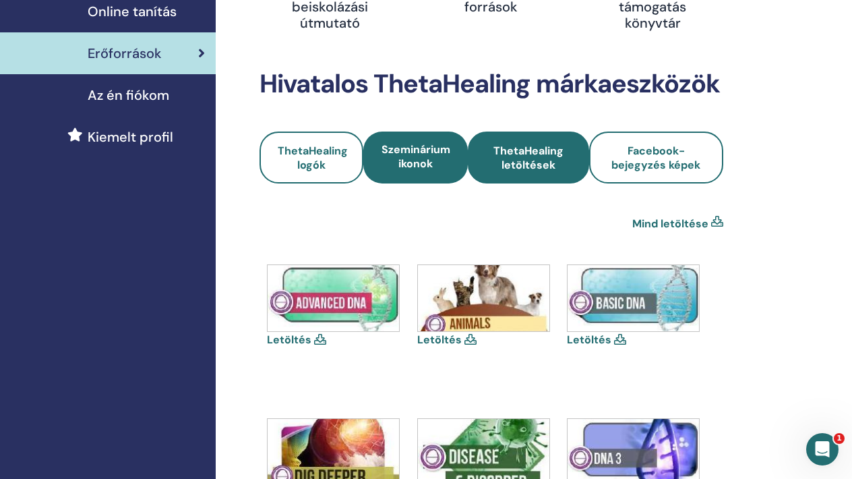
scroll to position [261, 0]
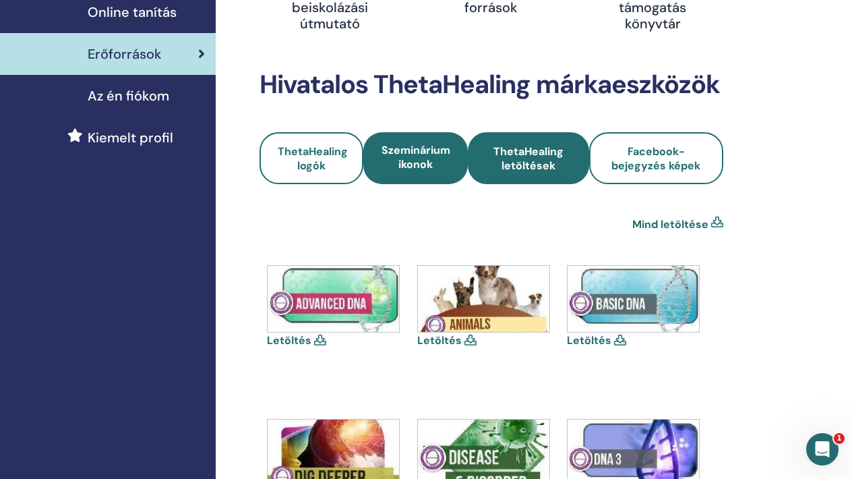
click at [528, 152] on span "ThetaHealing letöltések" at bounding box center [528, 158] width 85 height 28
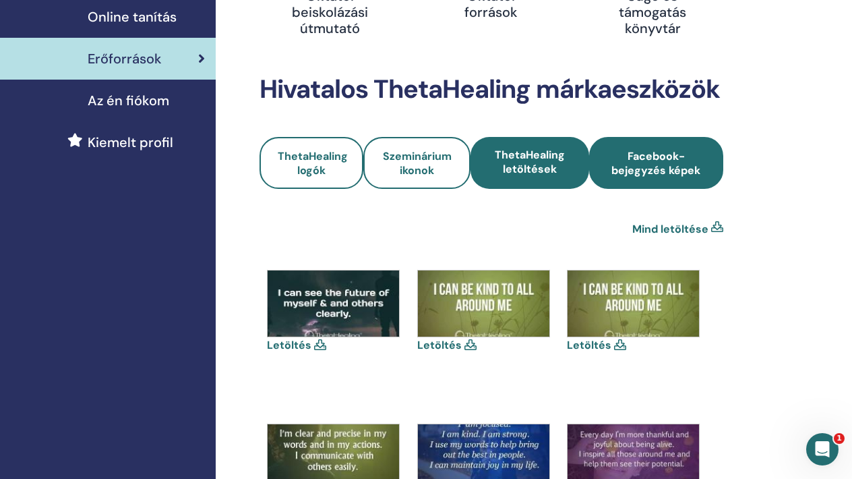
click at [627, 159] on span "Facebook-bejegyzés képek" at bounding box center [656, 163] width 98 height 28
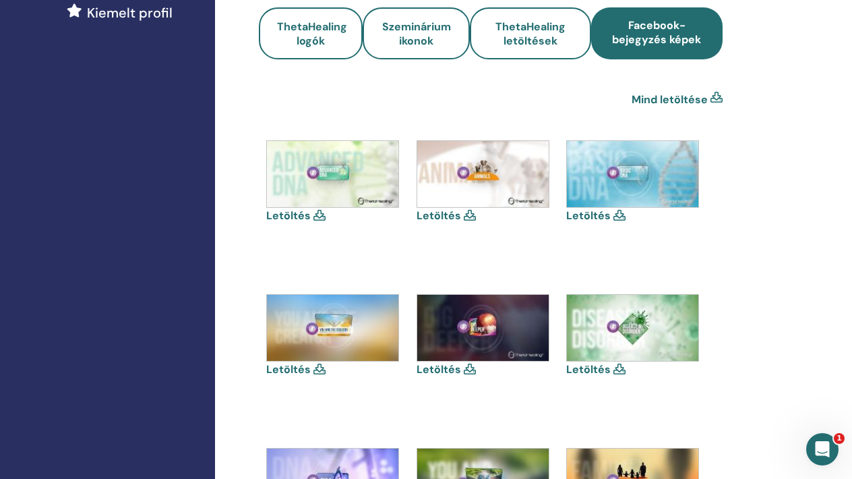
scroll to position [384, 1]
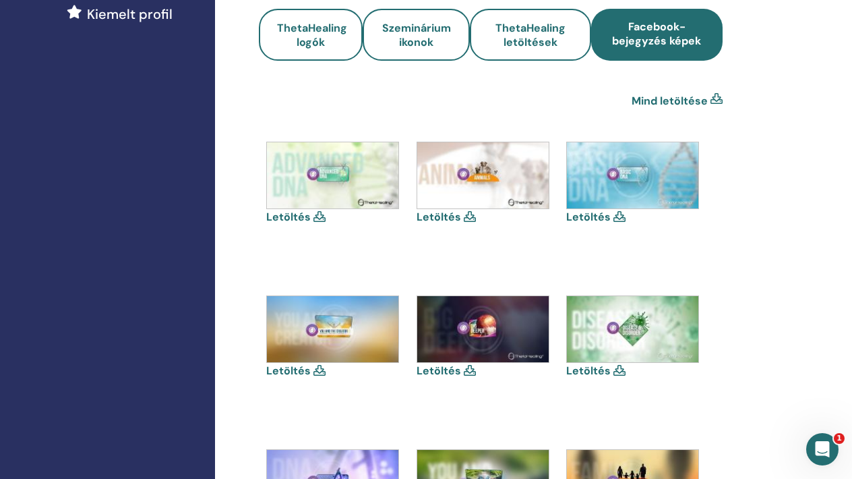
click at [580, 218] on link "Letöltés" at bounding box center [588, 217] width 44 height 14
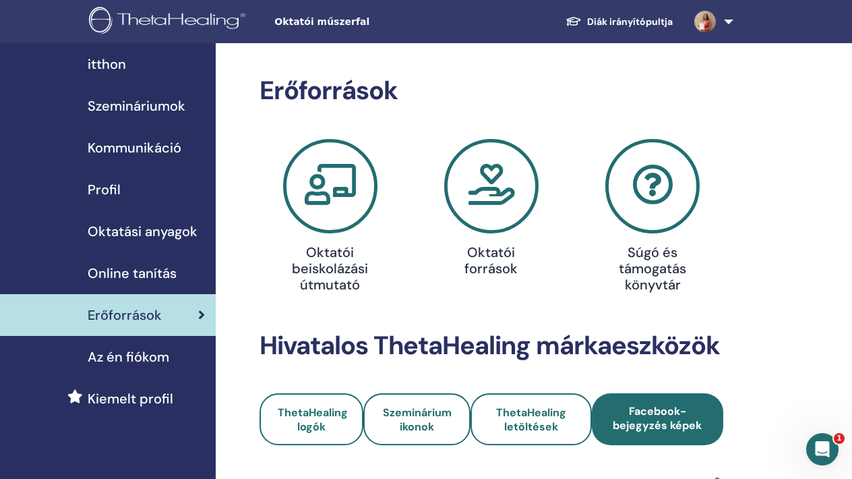
scroll to position [0, 0]
click at [150, 109] on span "Szemináriumok" at bounding box center [137, 106] width 98 height 20
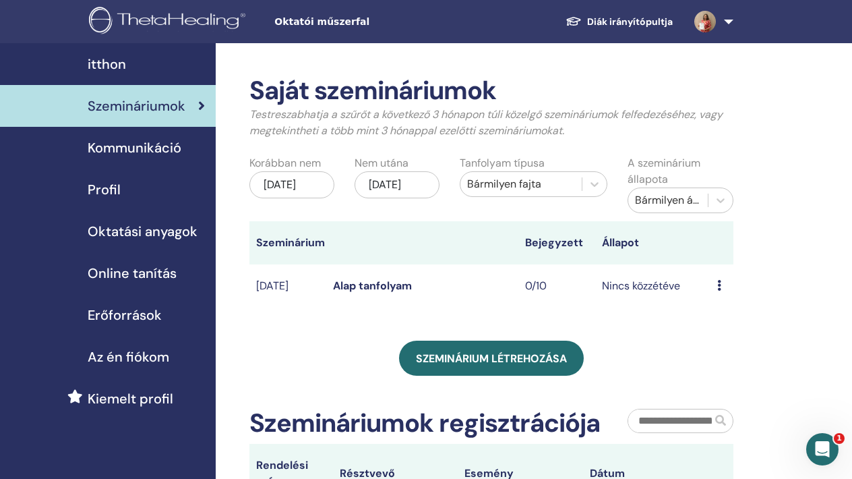
click at [721, 288] on icon at bounding box center [719, 285] width 4 height 11
click at [729, 317] on link "Szerkesztés" at bounding box center [732, 319] width 57 height 14
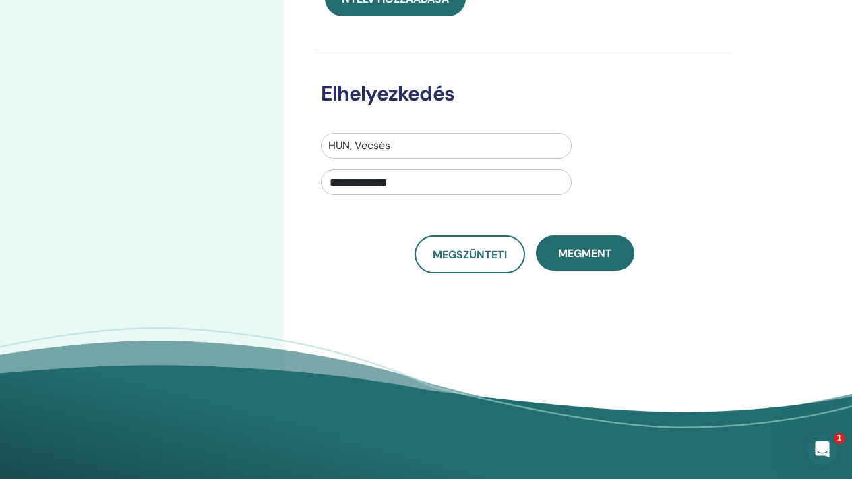
scroll to position [429, 0]
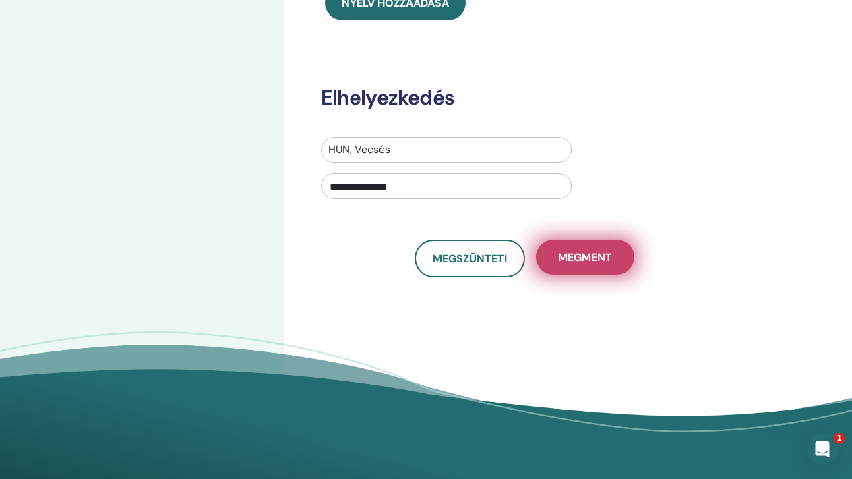
click at [590, 264] on span "Megment" at bounding box center [585, 257] width 54 height 14
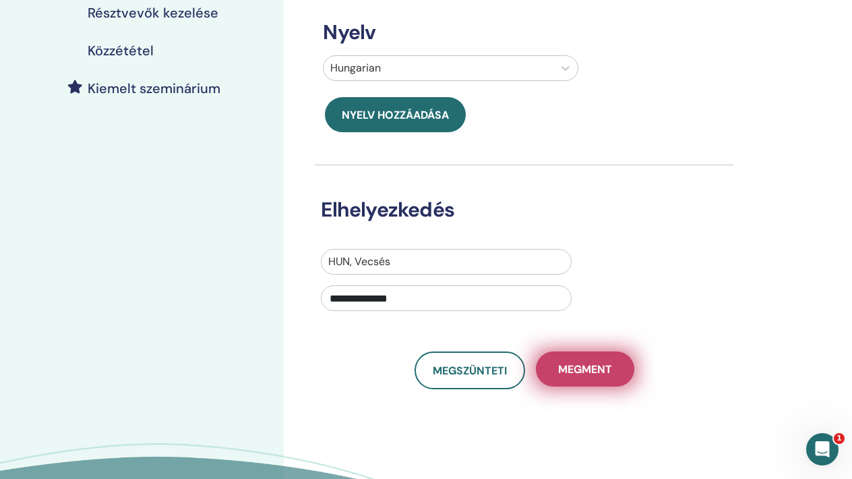
click at [591, 374] on span "Megment" at bounding box center [585, 369] width 54 height 14
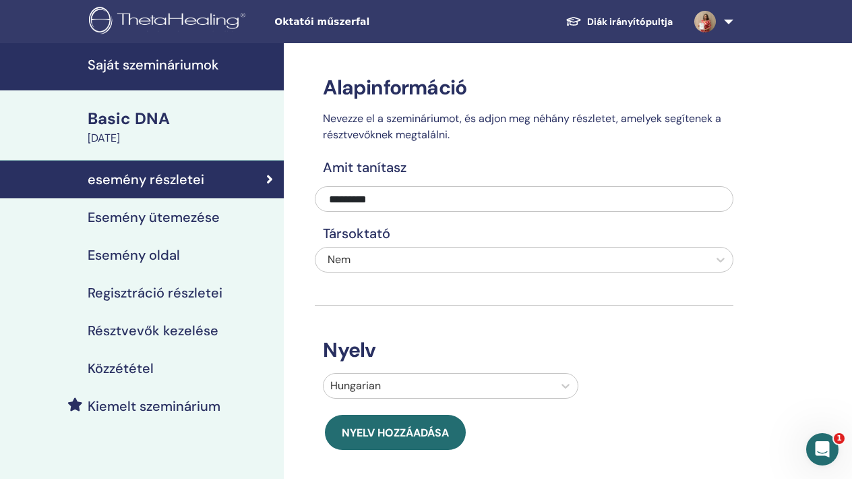
click at [147, 212] on h4 "Esemény ütemezése" at bounding box center [154, 217] width 132 height 16
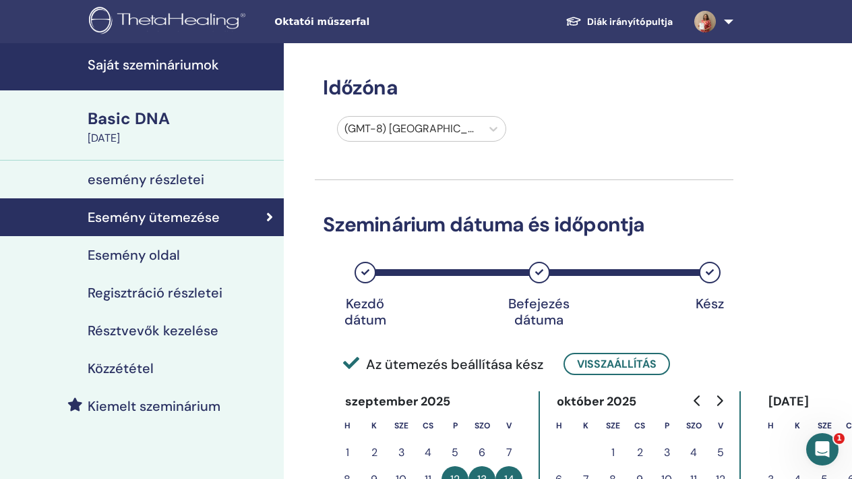
click at [162, 289] on h4 "Regisztráció részletei" at bounding box center [155, 292] width 135 height 16
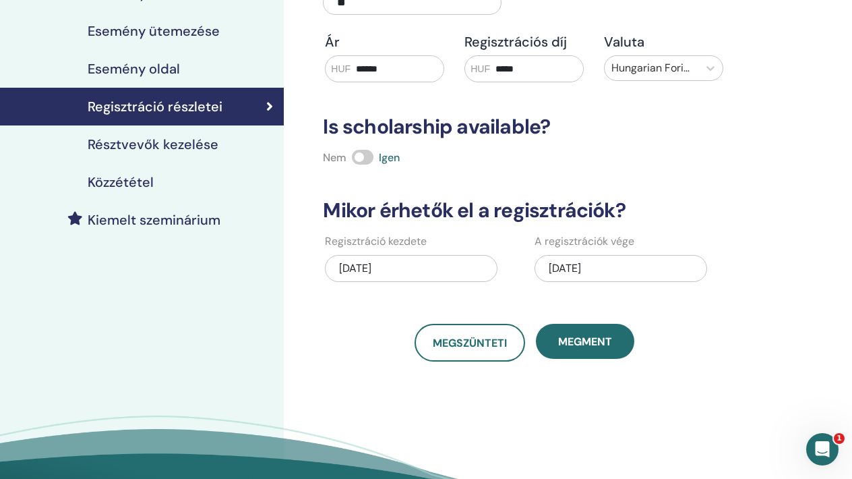
scroll to position [189, 0]
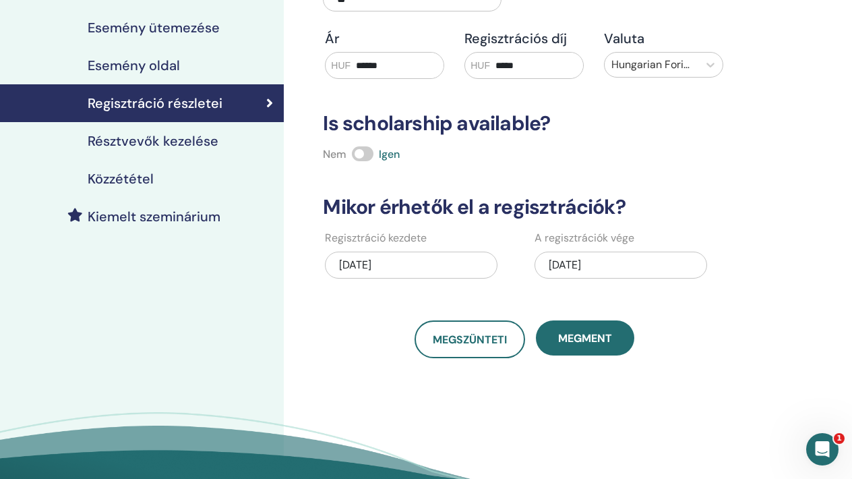
click at [214, 146] on h4 "Résztvevők kezelése" at bounding box center [153, 141] width 131 height 16
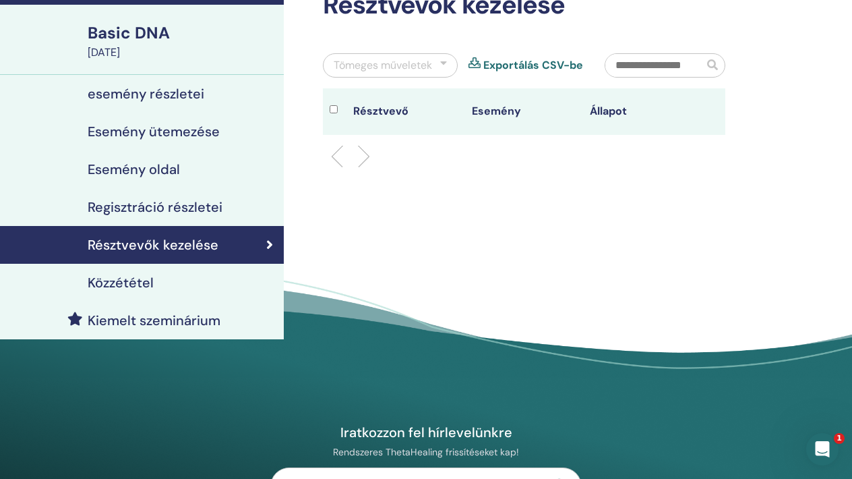
scroll to position [82, 0]
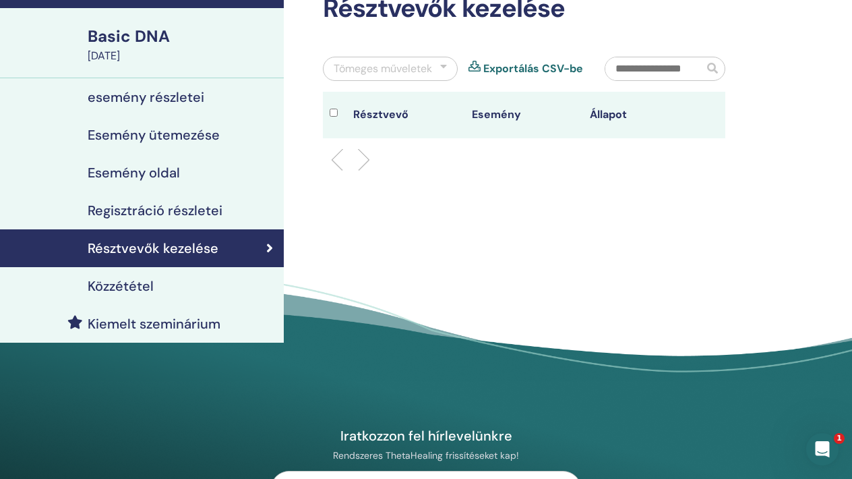
click at [140, 287] on h4 "Közzététel" at bounding box center [121, 286] width 66 height 16
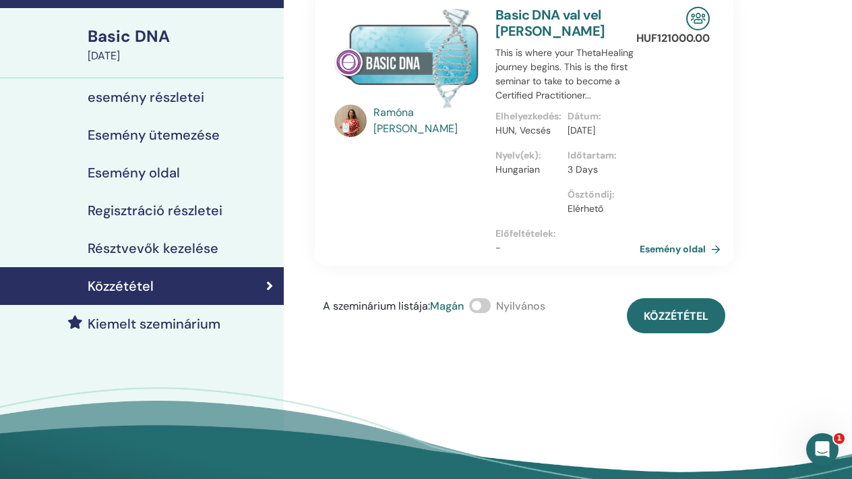
click at [486, 313] on span at bounding box center [480, 305] width 22 height 15
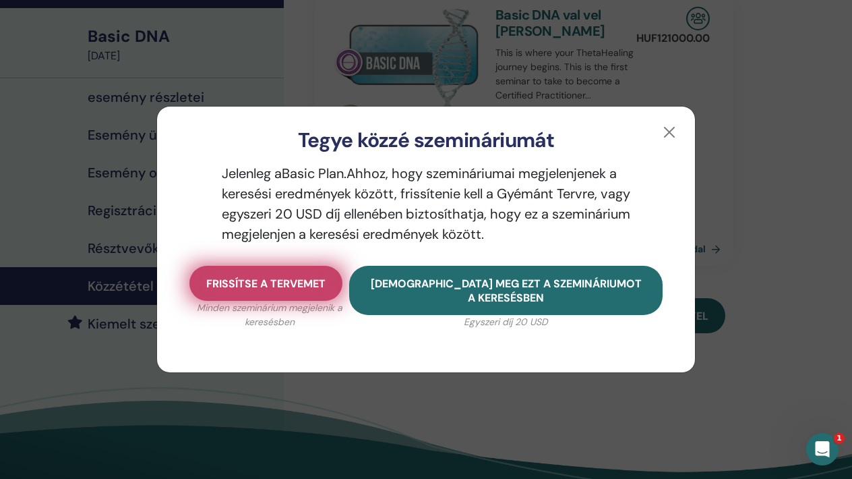
click at [282, 289] on span "Frissítse a tervemet" at bounding box center [265, 283] width 119 height 14
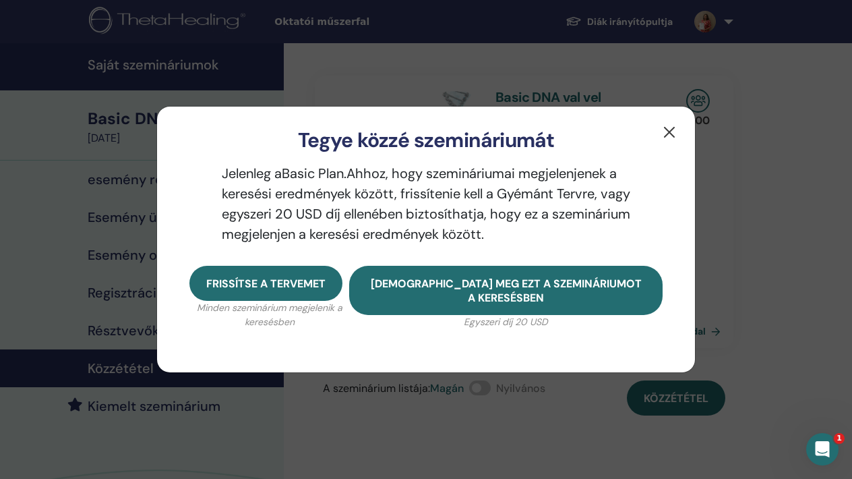
click at [671, 132] on button "button" at bounding box center [670, 132] width 22 height 22
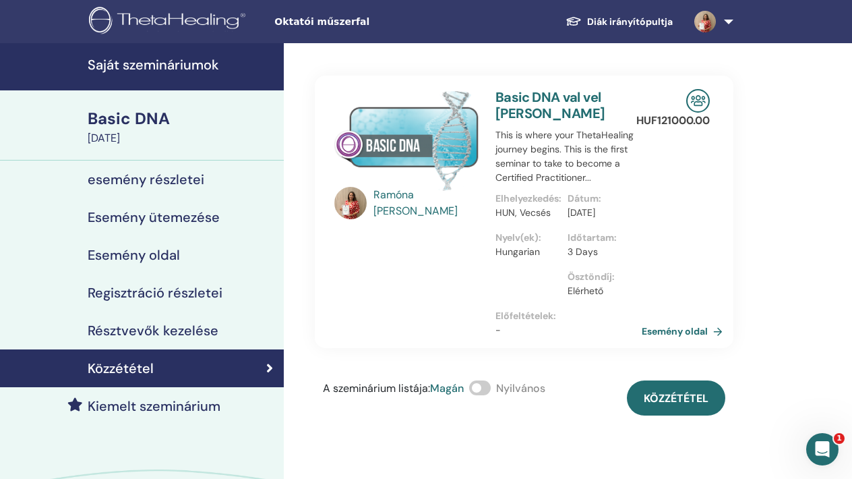
click at [677, 341] on link "Esemény oldal" at bounding box center [685, 331] width 86 height 20
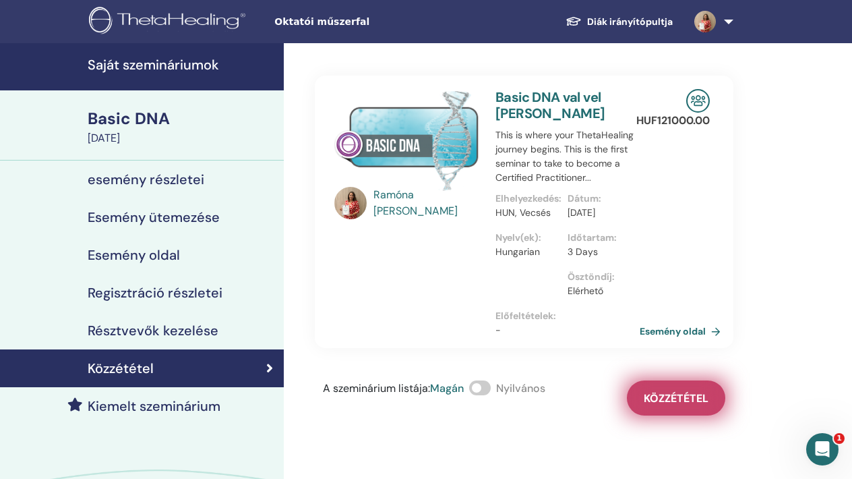
click at [696, 405] on span "Közzététel" at bounding box center [676, 398] width 65 height 14
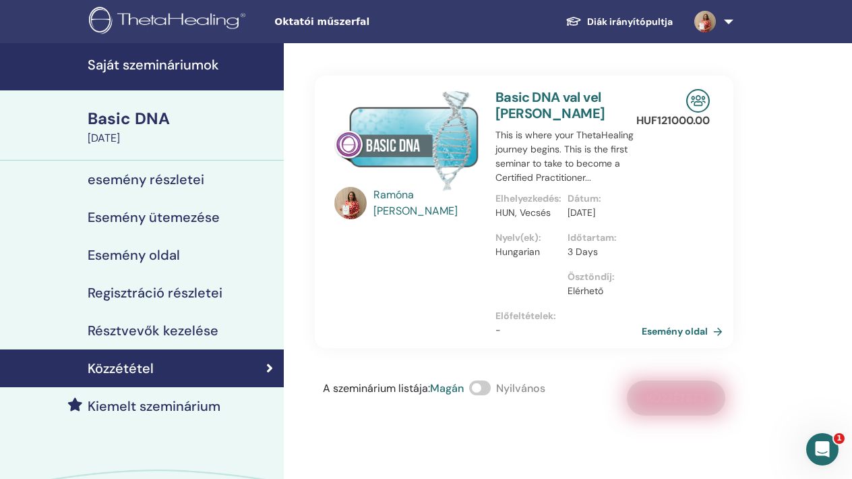
click at [673, 341] on link "Esemény oldal" at bounding box center [685, 331] width 86 height 20
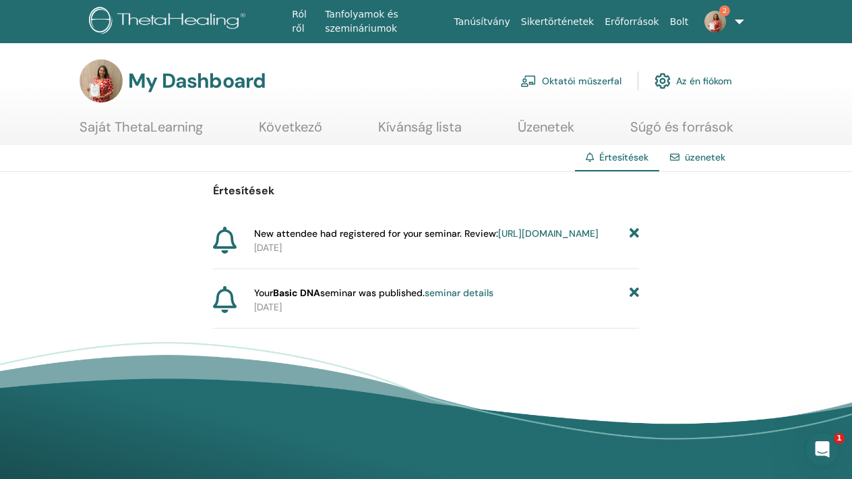
click at [634, 300] on icon at bounding box center [634, 293] width 9 height 14
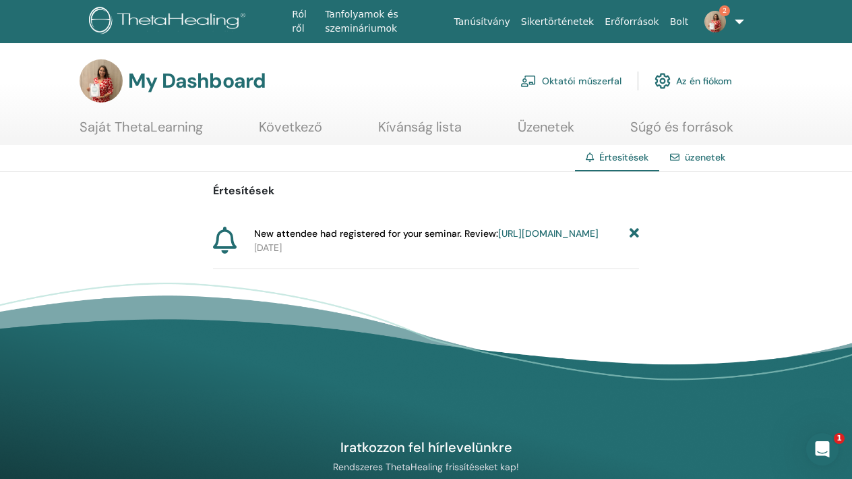
click at [285, 233] on span "New attendee had registered for your seminar. Review: https://member.thetaheali…" at bounding box center [426, 233] width 344 height 14
click at [235, 234] on icon at bounding box center [225, 239] width 24 height 27
click at [633, 235] on icon at bounding box center [634, 233] width 9 height 14
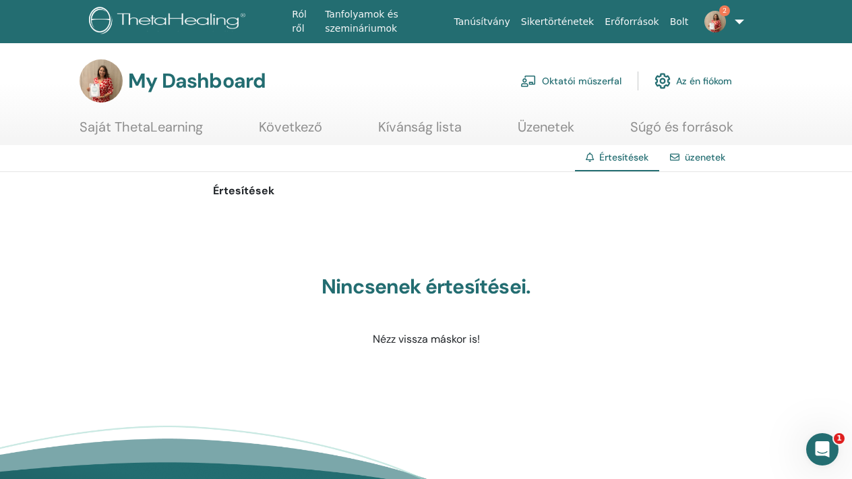
click at [117, 131] on link "Saját ThetaLearning" at bounding box center [141, 132] width 123 height 26
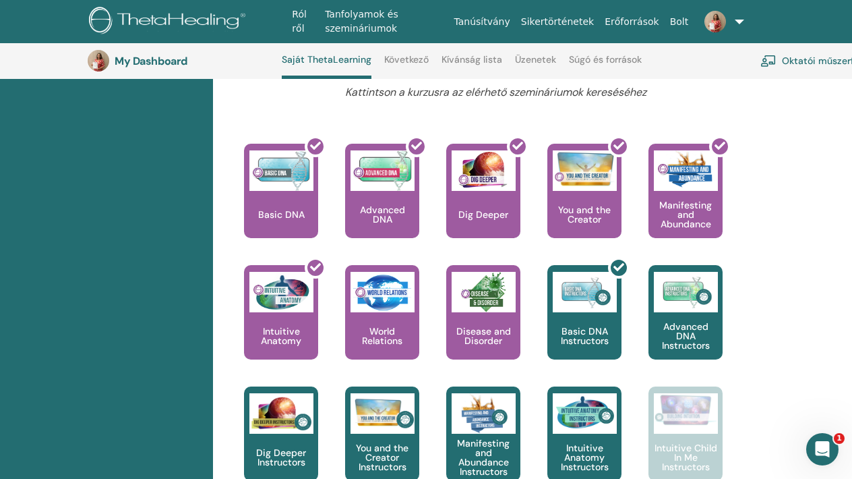
scroll to position [564, 0]
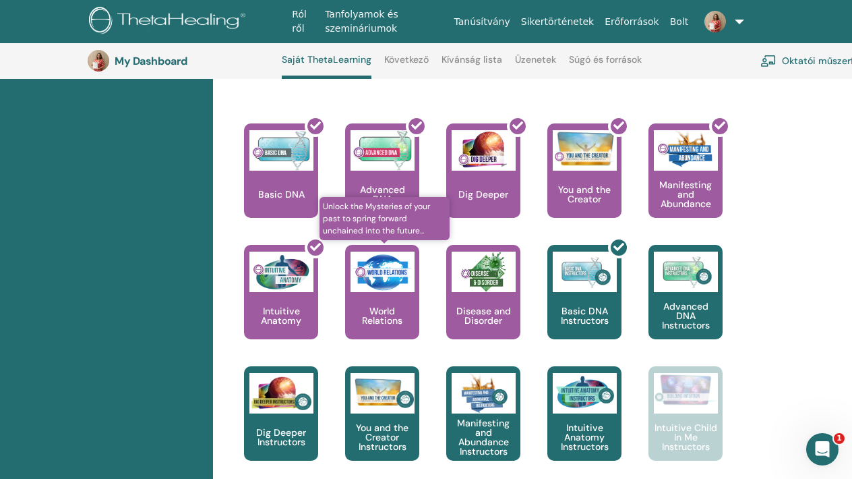
click at [392, 297] on div "World Relations" at bounding box center [382, 292] width 74 height 94
